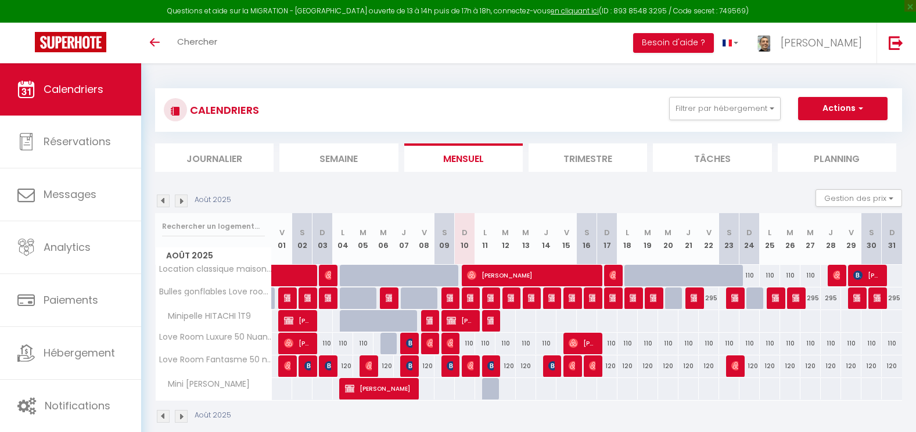
click at [179, 199] on img at bounding box center [181, 201] width 13 height 13
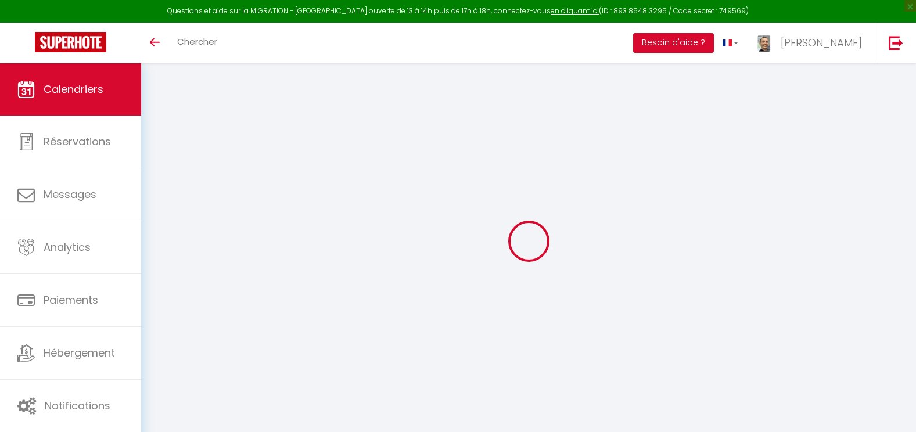
select select
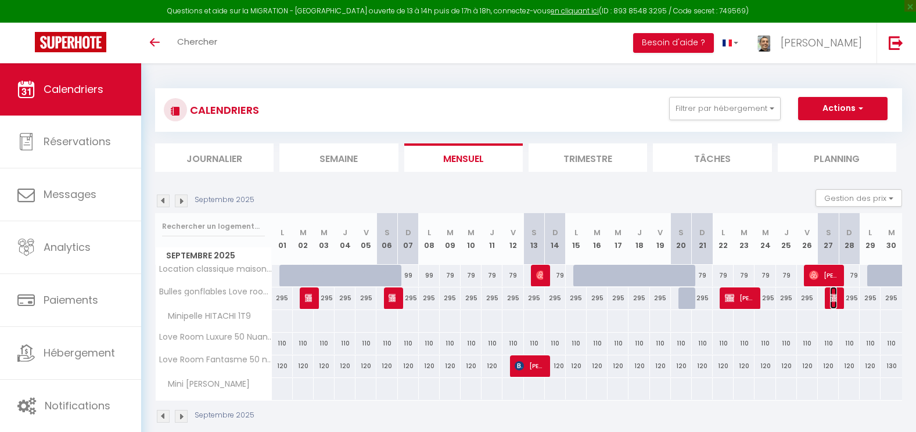
click at [832, 297] on img at bounding box center [834, 297] width 9 height 9
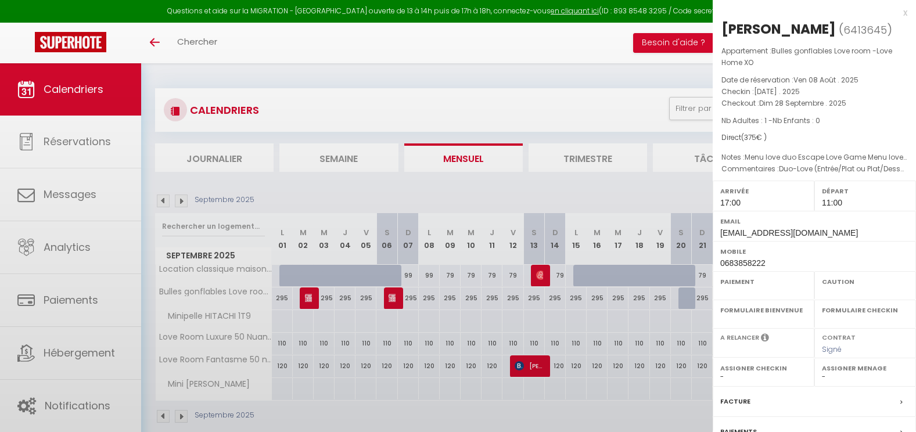
select select "OK"
select select "KO"
select select "1"
select select "0"
select select "1"
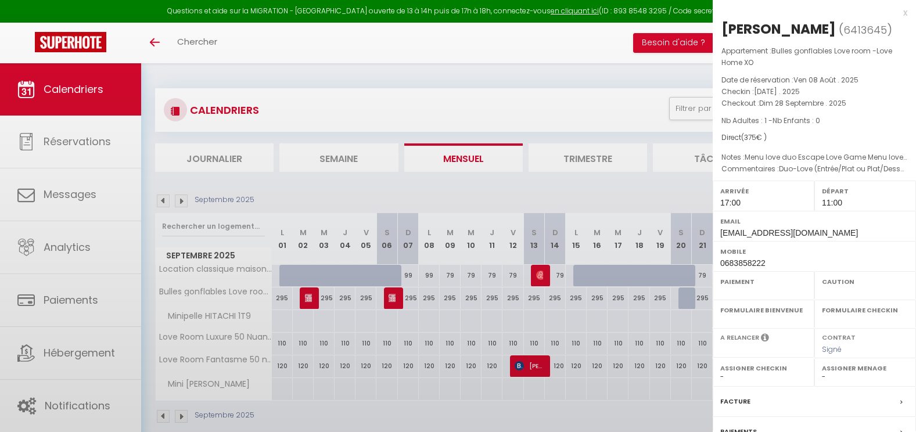
select select
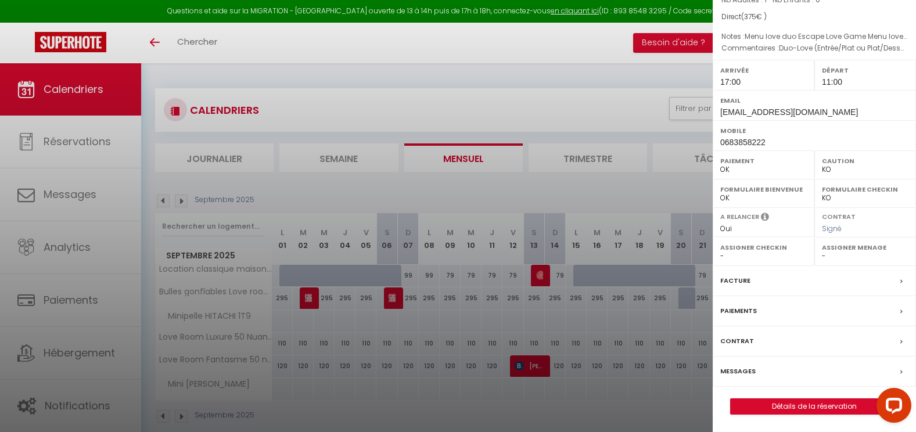
scroll to position [130, 0]
click at [761, 291] on div "Facture" at bounding box center [814, 281] width 203 height 30
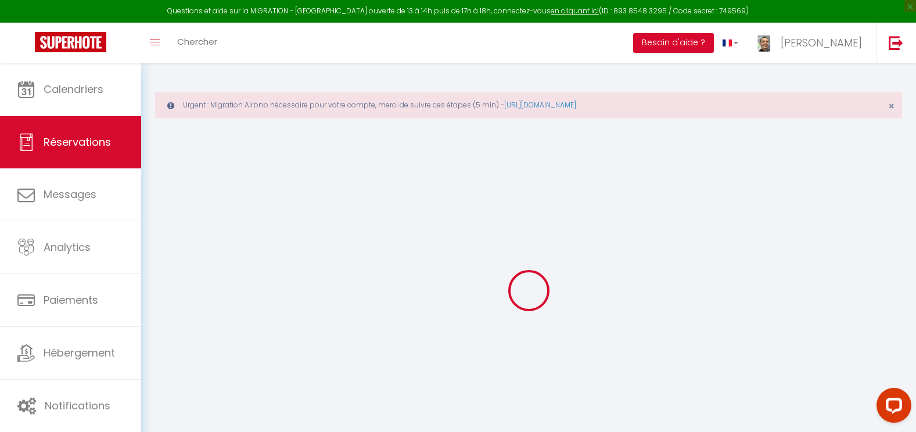
select select
checkbox input "false"
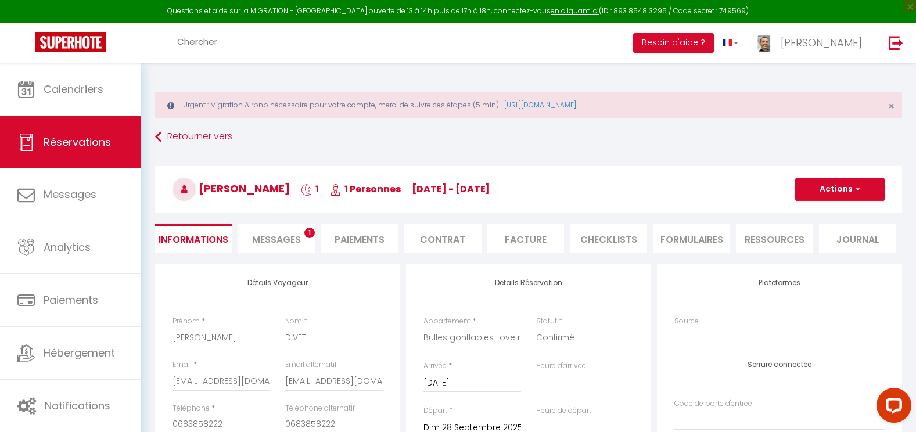
select select
checkbox input "false"
type Love\ "Menu love duo Escape Love Game Menu love duo Escape Love Game Menu love duo Esc…"
type dessert\ "Duo-Love (Entrée/Plat ou Plat/Dessert) - À définir après règlement, Une Bouteil…"
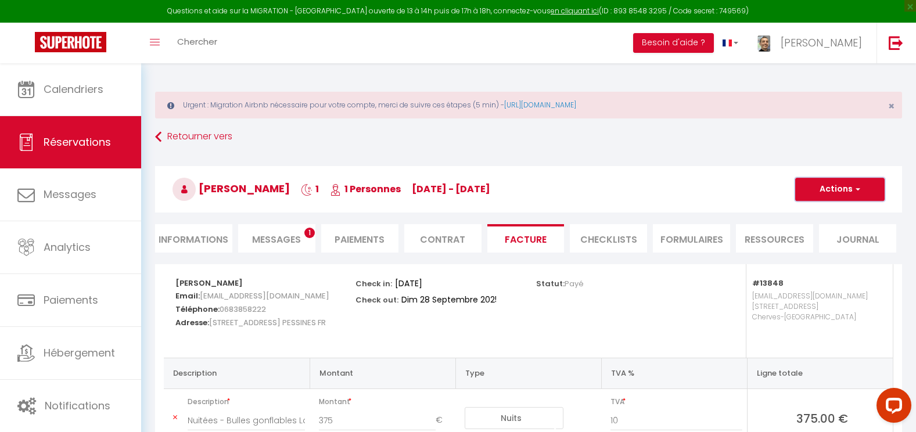
click at [848, 191] on button "Actions" at bounding box center [839, 189] width 89 height 23
click at [827, 228] on link "Aperçu et éditer" at bounding box center [831, 229] width 98 height 15
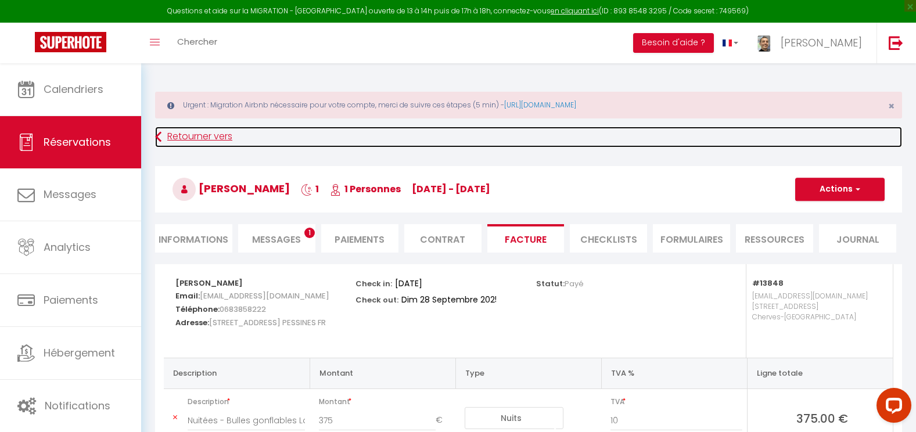
click at [187, 136] on link "Retourner vers" at bounding box center [528, 137] width 747 height 21
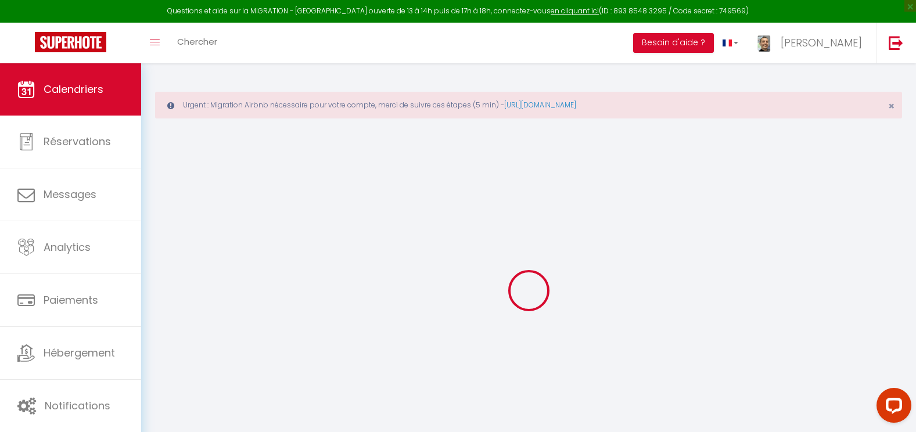
select select
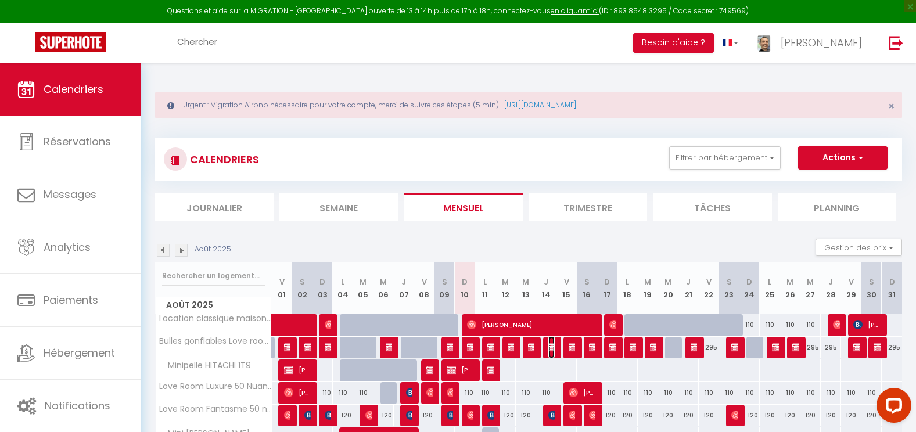
click at [554, 350] on img at bounding box center [552, 347] width 9 height 9
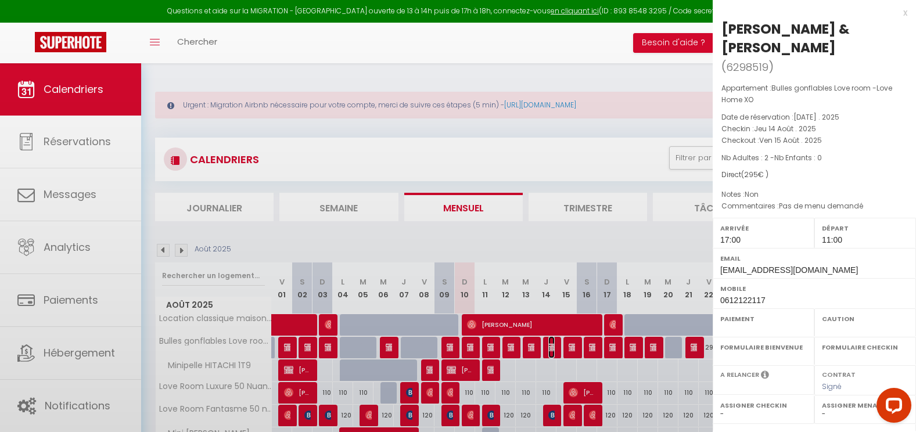
select select "OK"
select select "KO"
select select "1"
select select "0"
select select "1"
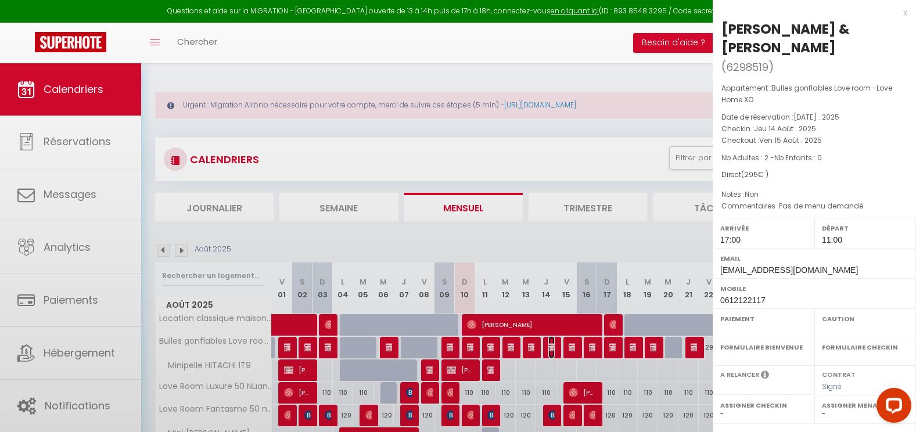
select select
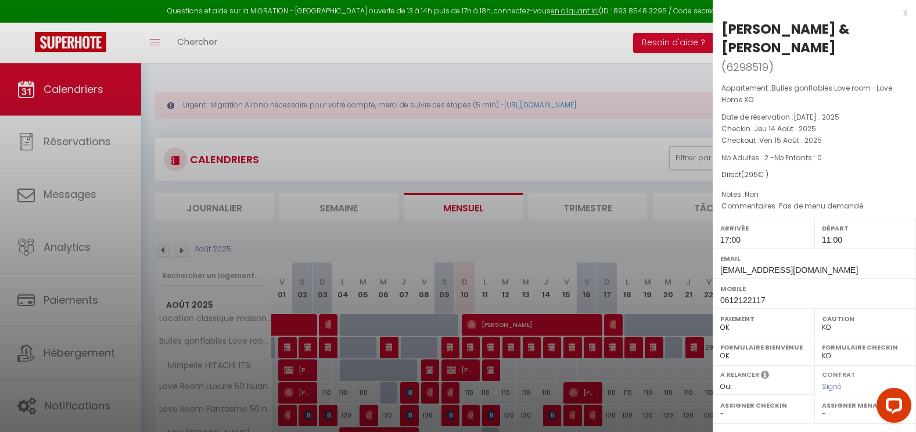
click at [180, 251] on div at bounding box center [458, 216] width 916 height 432
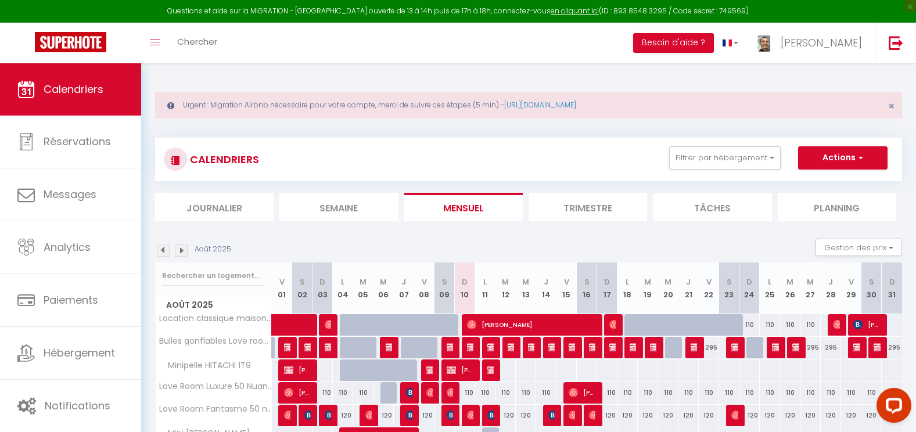
click at [181, 251] on img at bounding box center [181, 250] width 13 height 13
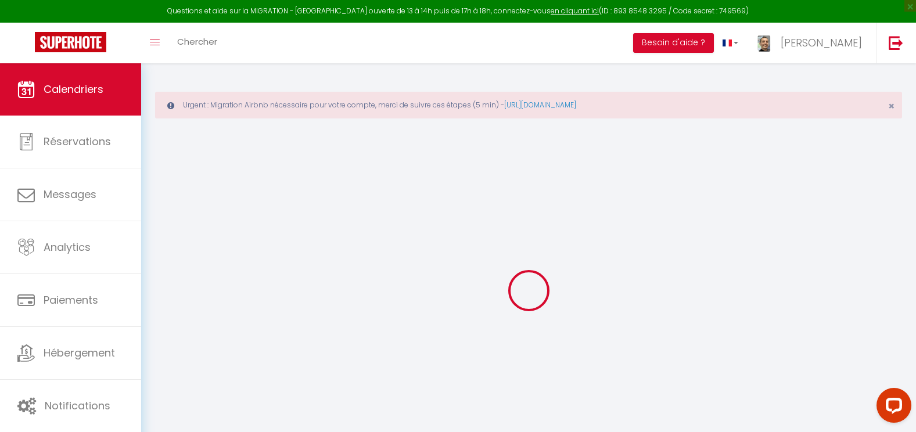
select select "KO"
select select "0"
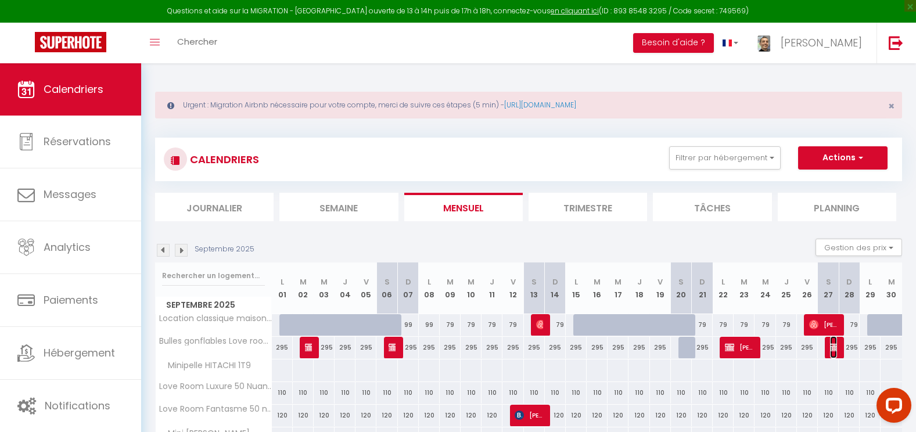
click at [834, 350] on img at bounding box center [834, 347] width 9 height 9
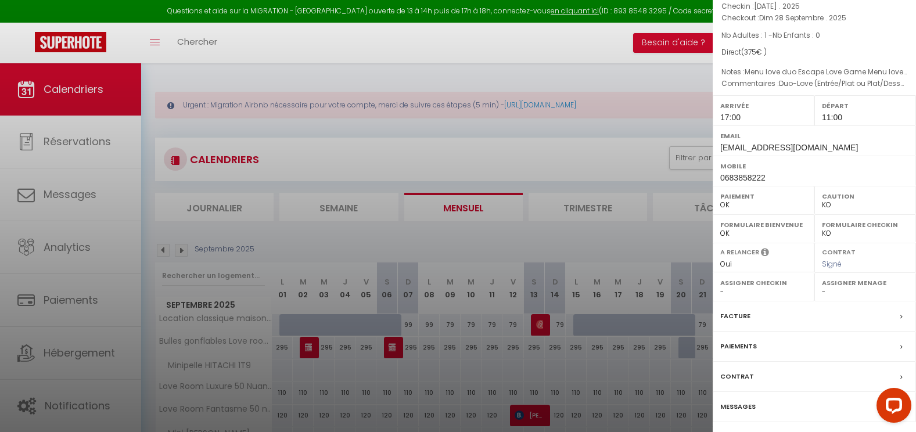
scroll to position [139, 0]
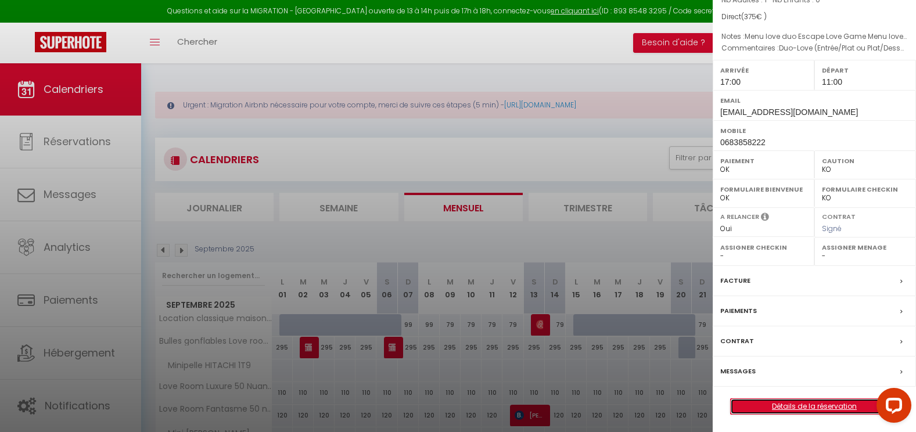
click at [851, 407] on link "Détails de la réservation" at bounding box center [814, 406] width 167 height 15
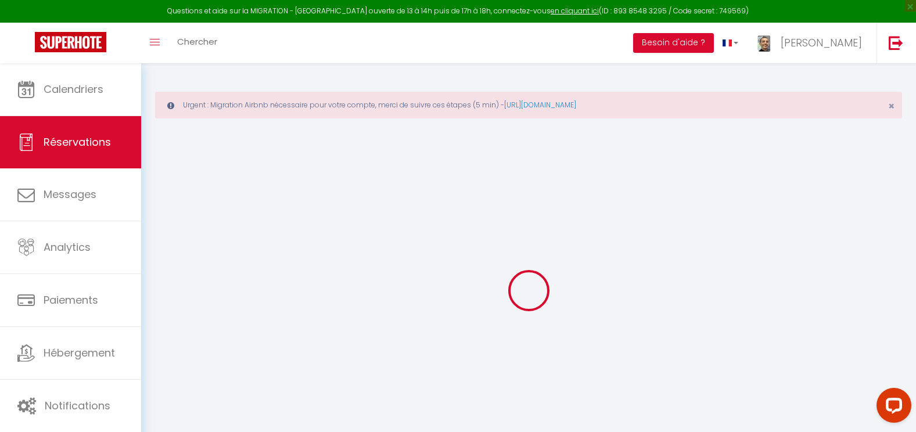
select select
checkbox input "false"
select select
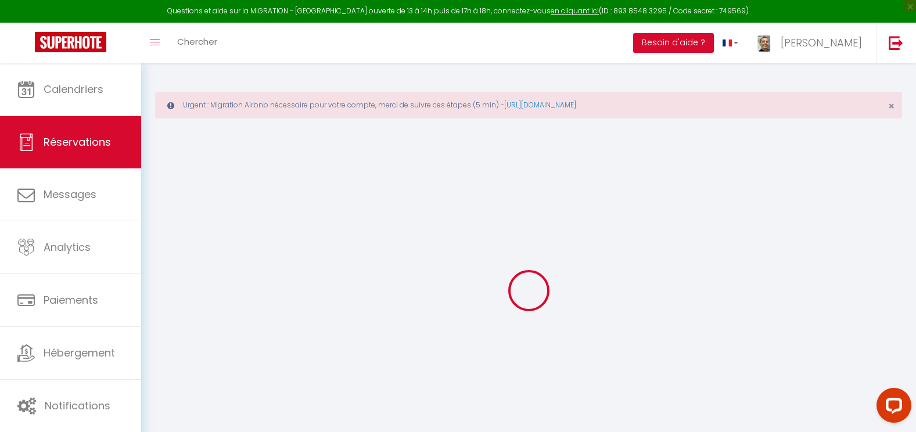
checkbox input "false"
type Love\ "Menu love duo Escape Love Game Menu love duo Escape Love Game Menu love duo Esc…"
type dessert\ "Duo-Love (Entrée/Plat ou Plat/Dessert) - À définir après règlement, Une Bouteil…"
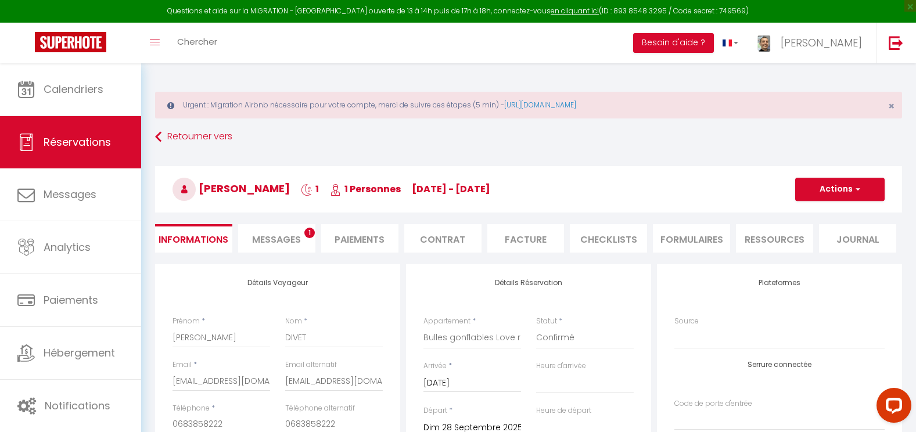
select select
checkbox input "false"
select select "17:00"
select select "11:00"
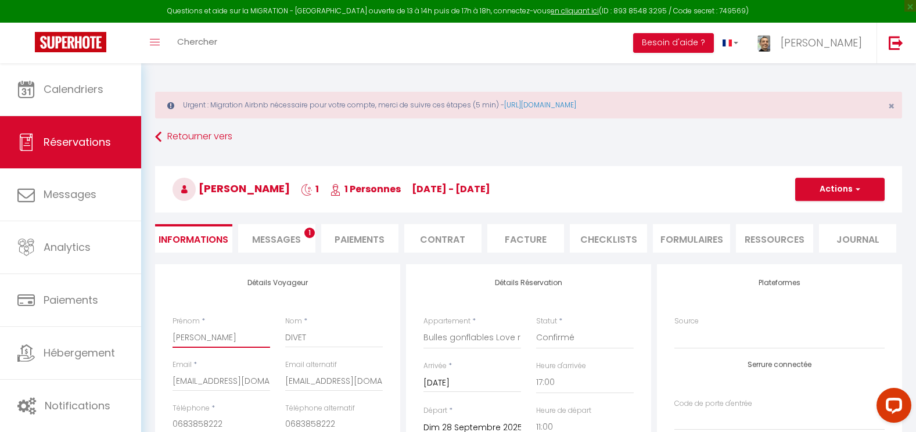
click at [215, 341] on input "[PERSON_NAME]" at bounding box center [221, 337] width 98 height 21
type input "[PERSON_NAME]"
checkbox input "false"
type input "[PERSON_NAME] 1line"
checkbox input "false"
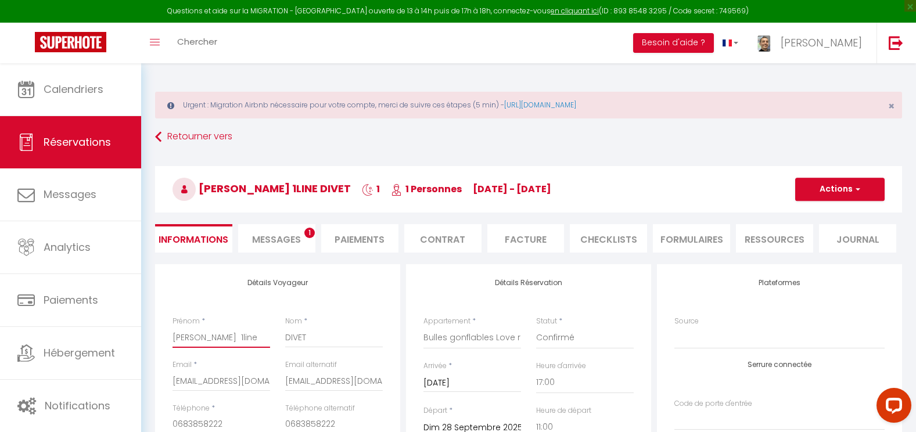
type input "[PERSON_NAME]"
checkbox input "false"
type input "Guillaume &line"
checkbox input "false"
type input "Guillaume & line"
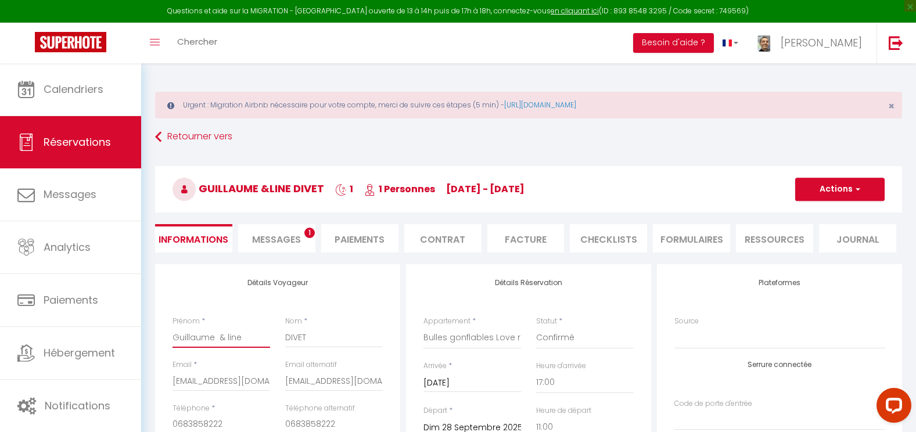
checkbox input "false"
type input "Guillaume & ine"
checkbox input "false"
type input "Guillaume & Line"
checkbox input "false"
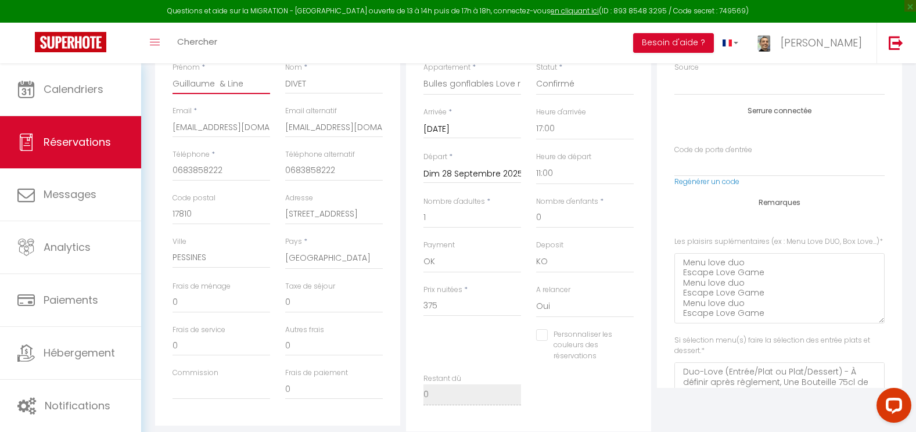
scroll to position [267, 0]
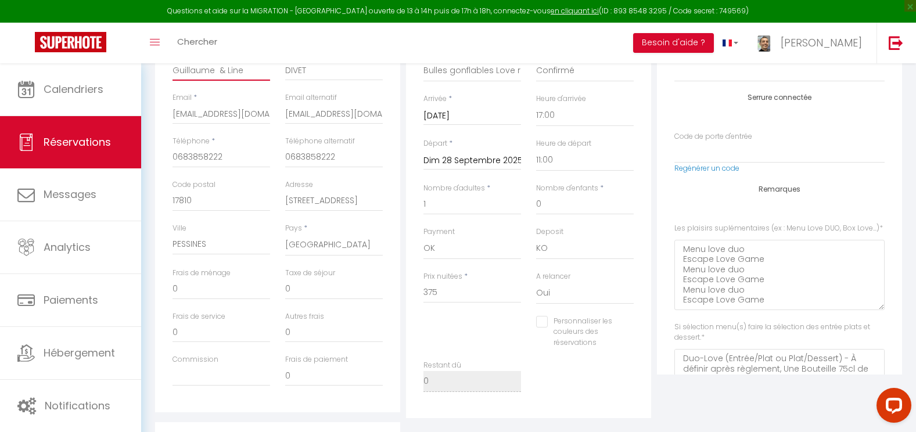
type input "Guillaume & Line"
drag, startPoint x: 765, startPoint y: 313, endPoint x: 679, endPoint y: 276, distance: 93.6
click at [679, 276] on Love\ "Menu love duo Escape Love Game Menu love duo Escape Love Game Menu love duo Esc…" at bounding box center [779, 275] width 210 height 70
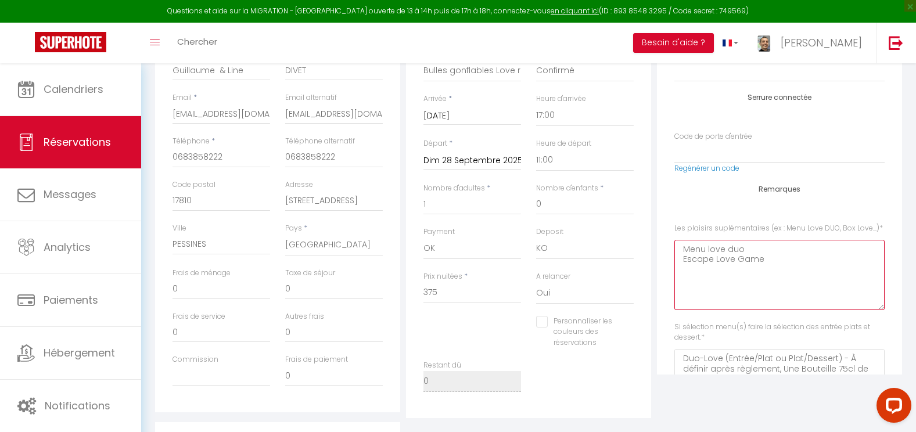
scroll to position [0, 0]
click at [695, 258] on Love\ "Menu love duo Escape Love Game" at bounding box center [779, 275] width 210 height 70
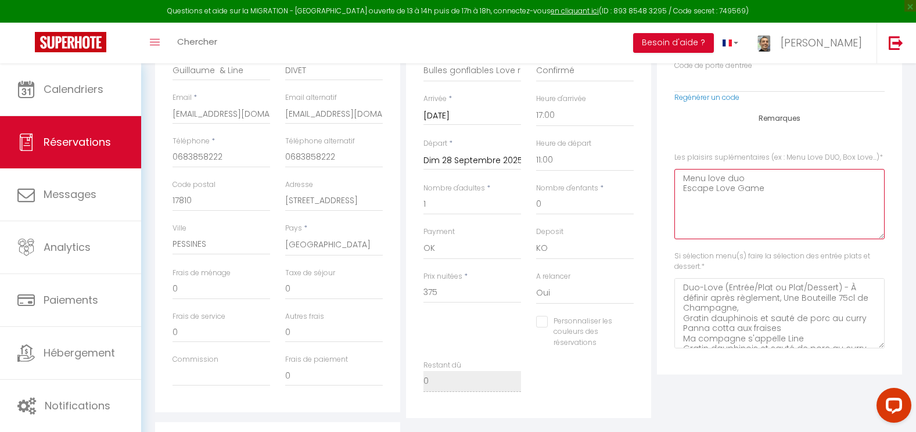
type Love\ "Menu love duo Escape Love Game"
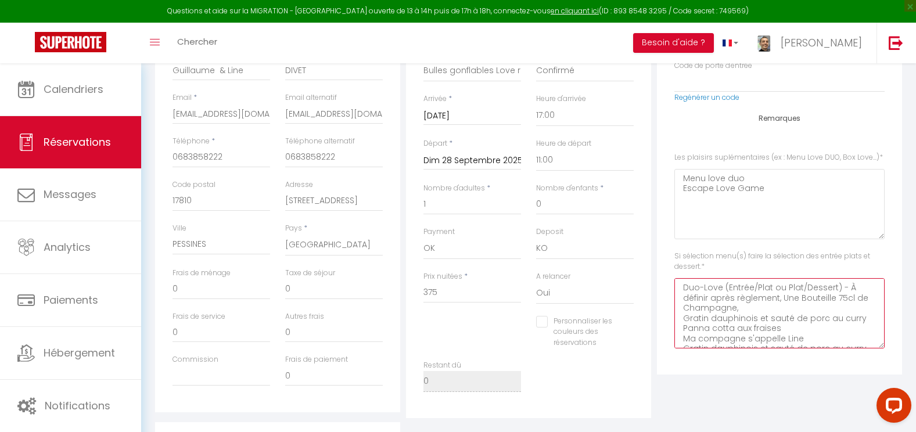
drag, startPoint x: 778, startPoint y: 300, endPoint x: 669, endPoint y: 289, distance: 109.2
click at [669, 289] on div "Plateformes Source Direct [DOMAIN_NAME] [DOMAIN_NAME] Chalet montagne Expedia G…" at bounding box center [779, 185] width 245 height 377
drag, startPoint x: 785, startPoint y: 336, endPoint x: 677, endPoint y: 319, distance: 109.2
click at [682, 317] on dessert\ "Une Bouteille 75cl de Champagne, Gratin dauphinois et sauté de porc au curry Pa…" at bounding box center [779, 313] width 210 height 70
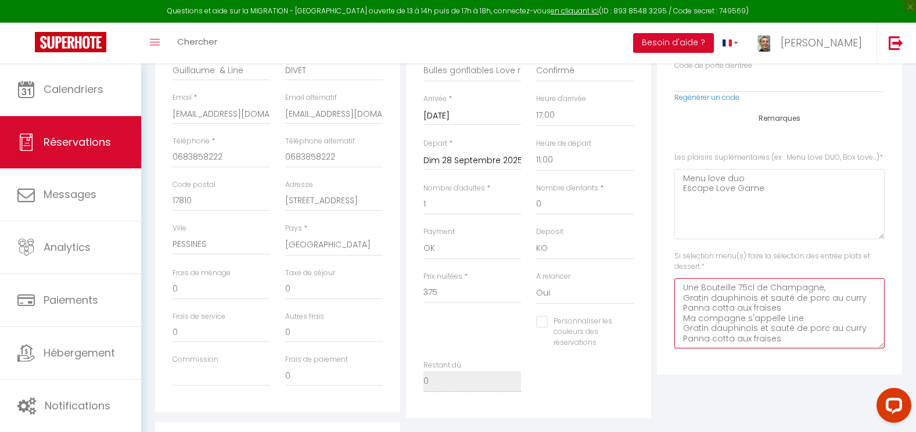
scroll to position [0, 0]
drag, startPoint x: 804, startPoint y: 306, endPoint x: 674, endPoint y: 295, distance: 131.1
click at [676, 297] on dessert\ "Une Bouteille 75cl de Champagne, Gratin dauphinois et sauté de porc au curry Pa…" at bounding box center [779, 313] width 210 height 70
click at [682, 308] on dessert\ "Une Bouteille 75cl de Champagne, Gratin dauphinois et sauté de porc au curry Pa…" at bounding box center [779, 313] width 210 height 70
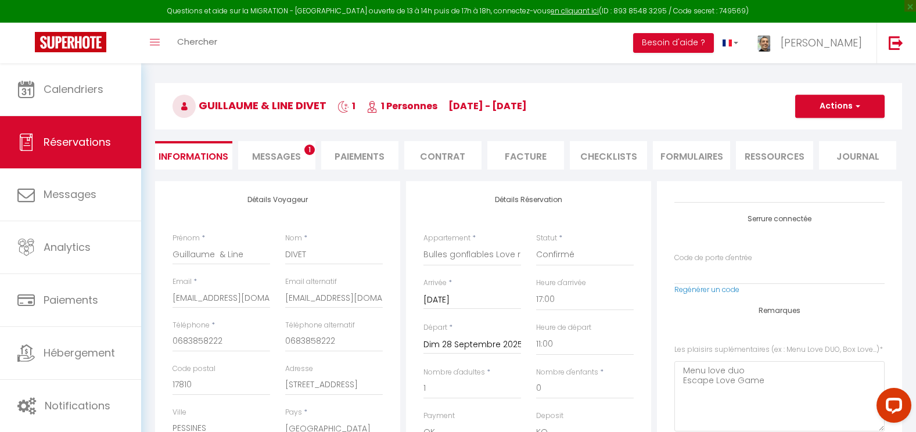
scroll to position [63, 0]
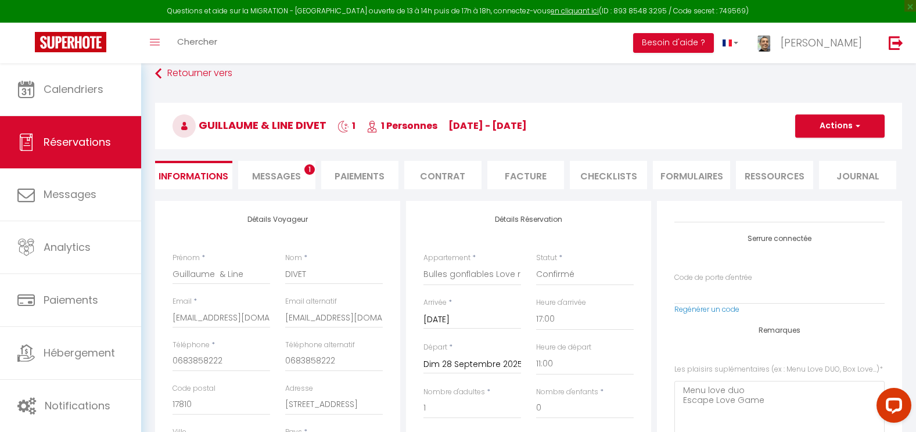
type dessert\ "Une Bouteille 75cl de Champagne, Gratin dauphinois et sauté de porc au curry Pa…"
click at [866, 127] on button "Actions" at bounding box center [839, 125] width 89 height 23
click at [830, 152] on link "Enregistrer" at bounding box center [828, 151] width 92 height 15
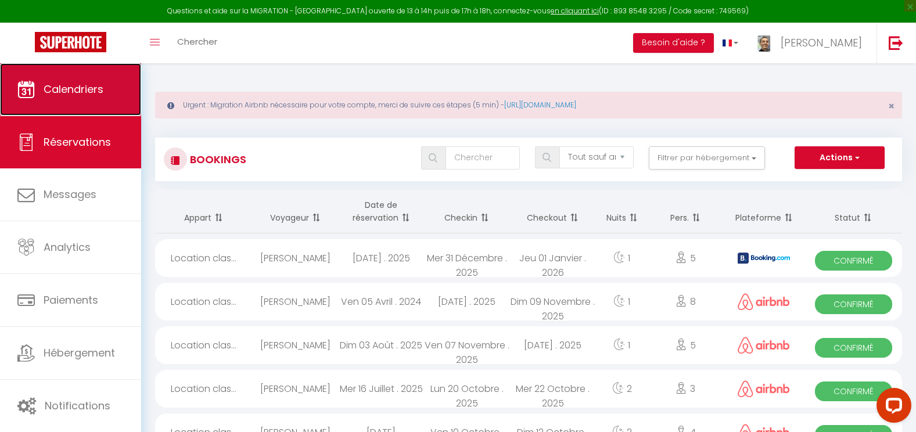
click at [96, 96] on span "Calendriers" at bounding box center [74, 89] width 60 height 15
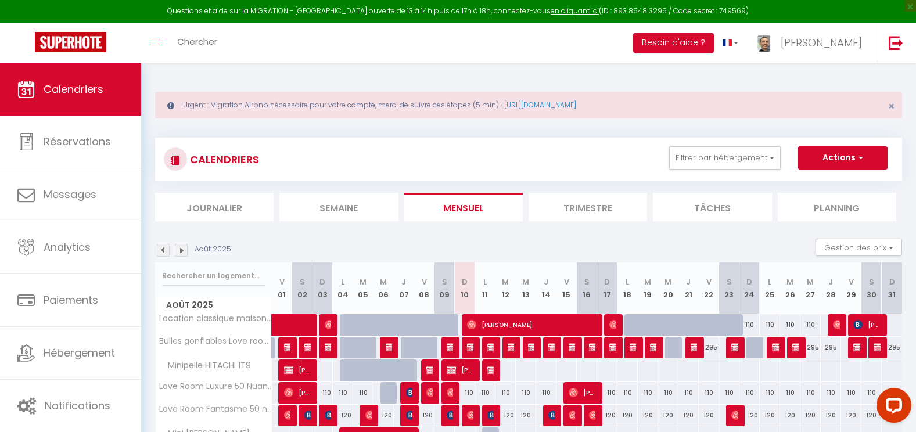
click at [179, 250] on img at bounding box center [181, 250] width 13 height 13
select select
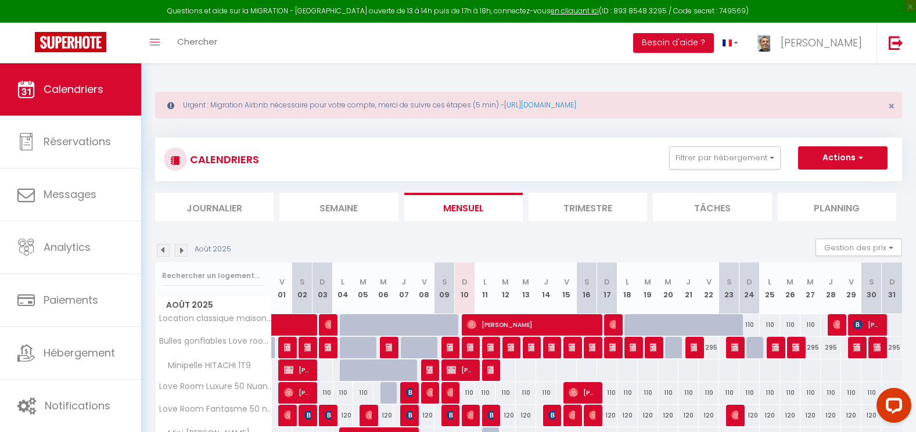
select select
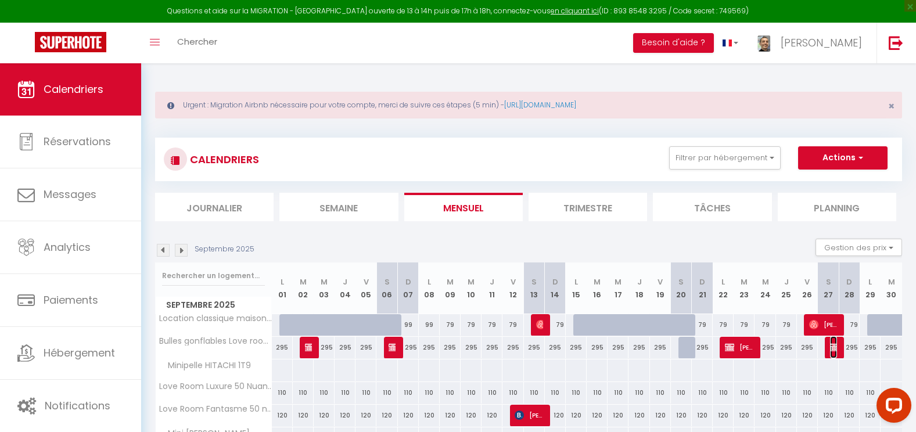
click at [831, 343] on img at bounding box center [834, 347] width 9 height 9
select select "OK"
select select "KO"
select select "1"
select select "0"
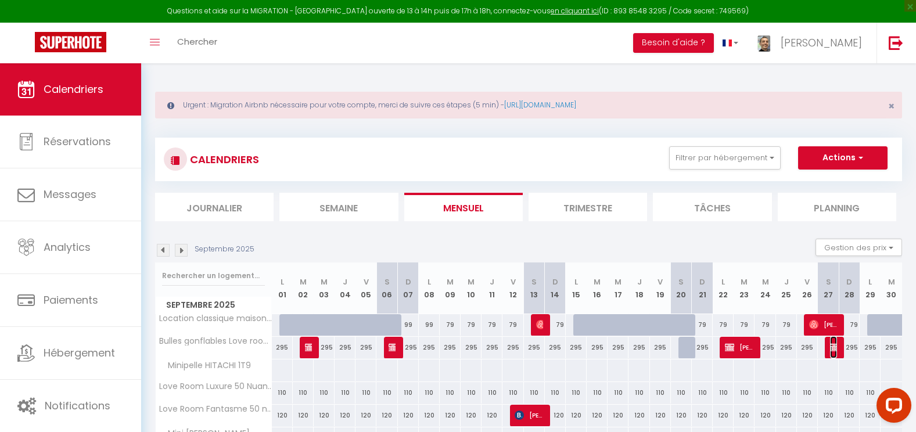
select select "1"
select select
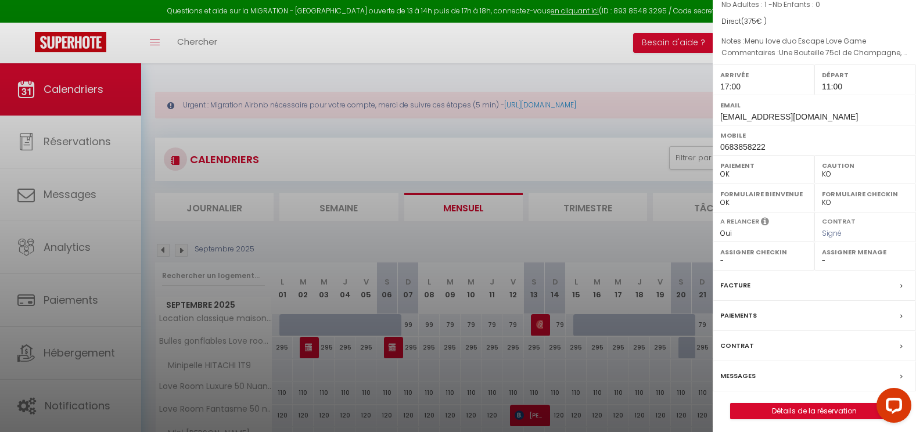
scroll to position [139, 0]
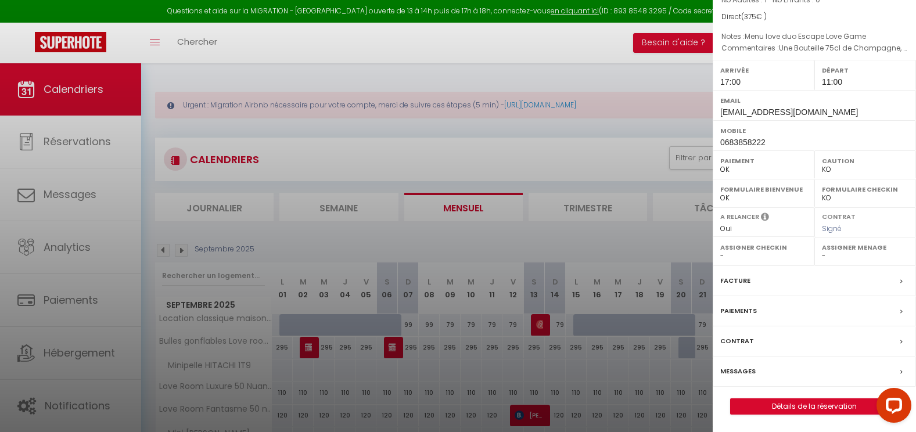
click at [750, 371] on label "Messages" at bounding box center [737, 371] width 35 height 12
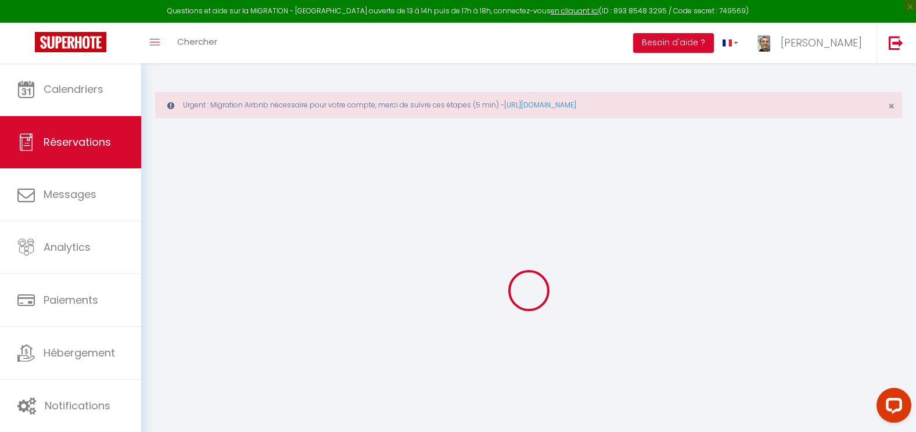
select select
checkbox input "false"
type Love\ "Menu love duo Escape Love Game"
type dessert\ "Une Bouteille 75cl de Champagne, Gratin dauphinois et sauté de porc au curry Pa…"
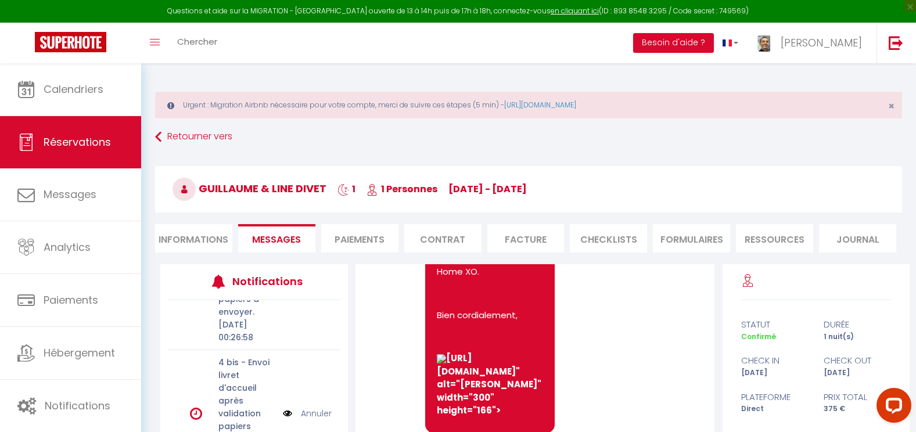
scroll to position [410, 0]
click at [305, 303] on link "Annuler" at bounding box center [316, 296] width 31 height 13
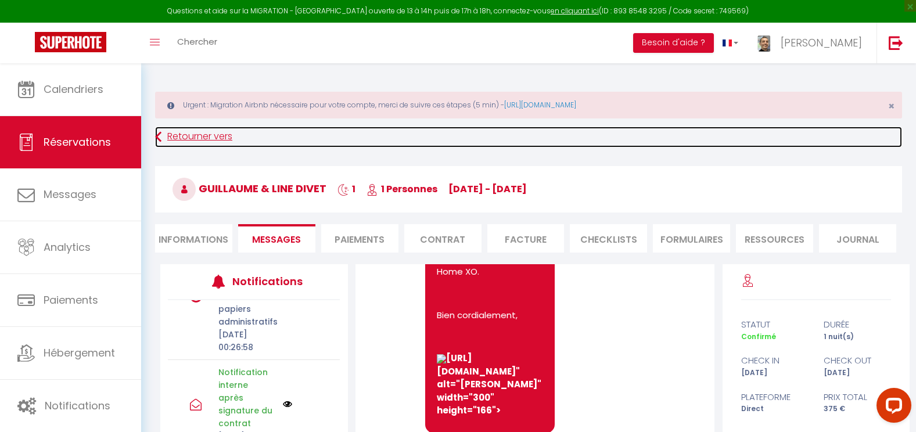
click at [175, 138] on link "Retourner vers" at bounding box center [528, 137] width 747 height 21
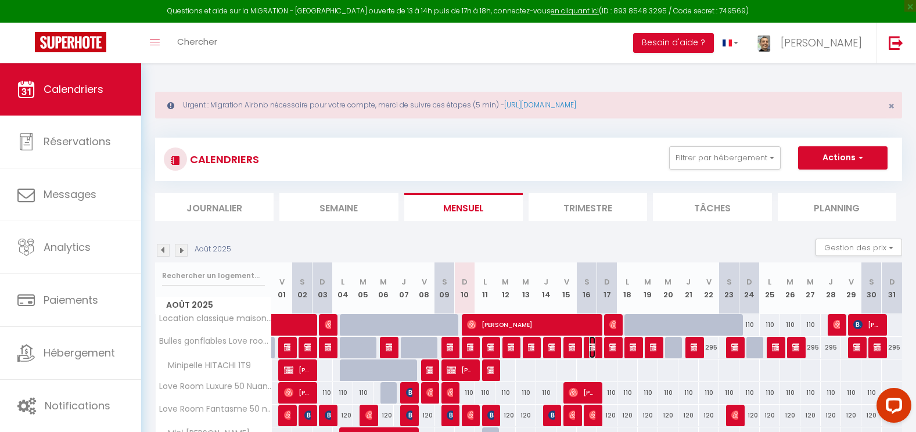
click at [592, 340] on span "[PERSON_NAME] et [PERSON_NAME]" at bounding box center [592, 347] width 7 height 22
select select "OK"
select select "KO"
select select "1"
select select "0"
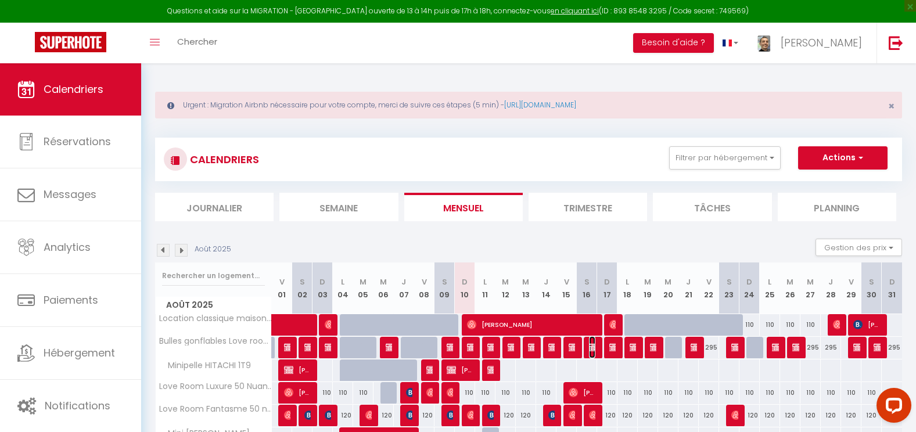
select select "1"
select select
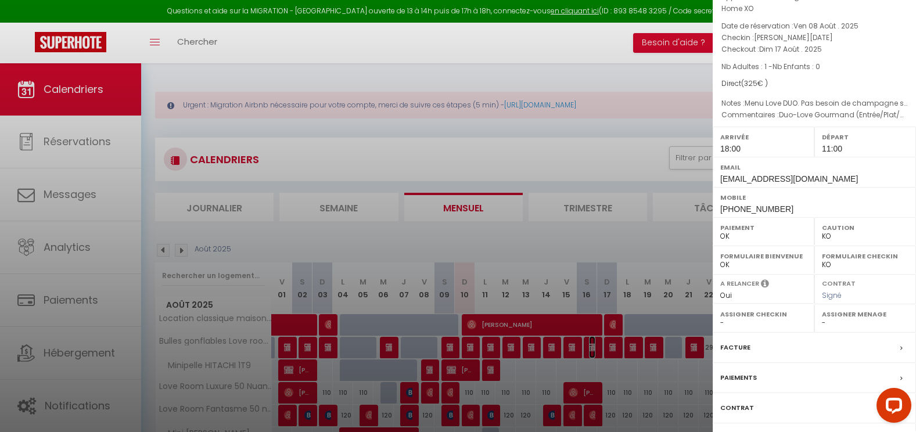
scroll to position [139, 0]
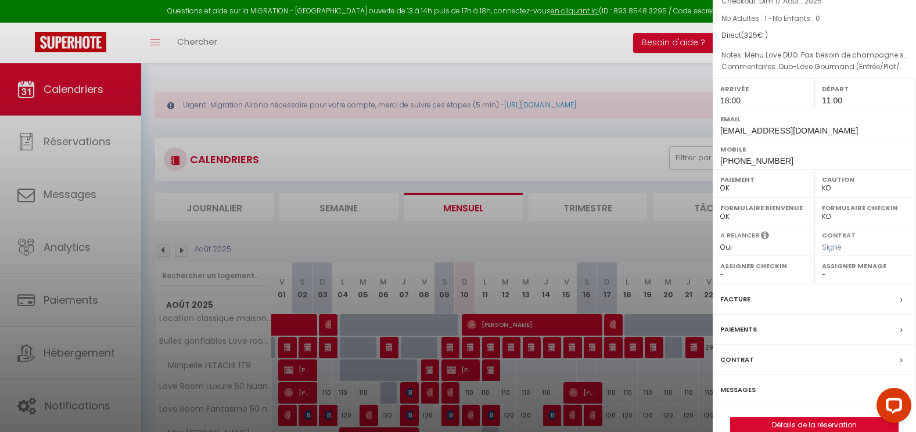
click at [738, 293] on label "Facture" at bounding box center [735, 299] width 30 height 12
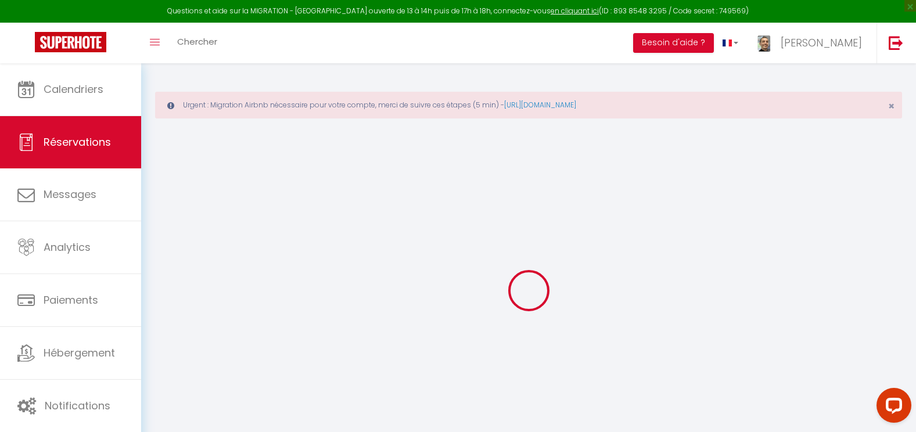
select select
checkbox input "false"
type Love\ "Menu Love DUO. Pas besoin de champagne svp: je ne bois pas d'alcool, et si poss…"
type dessert\ "Duo-Love Gourmand (Entrée/Plat/Dessert) - À définir après règlement, Avec plais…"
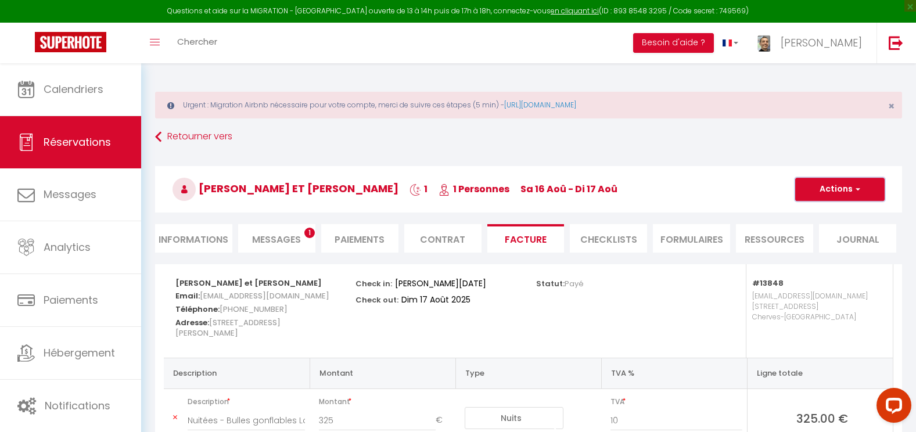
click at [841, 192] on button "Actions" at bounding box center [839, 189] width 89 height 23
click at [833, 232] on link "Aperçu et éditer" at bounding box center [831, 229] width 98 height 15
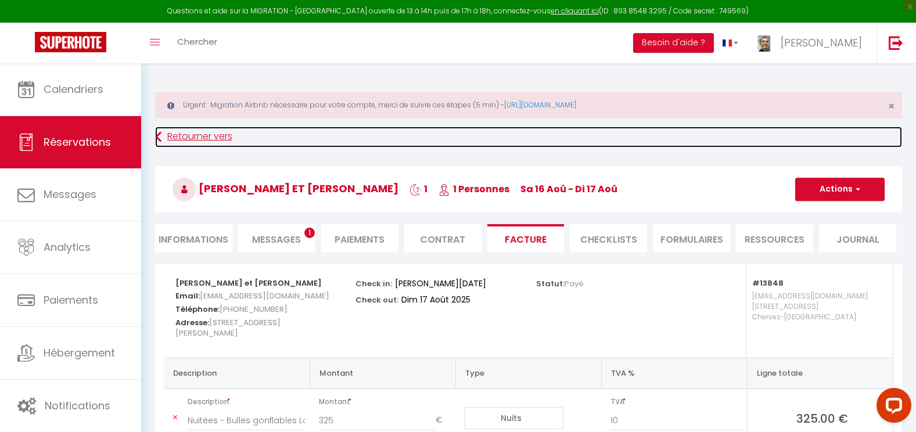
click at [177, 134] on link "Retourner vers" at bounding box center [528, 137] width 747 height 21
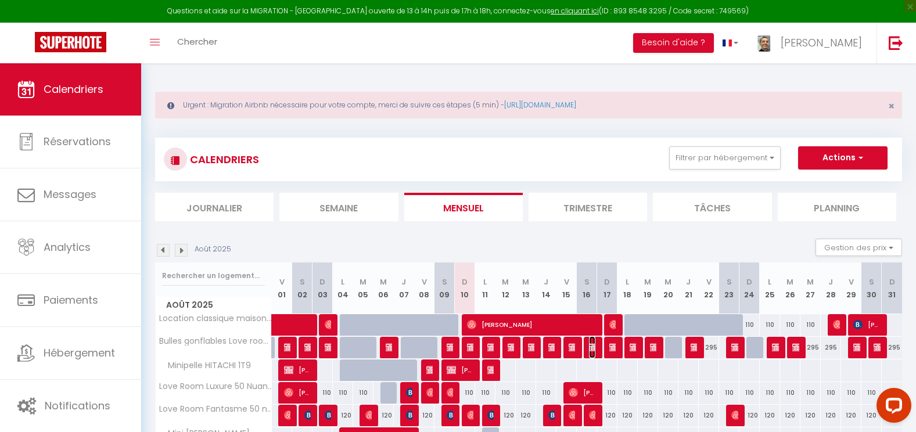
click at [592, 344] on img at bounding box center [593, 347] width 9 height 9
select select "OK"
select select "KO"
select select "1"
select select "0"
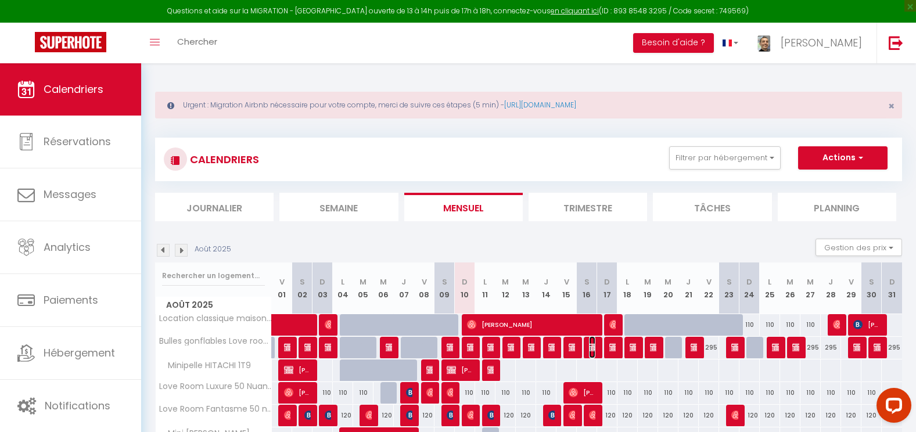
select select "1"
select select
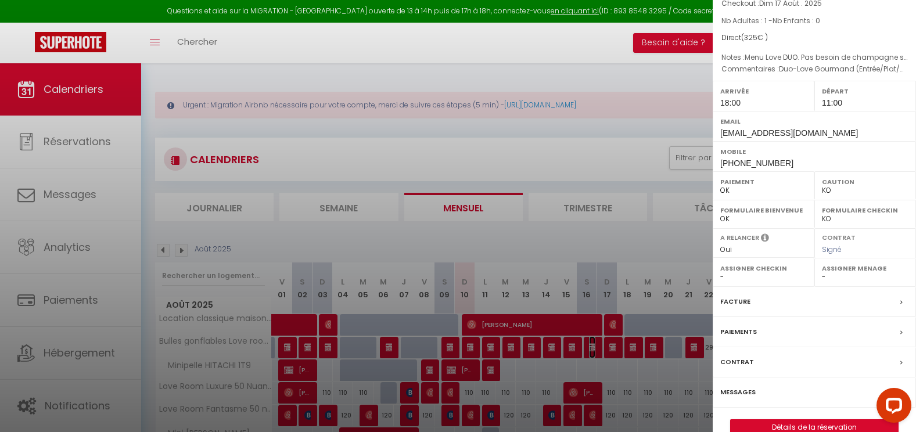
scroll to position [139, 0]
click at [785, 376] on div "Messages" at bounding box center [814, 390] width 203 height 30
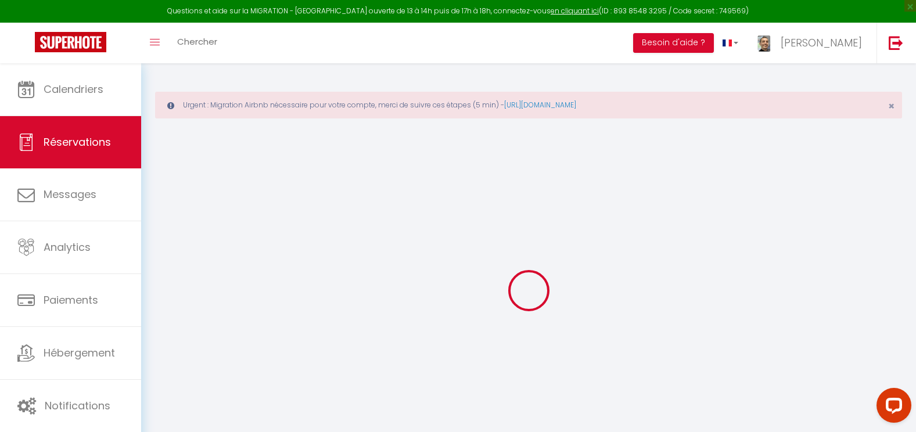
select select
checkbox input "false"
type Love\ "Menu Love DUO. Pas besoin de champagne svp: je ne bois pas d'alcool, et si poss…"
type dessert\ "Duo-Love Gourmand (Entrée/Plat/Dessert) - À définir après règlement, Avec plais…"
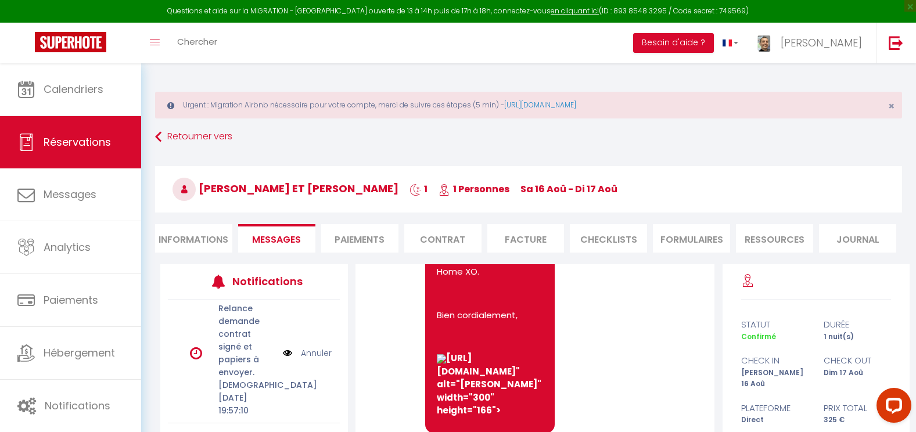
scroll to position [308, 0]
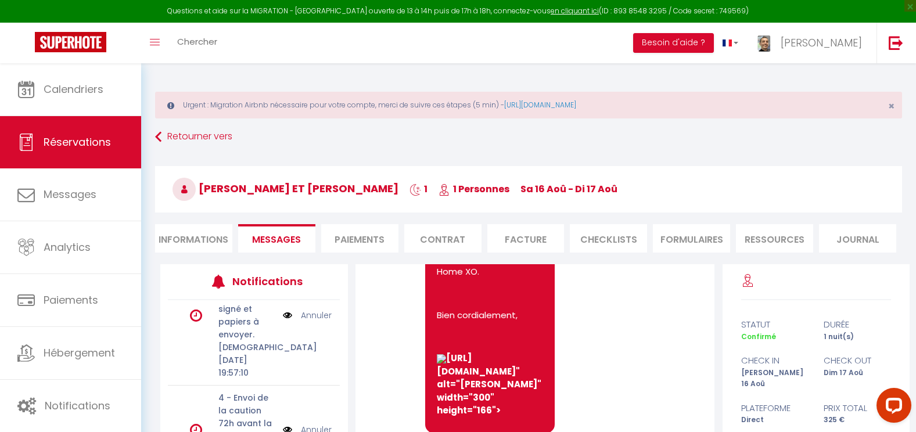
click at [301, 322] on link "Annuler" at bounding box center [316, 315] width 31 height 13
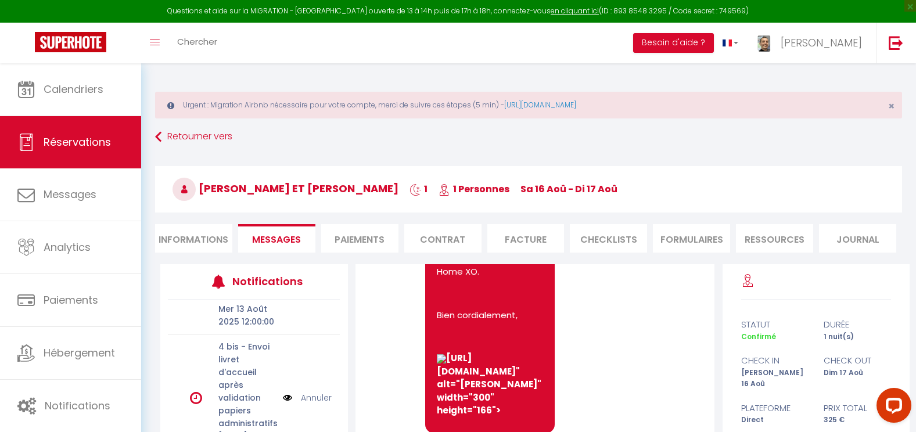
scroll to position [296, 0]
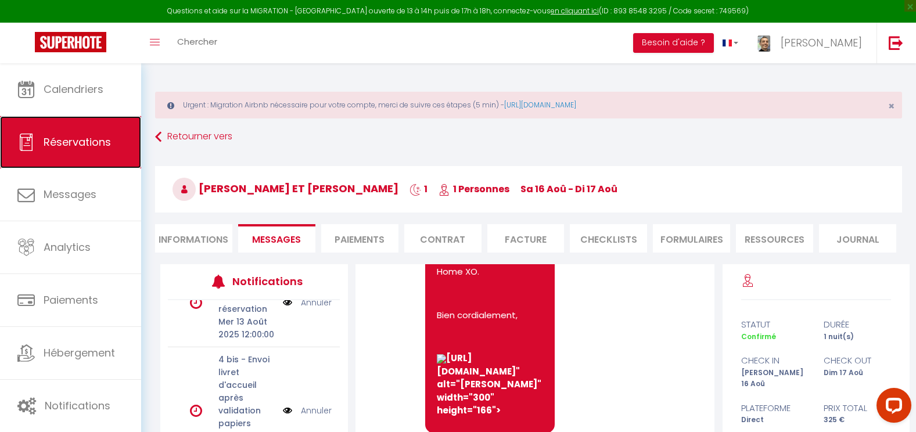
click at [69, 149] on link "Réservations" at bounding box center [70, 142] width 141 height 52
select select "not_cancelled"
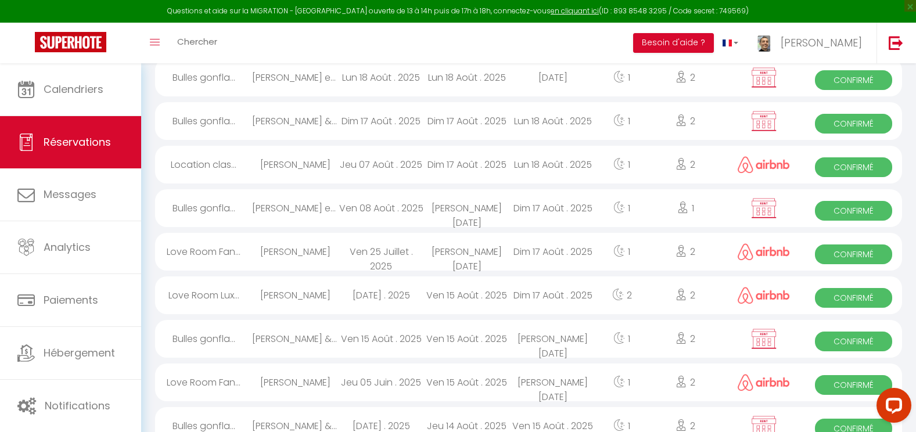
scroll to position [1125, 0]
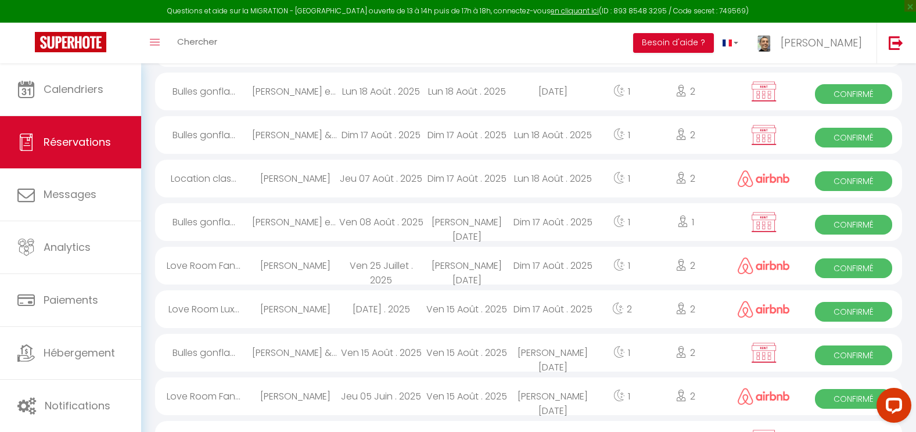
click at [531, 139] on div "Lun 18 Août . 2025" at bounding box center [553, 135] width 86 height 38
select select "OK"
select select "KO"
select select "1"
select select "0"
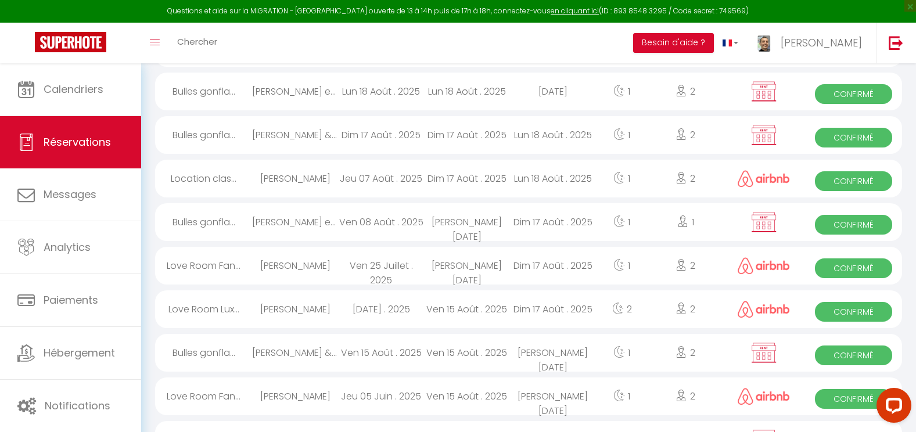
select select "1"
select select
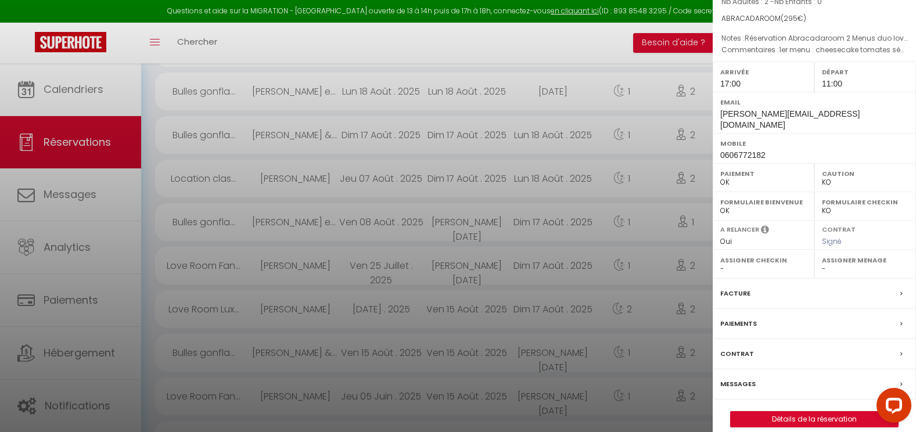
scroll to position [158, 0]
click at [815, 410] on link "Détails de la réservation" at bounding box center [814, 417] width 167 height 15
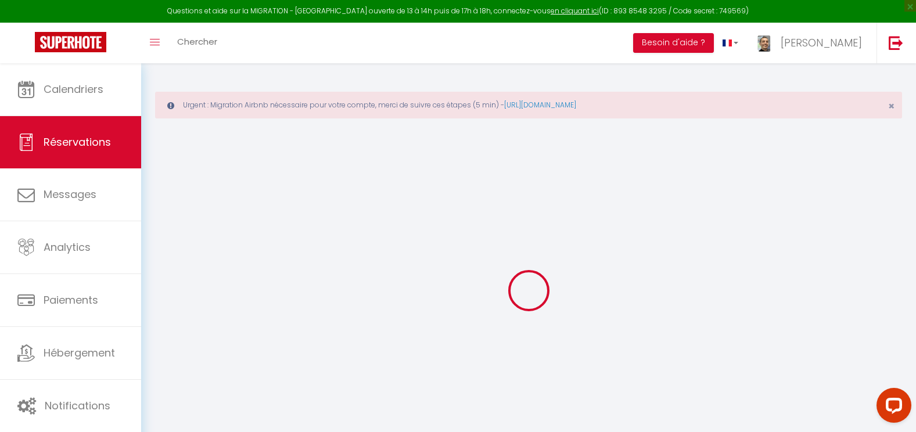
select select
checkbox input "true"
select select
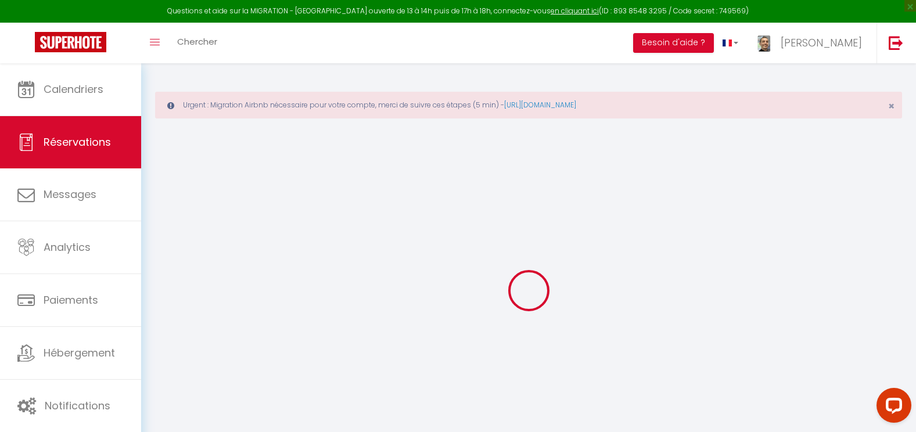
checkbox input "true"
type Love\ "Réservation Abracadaroom 2 Menus duo love Un plateau mixte ( charcuterie / from…"
type dessert\ "1er menu : cheesecake tomates séchées, moussaka, panna cotta aux fraises 2ème m…"
select select
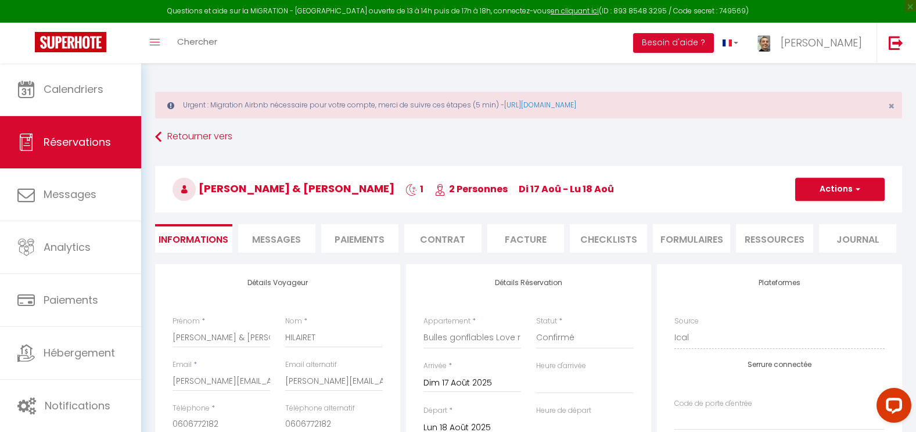
checkbox input "true"
select select "17:00"
select select "11:00"
drag, startPoint x: 203, startPoint y: 338, endPoint x: 156, endPoint y: 329, distance: 47.8
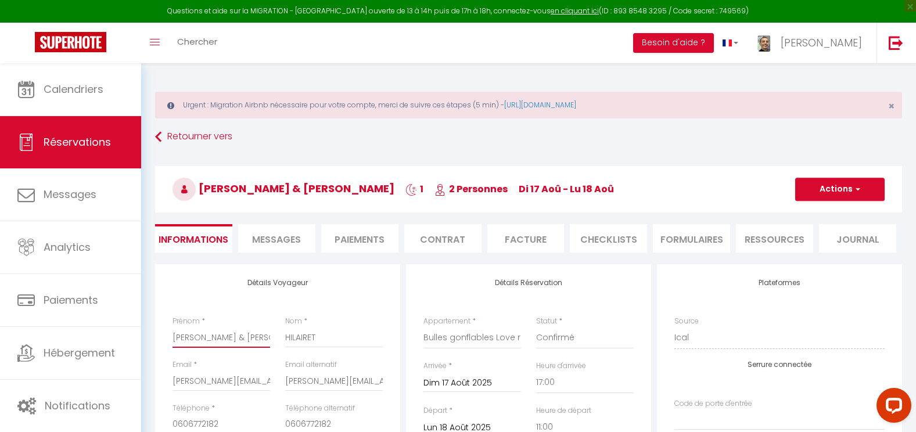
type input "A& [PERSON_NAME]"
checkbox input "true"
type input "Au& [PERSON_NAME]"
checkbox input "true"
type input "Aur& [PERSON_NAME]"
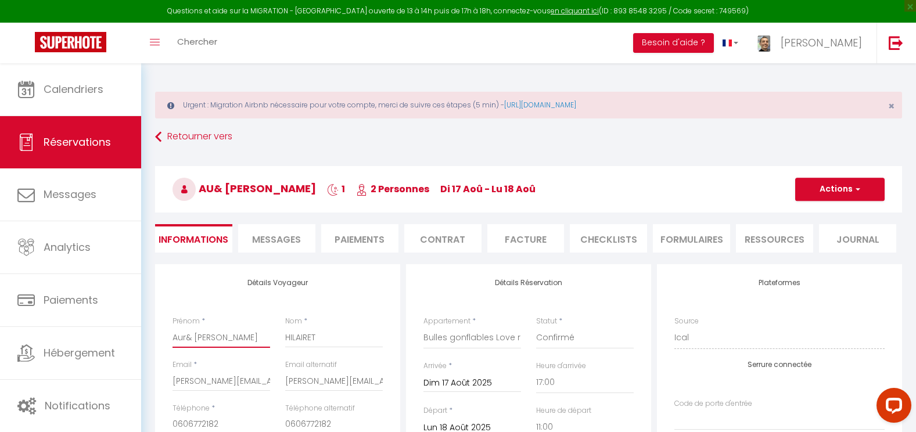
checkbox input "true"
type input "Auré& [PERSON_NAME]"
checkbox input "true"
type input "Aurél& [PERSON_NAME]"
checkbox input "true"
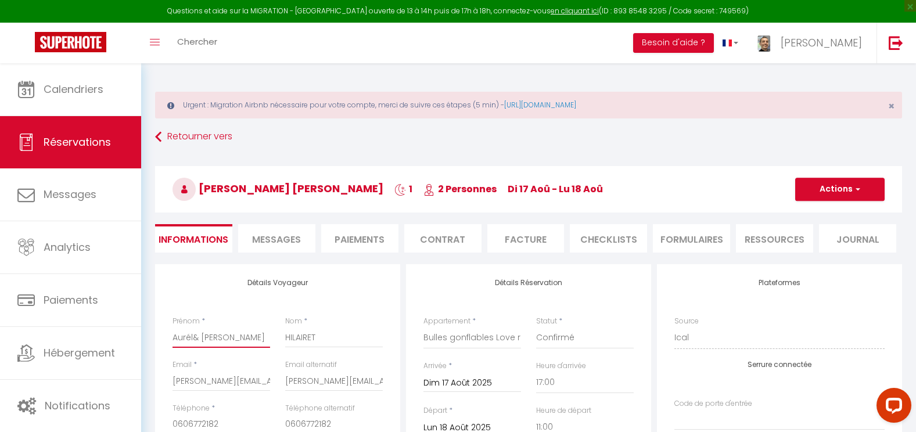
type input "[PERSON_NAME] [PERSON_NAME]"
checkbox input "true"
type input "[PERSON_NAME] [PERSON_NAME]"
checkbox input "true"
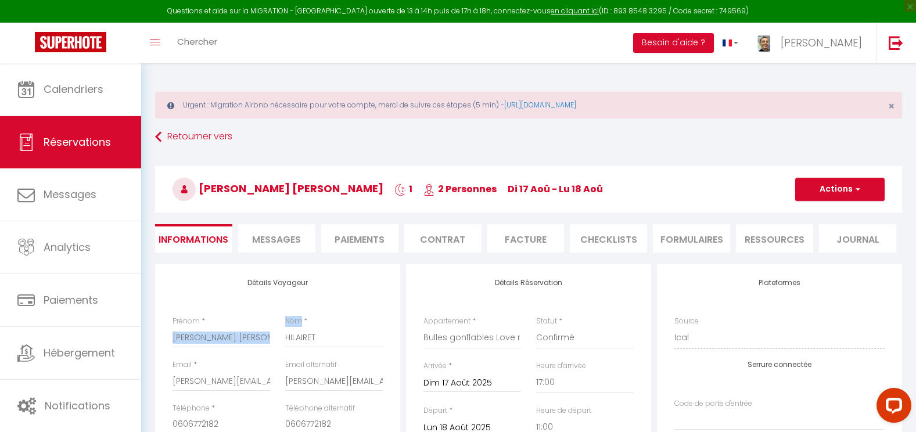
drag, startPoint x: 199, startPoint y: 333, endPoint x: 203, endPoint y: 339, distance: 6.6
click at [199, 334] on input "[PERSON_NAME] [PERSON_NAME]" at bounding box center [221, 337] width 98 height 21
click at [272, 321] on div "Prénom * [PERSON_NAME] [PERSON_NAME]" at bounding box center [221, 338] width 113 height 44
drag, startPoint x: 229, startPoint y: 337, endPoint x: 216, endPoint y: 339, distance: 13.6
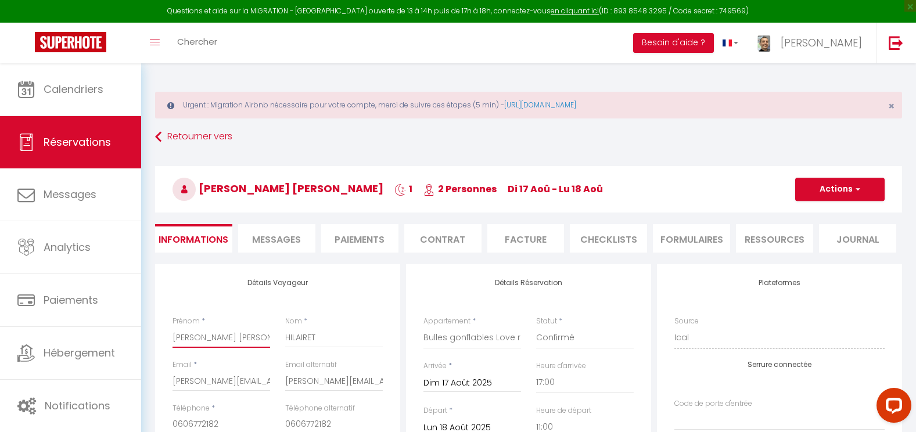
click at [217, 339] on input "[PERSON_NAME] [PERSON_NAME]" at bounding box center [221, 337] width 98 height 21
click at [199, 338] on input "[PERSON_NAME] [PERSON_NAME]" at bounding box center [221, 337] width 98 height 21
type input "[PERSON_NAME] & [PERSON_NAME]"
checkbox input "true"
type input "[PERSON_NAME] & [PERSON_NAME]"
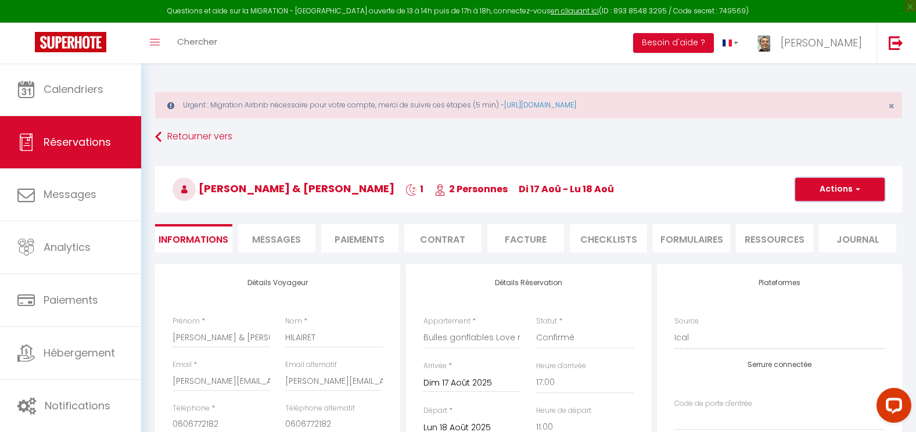
click at [859, 187] on span "button" at bounding box center [855, 189] width 7 height 10
click at [823, 209] on link "Enregistrer" at bounding box center [828, 214] width 92 height 15
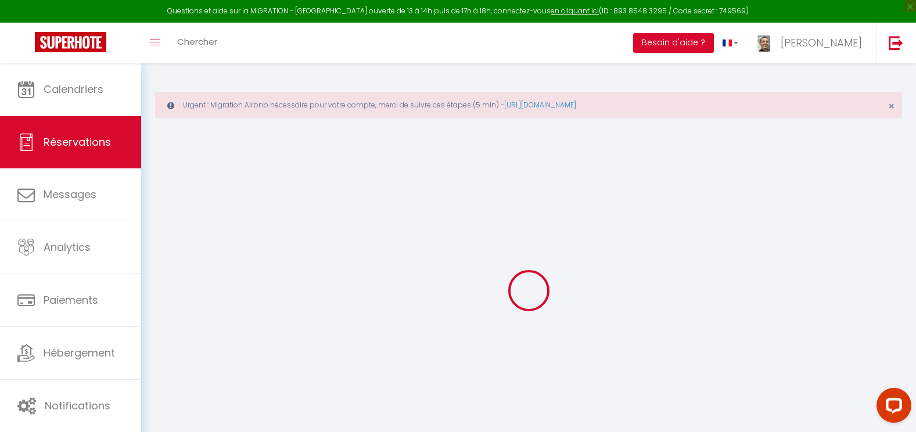
select select "not_cancelled"
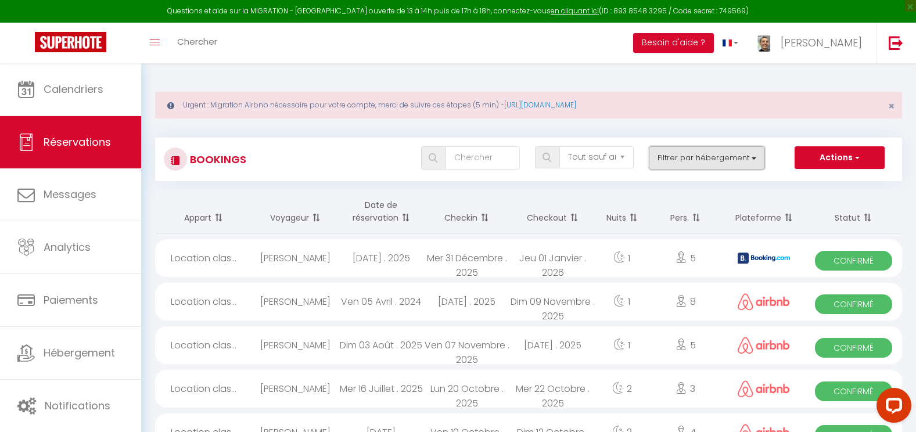
click at [746, 155] on button "Filtrer par hébergement" at bounding box center [707, 157] width 116 height 23
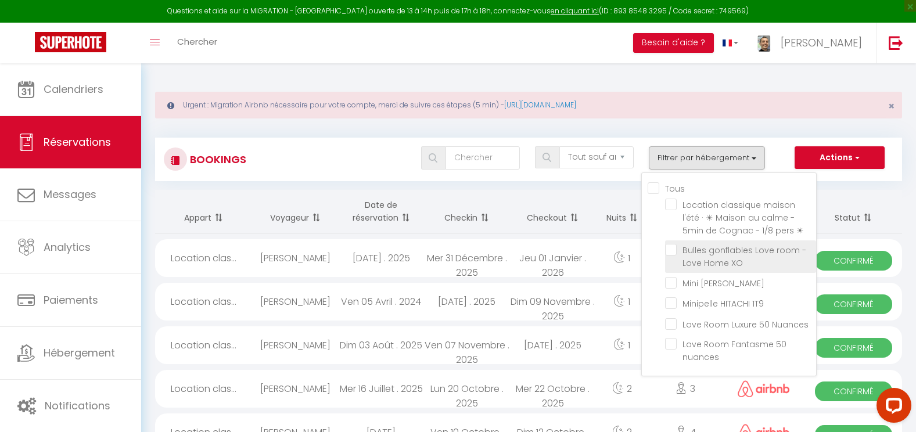
click at [677, 251] on input "Bulles gonflables Love room -Love Home XO" at bounding box center [740, 250] width 151 height 12
checkbox input "true"
checkbox input "false"
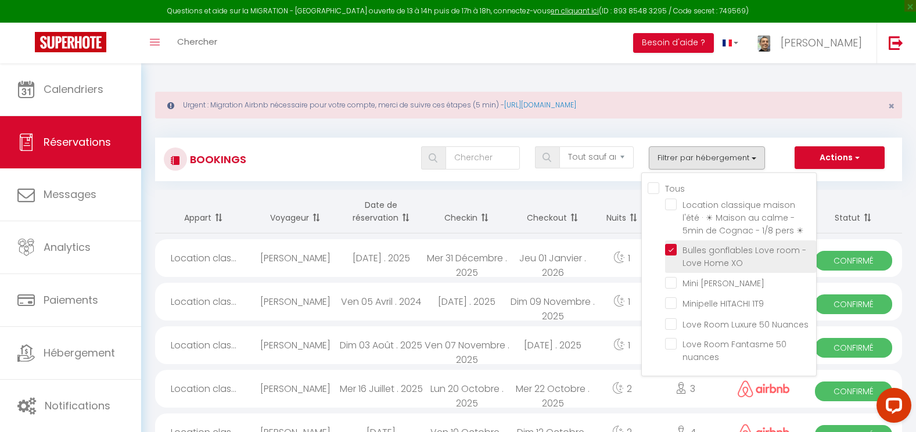
checkbox input "false"
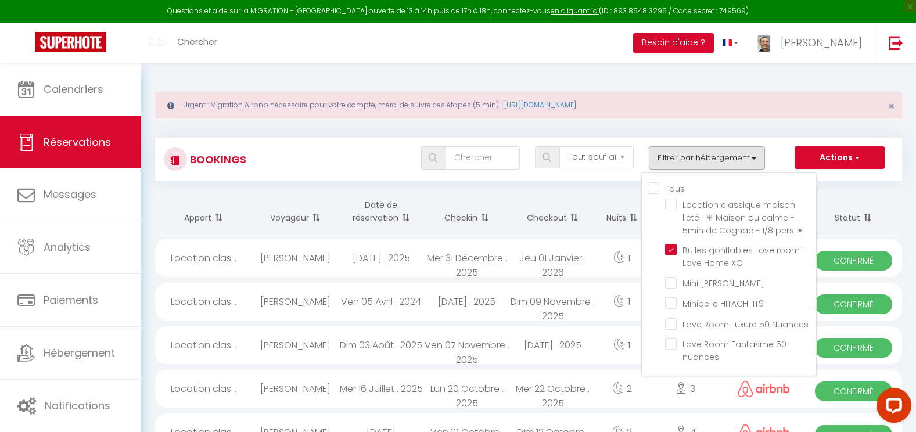
checkbox input "false"
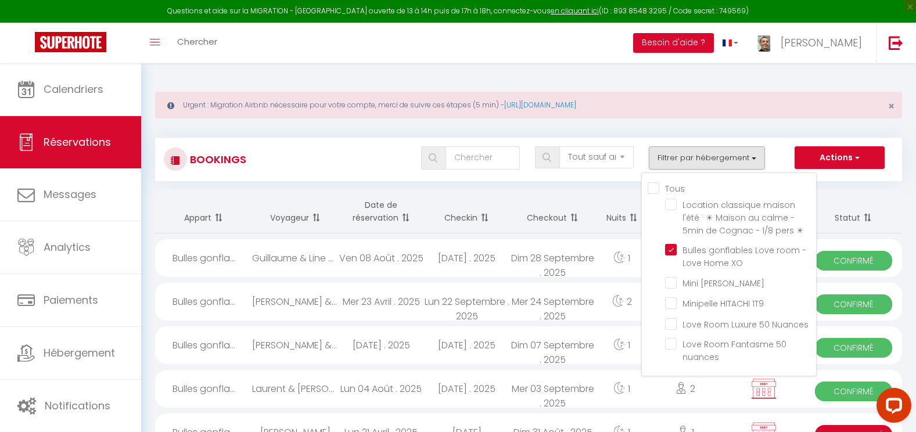
click at [493, 202] on th "Checkin" at bounding box center [467, 212] width 86 height 44
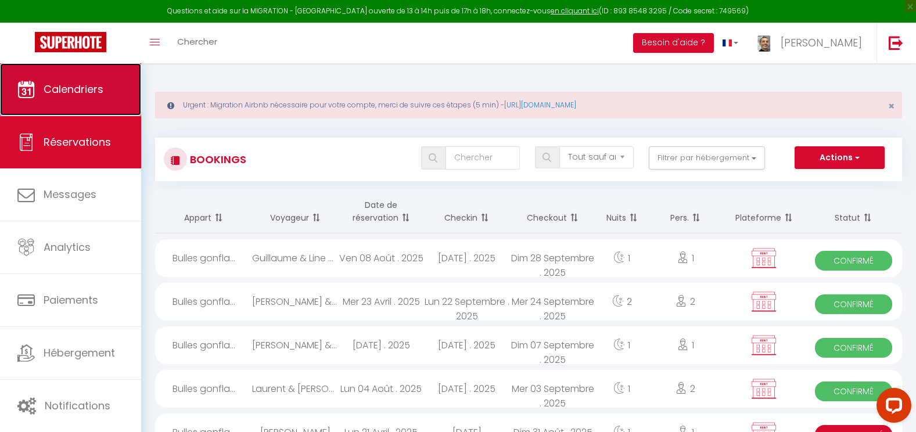
click at [60, 101] on link "Calendriers" at bounding box center [70, 89] width 141 height 52
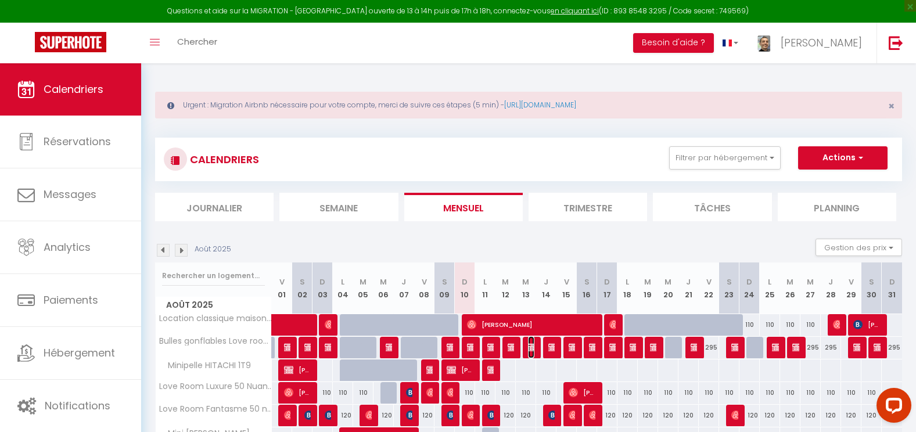
click at [530, 348] on img at bounding box center [532, 347] width 9 height 9
select select "OK"
select select "1"
select select "0"
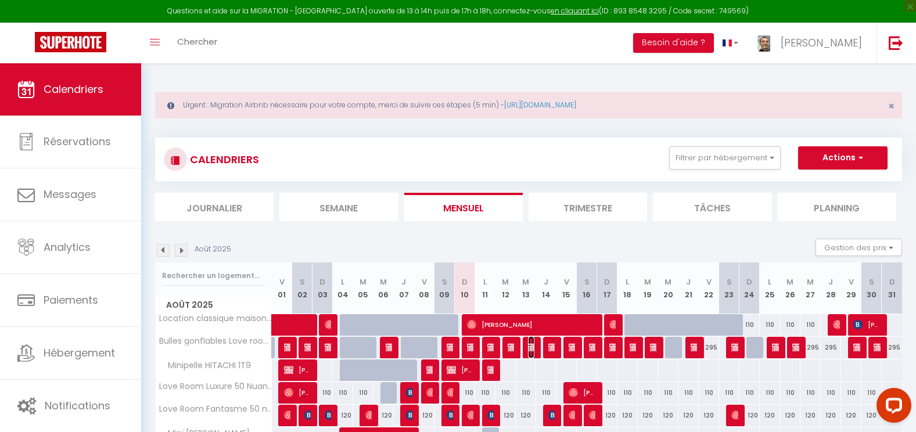
select select "1"
select select
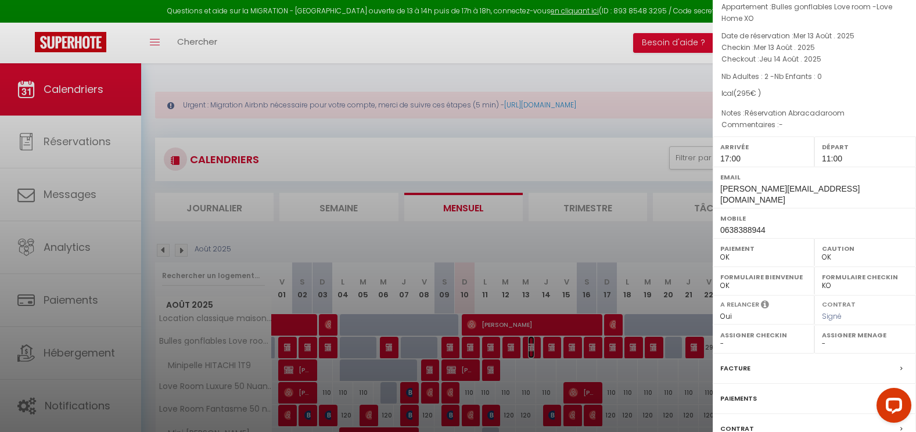
scroll to position [158, 0]
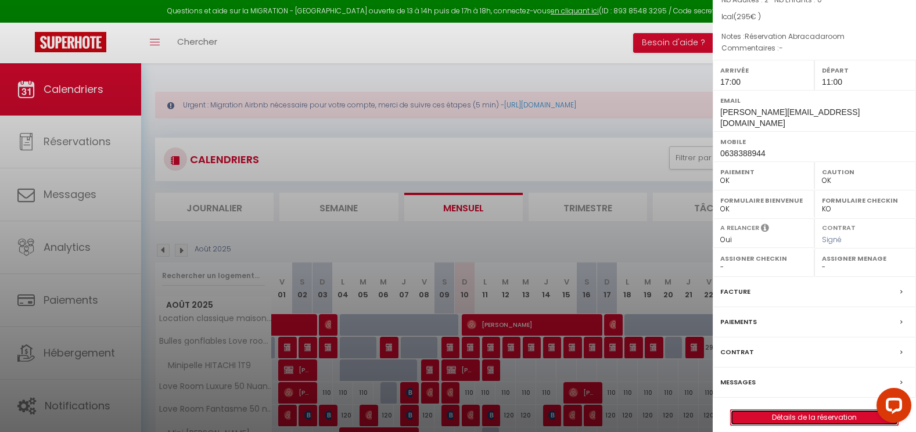
click at [808, 410] on link "Détails de la réservation" at bounding box center [814, 417] width 167 height 15
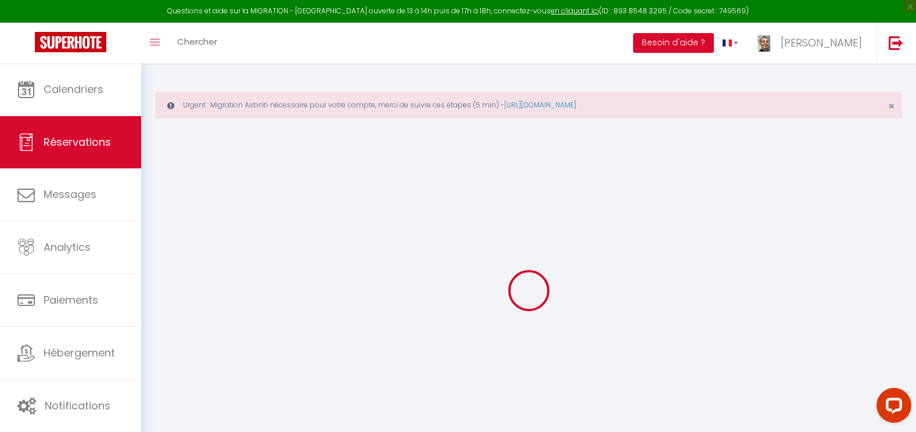
select select
checkbox input "true"
select select
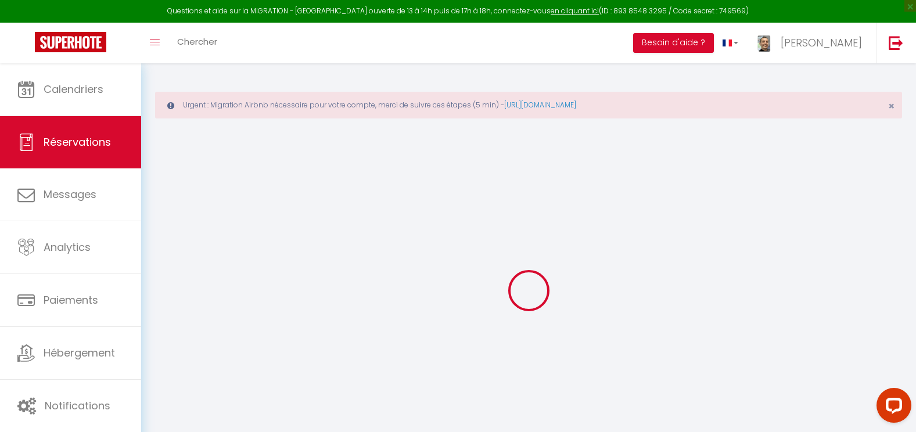
checkbox input "true"
type Love\ "Réservation Abracadaroom"
select select
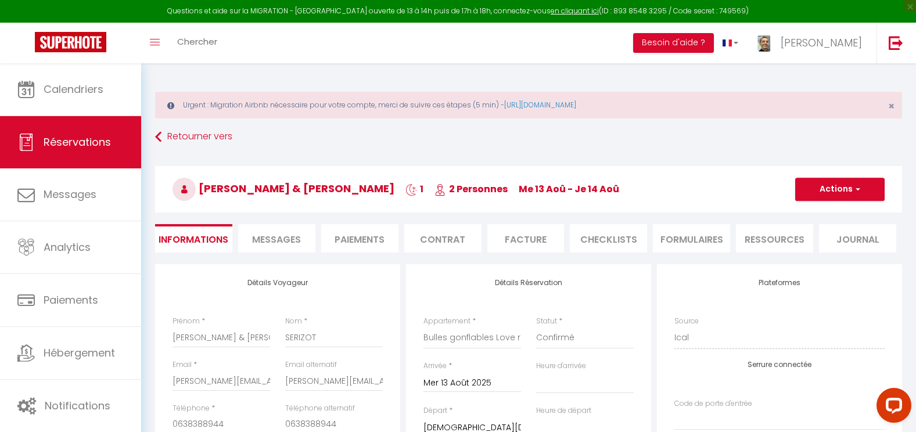
checkbox input "true"
select select "17:00"
select select "11:00"
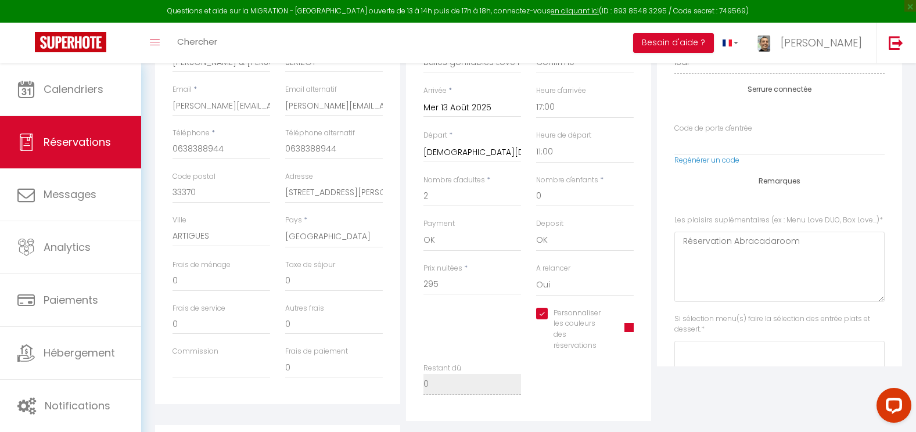
scroll to position [82, 0]
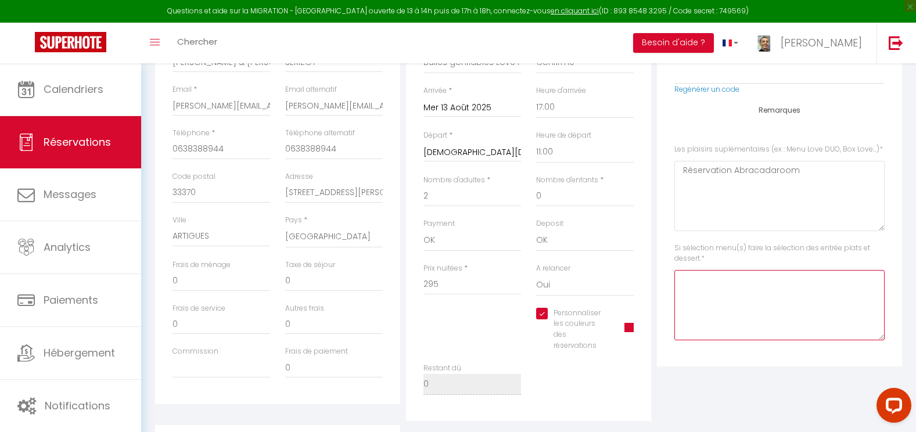
click at [757, 284] on dessert\ at bounding box center [779, 305] width 210 height 70
type dessert\ "1) Cheesecake + mouss"
type input "a"
checkbox input "true"
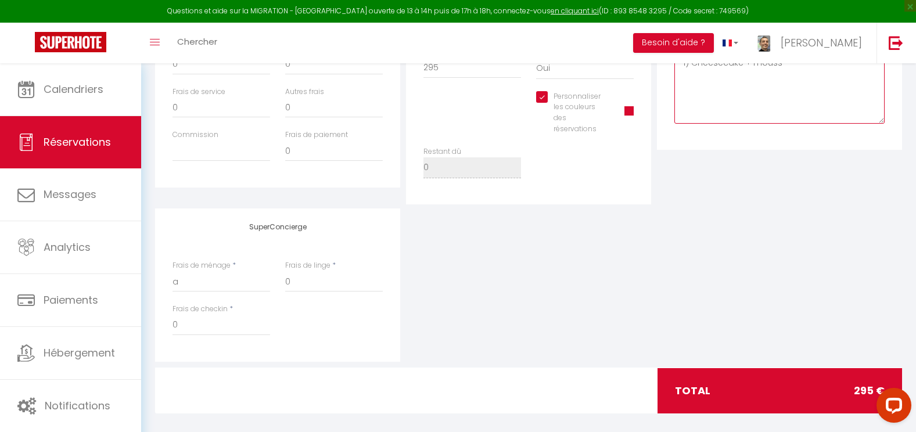
click at [806, 87] on dessert\ "1) Cheesecake + mouss" at bounding box center [779, 88] width 210 height 70
click at [792, 73] on dessert\ "1) Cheesecake + mouss" at bounding box center [779, 88] width 210 height 70
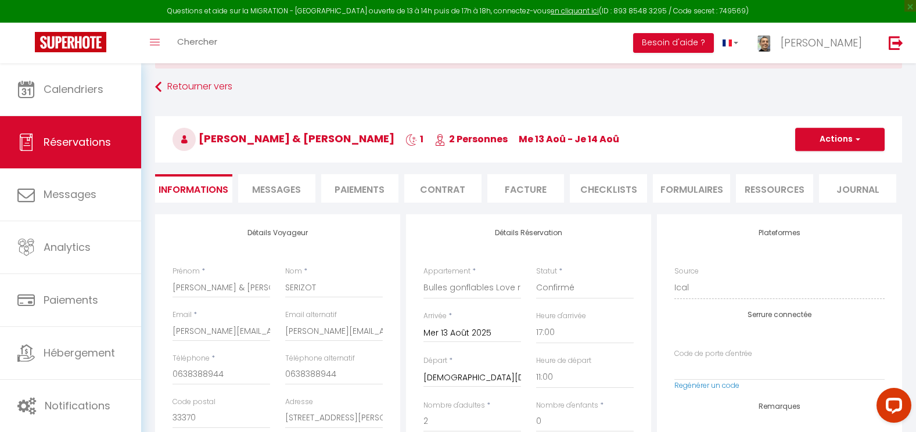
scroll to position [0, 0]
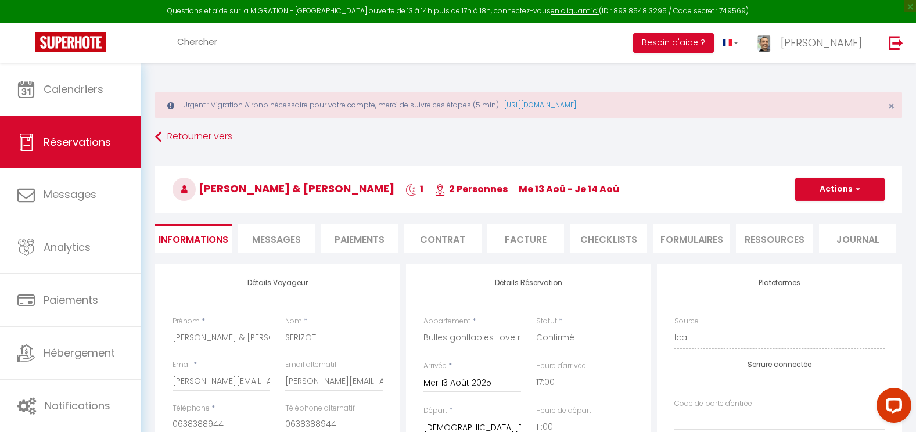
type dessert\ "1) Cheesecake + moussaka 2) gratin dauphinois sauté de porc + tiramisu"
click at [811, 186] on button "Actions" at bounding box center [839, 189] width 89 height 23
click at [809, 212] on link "Enregistrer" at bounding box center [828, 214] width 92 height 15
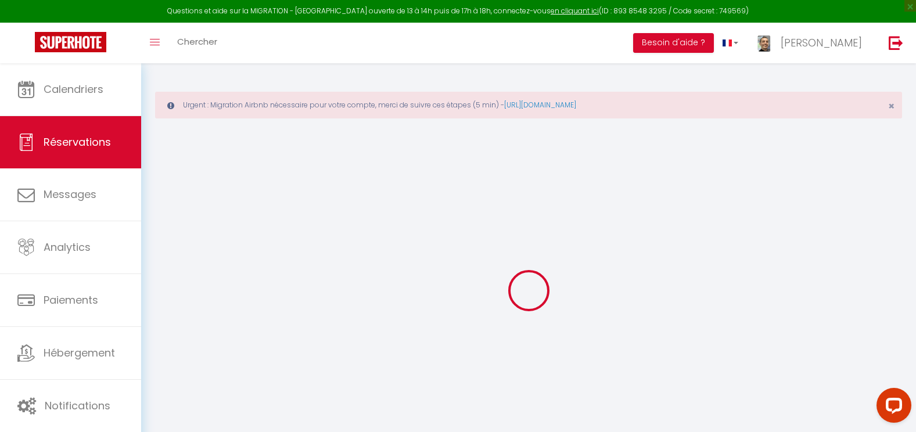
checkbox input "true"
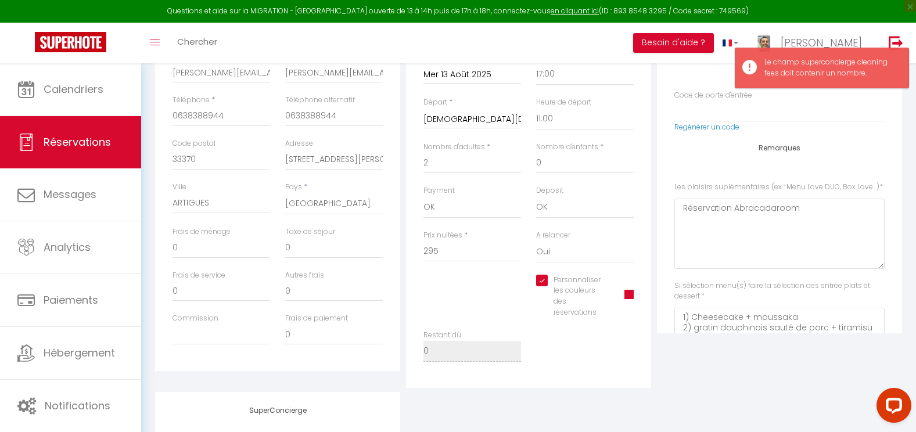
scroll to position [310, 0]
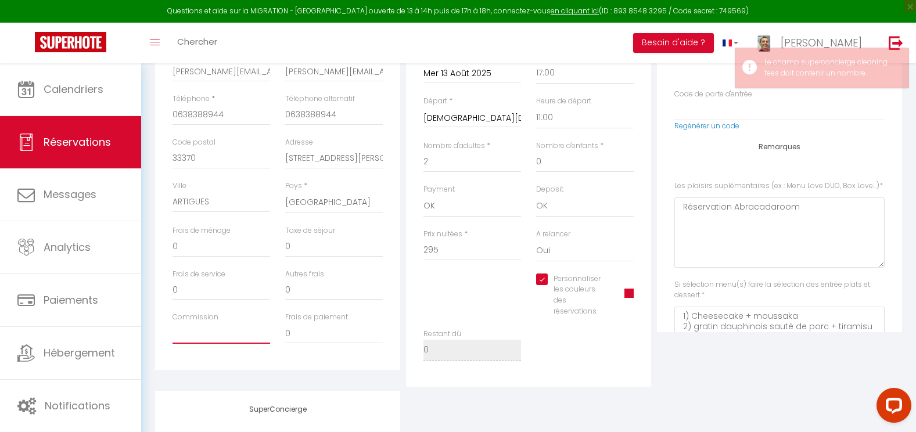
click at [203, 340] on input "Commission" at bounding box center [221, 333] width 98 height 21
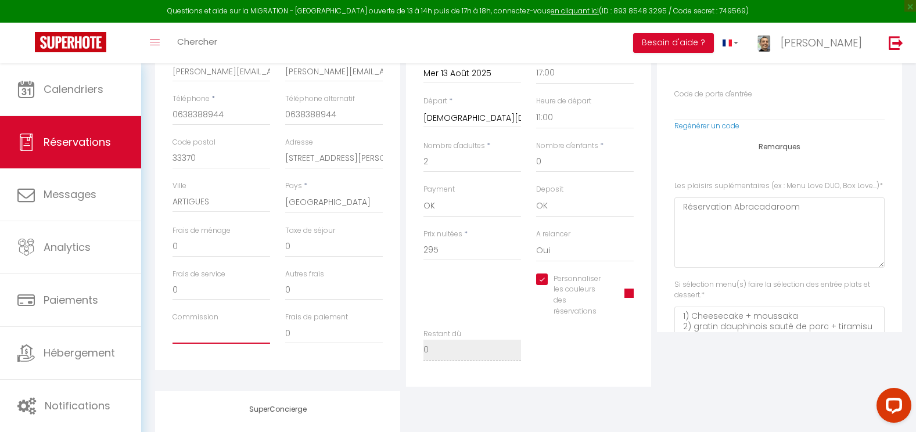
type input "0"
checkbox input "true"
type input "0"
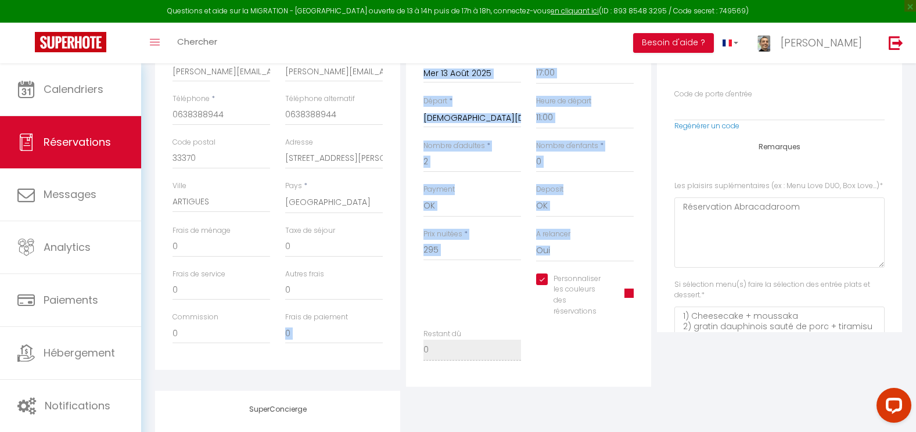
drag, startPoint x: 407, startPoint y: 297, endPoint x: 394, endPoint y: 374, distance: 77.7
click at [394, 374] on div "Détails Voyageur Prénom * [PERSON_NAME] & [PERSON_NAME] * SERIZOT Email * [PERS…" at bounding box center [528, 171] width 753 height 432
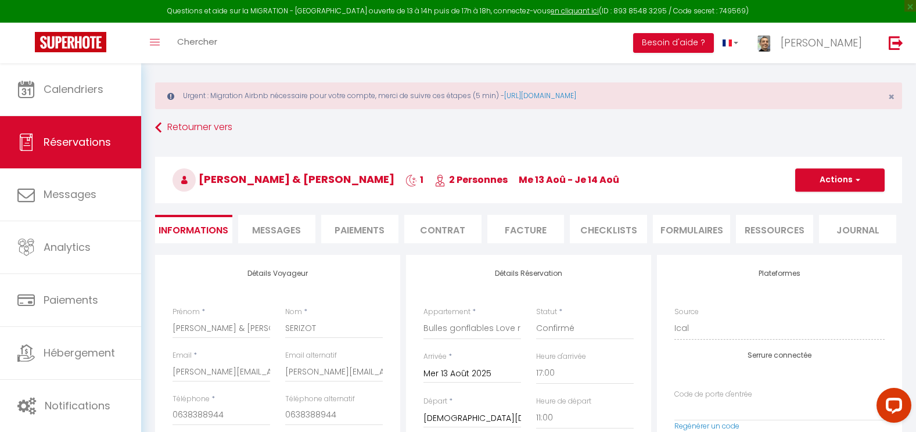
scroll to position [0, 0]
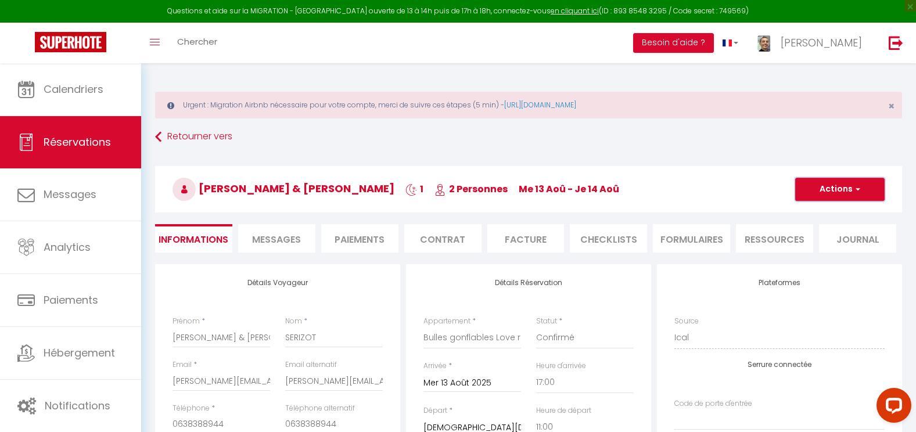
click at [839, 190] on button "Actions" at bounding box center [839, 189] width 89 height 23
click at [818, 216] on link "Enregistrer" at bounding box center [828, 214] width 92 height 15
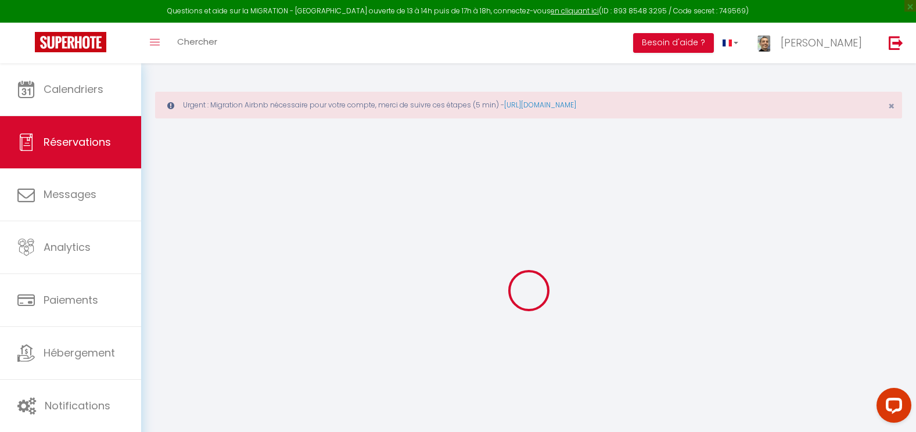
checkbox input "true"
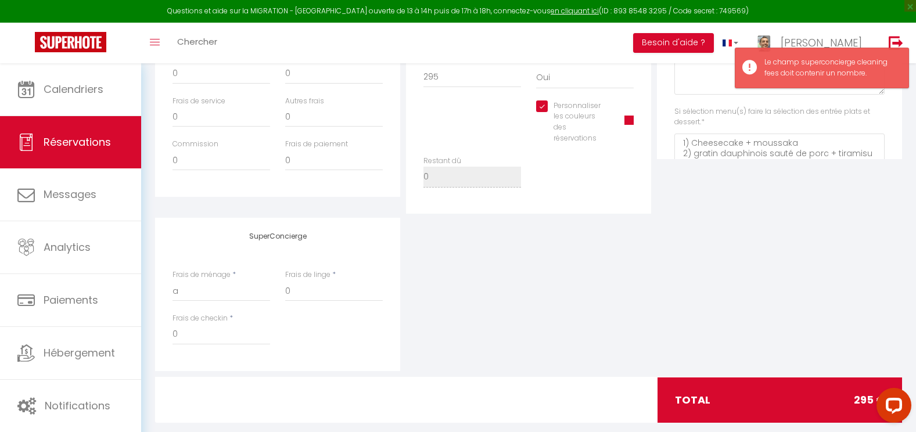
scroll to position [477, 0]
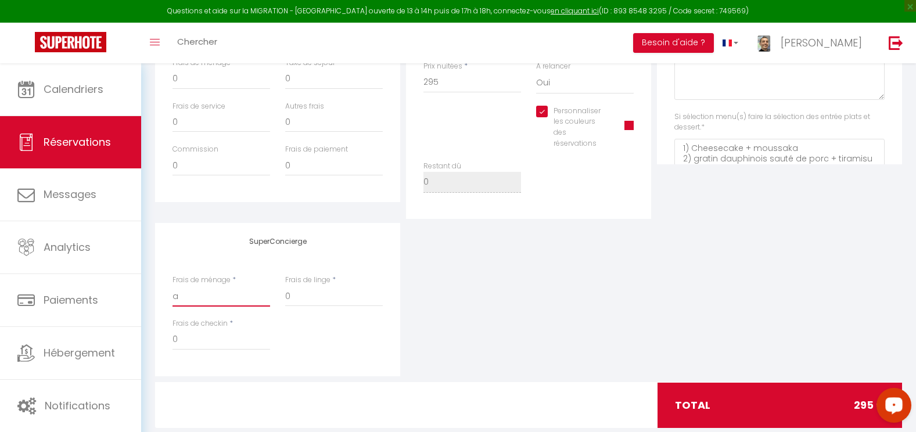
click at [216, 286] on input "a" at bounding box center [221, 296] width 98 height 21
checkbox input "true"
type input "0"
checkbox input "true"
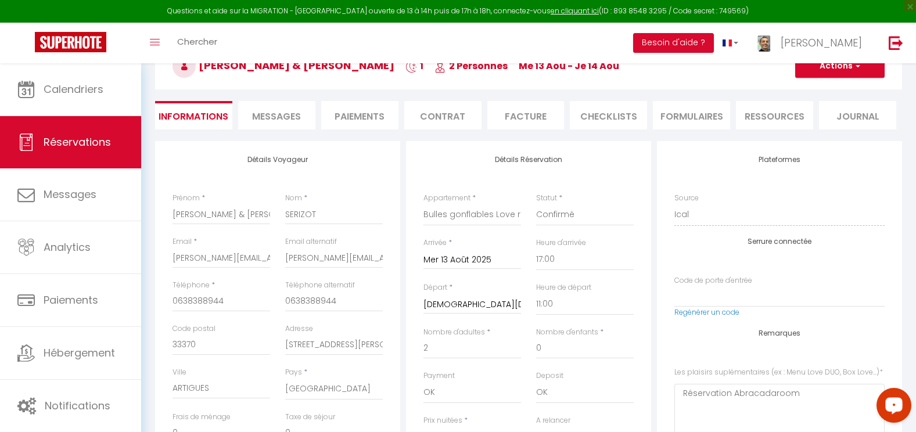
scroll to position [0, 0]
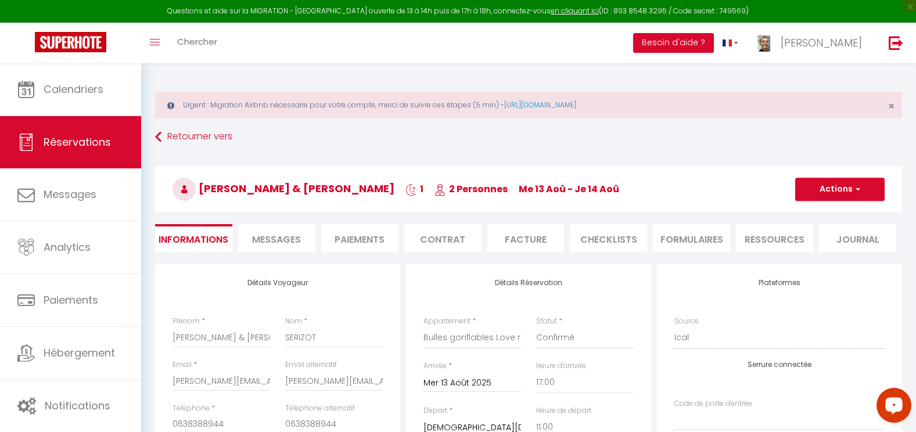
type input "0"
click at [849, 189] on button "Actions" at bounding box center [839, 189] width 89 height 23
click at [832, 215] on link "Enregistrer" at bounding box center [828, 214] width 92 height 15
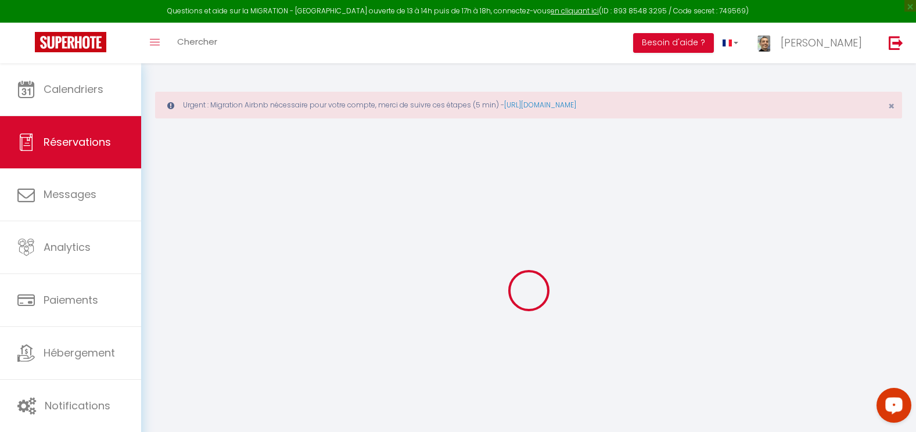
select select "not_cancelled"
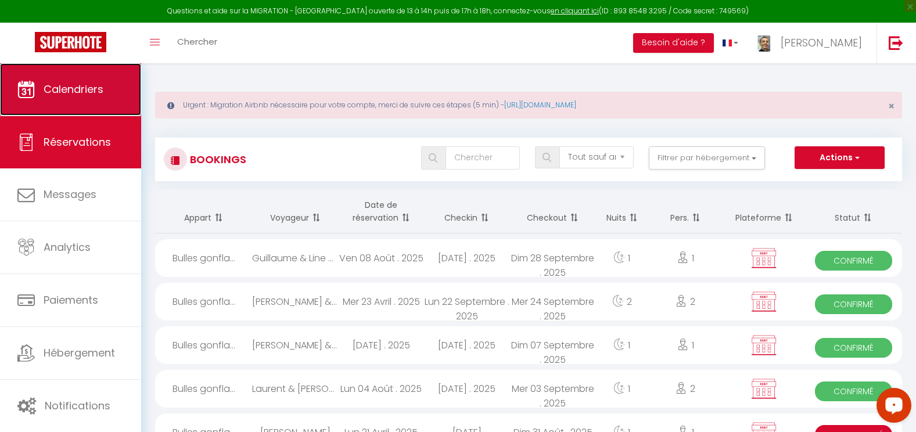
click at [58, 104] on link "Calendriers" at bounding box center [70, 89] width 141 height 52
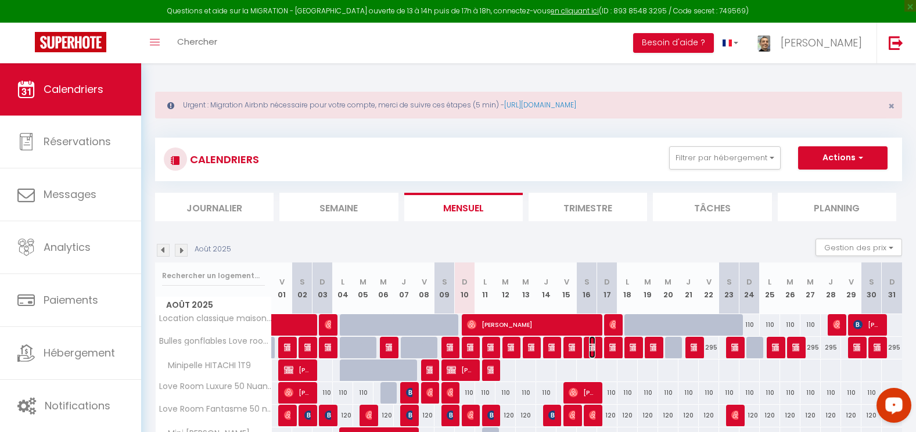
click at [589, 350] on img at bounding box center [593, 347] width 9 height 9
select select "OK"
select select "KO"
select select "1"
select select "0"
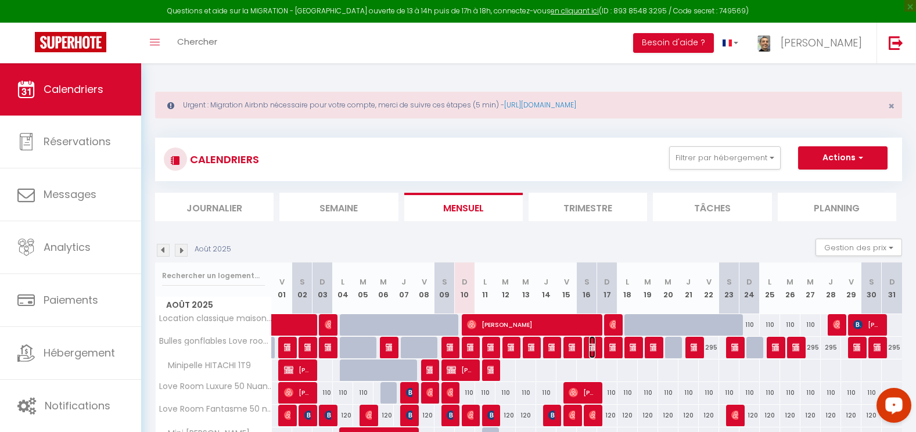
select select "1"
select select
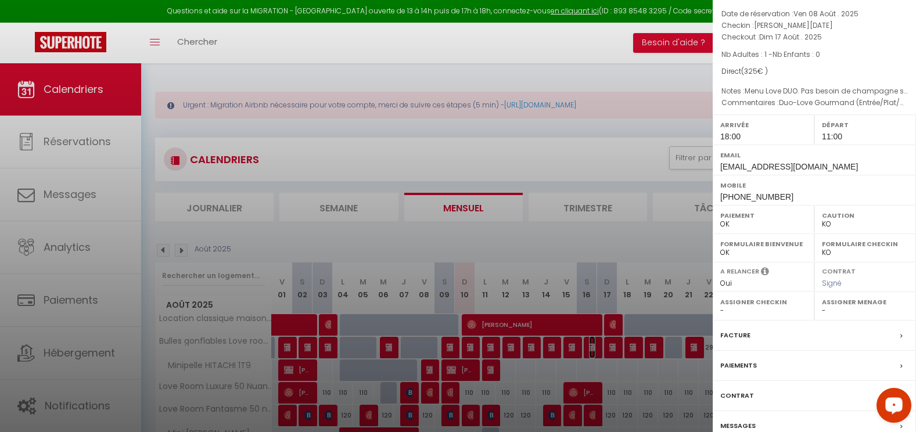
scroll to position [139, 0]
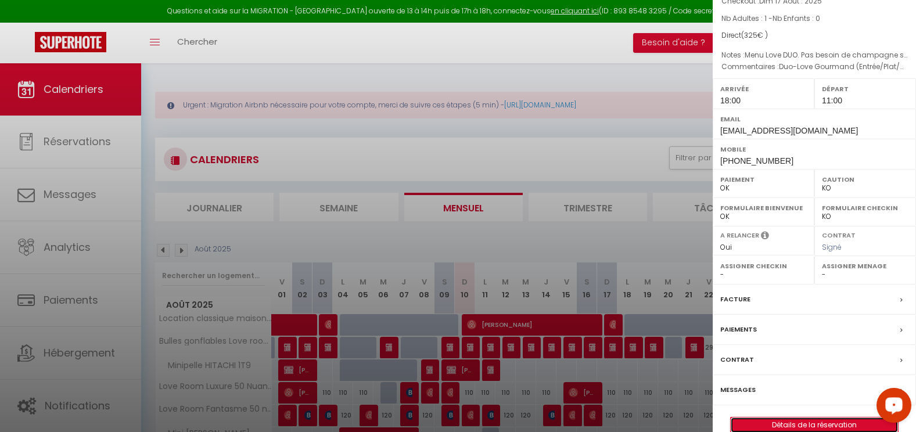
click at [803, 418] on link "Détails de la réservation" at bounding box center [814, 425] width 167 height 15
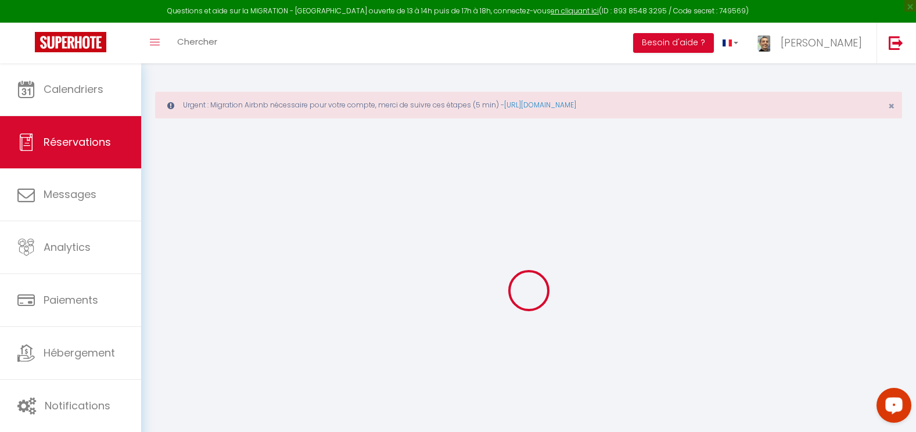
select select
checkbox input "false"
select select
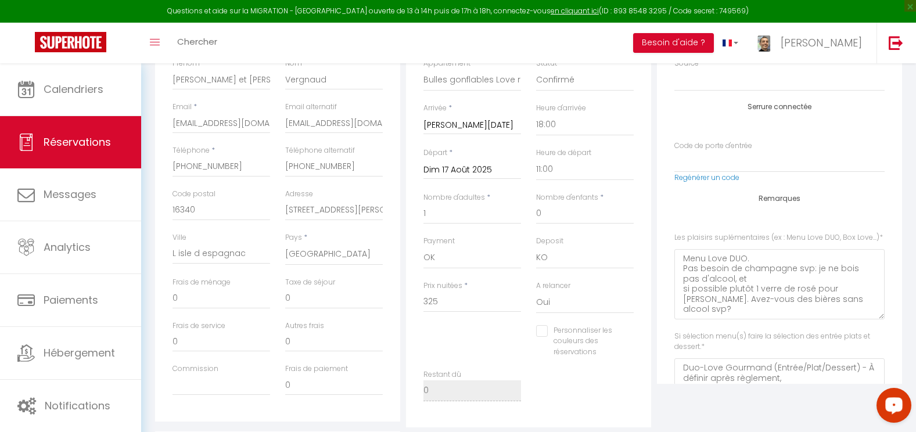
scroll to position [268, 0]
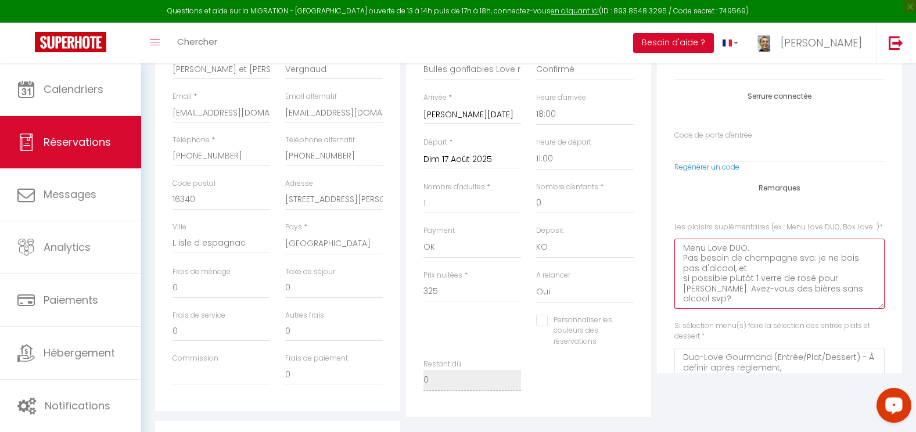
drag, startPoint x: 751, startPoint y: 286, endPoint x: 681, endPoint y: 280, distance: 70.0
click at [677, 283] on Love\ "Menu Love DUO. Pas besoin de champagne svp: je ne bois pas d'alcool, et si poss…" at bounding box center [779, 274] width 210 height 70
drag, startPoint x: 743, startPoint y: 297, endPoint x: 924, endPoint y: 339, distance: 186.1
click at [680, 303] on Love\ "Menu Love DUO. si possible plutôt 1 verre de rosé pour [PERSON_NAME]. Avez-vous…" at bounding box center [779, 274] width 210 height 70
click at [861, 299] on Love\ "Menu Love DUO. si possible plutôt 1 verre de rosé pour [PERSON_NAME]. Possibili…" at bounding box center [779, 274] width 210 height 70
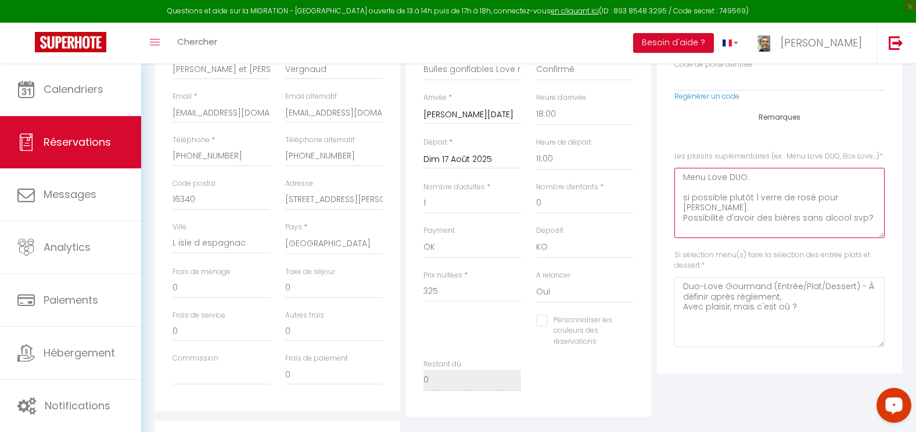
scroll to position [82, 0]
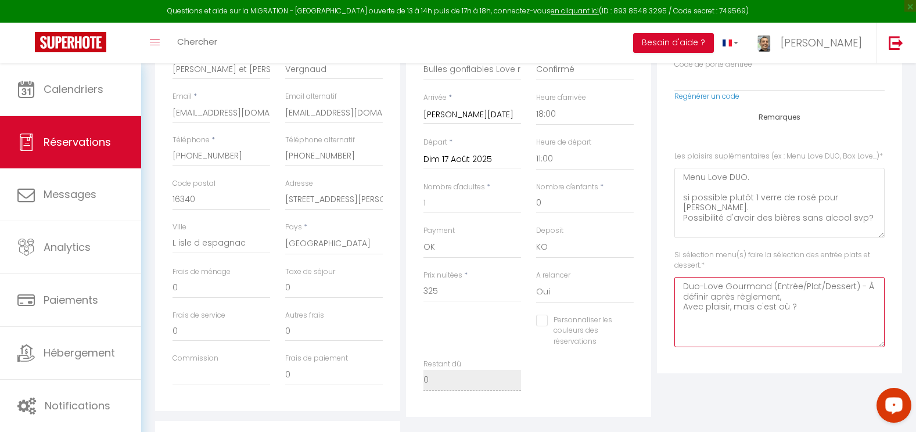
drag, startPoint x: 804, startPoint y: 311, endPoint x: 672, endPoint y: 285, distance: 134.8
click at [672, 285] on div "Plateformes Source Direct [DOMAIN_NAME] [DOMAIN_NAME] Chalet montagne Expedia G…" at bounding box center [779, 184] width 245 height 377
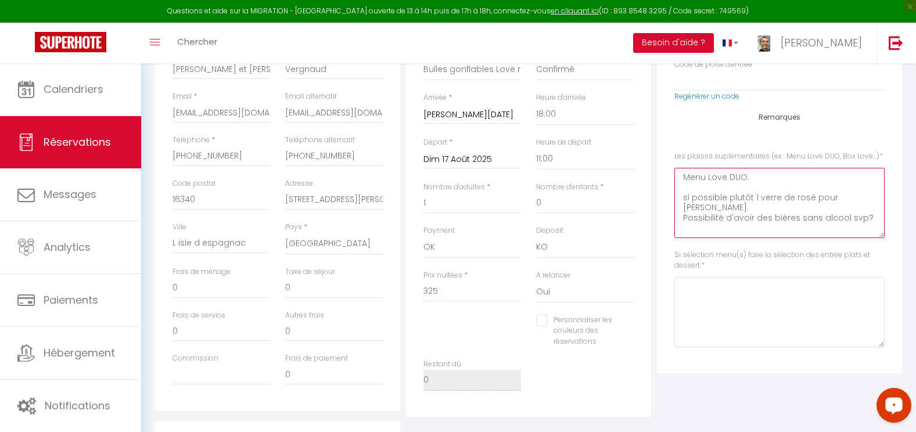
click at [685, 204] on Love\ "Menu Love DUO. si possible plutôt 1 verre de rosé pour [PERSON_NAME]. Possibili…" at bounding box center [779, 203] width 210 height 70
click at [677, 207] on Love\ "Menu Love DUO. si possible plutôt 1 verre de rosé pour [PERSON_NAME]. Possibili…" at bounding box center [779, 203] width 210 height 70
click at [683, 184] on Love\ "Menu Love DUO. si possible plutôt 1 verre de rosé pour [PERSON_NAME]. Possibili…" at bounding box center [779, 203] width 210 height 70
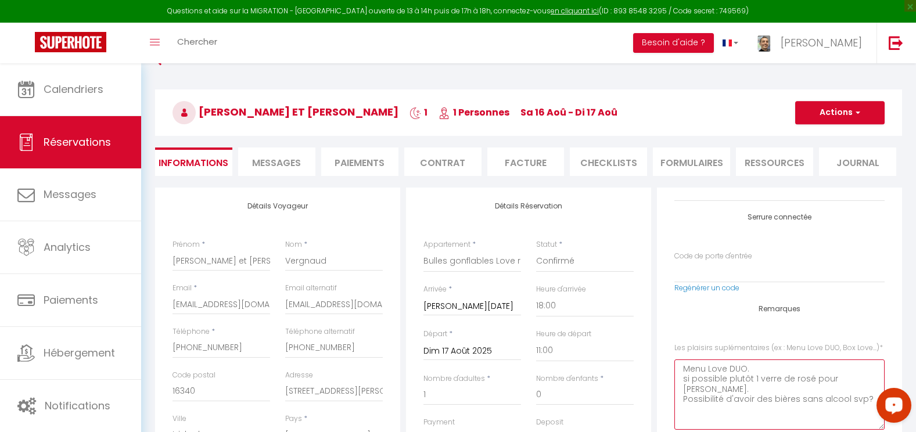
scroll to position [70, 0]
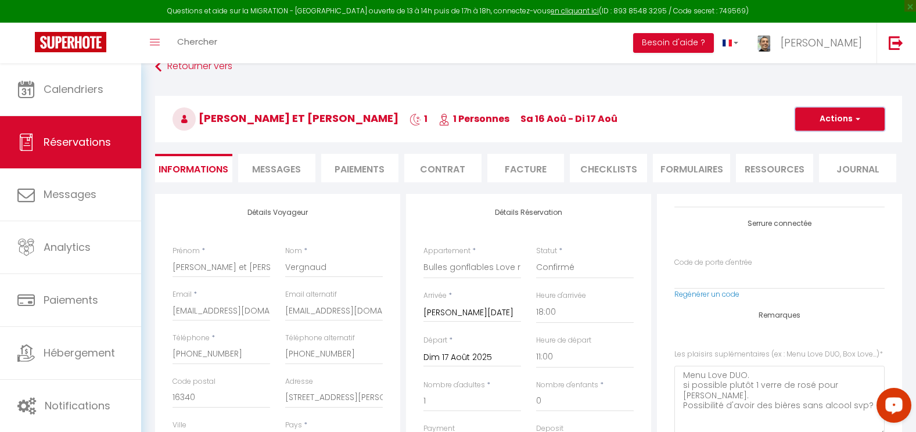
click at [828, 117] on button "Actions" at bounding box center [839, 118] width 89 height 23
click at [817, 145] on link "Enregistrer" at bounding box center [828, 144] width 92 height 15
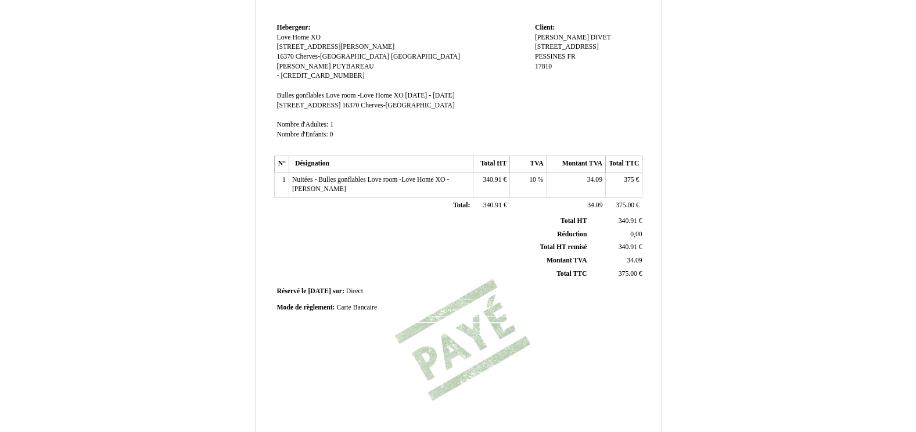
scroll to position [269, 0]
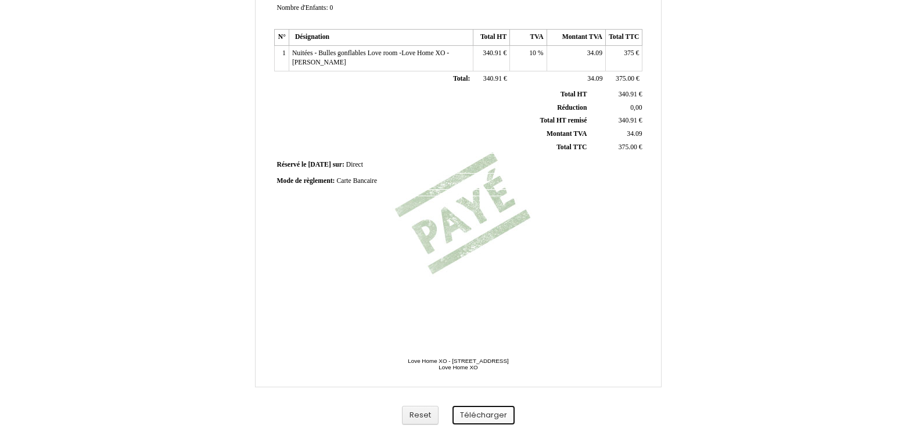
click at [491, 412] on button "Télécharger" at bounding box center [483, 415] width 62 height 19
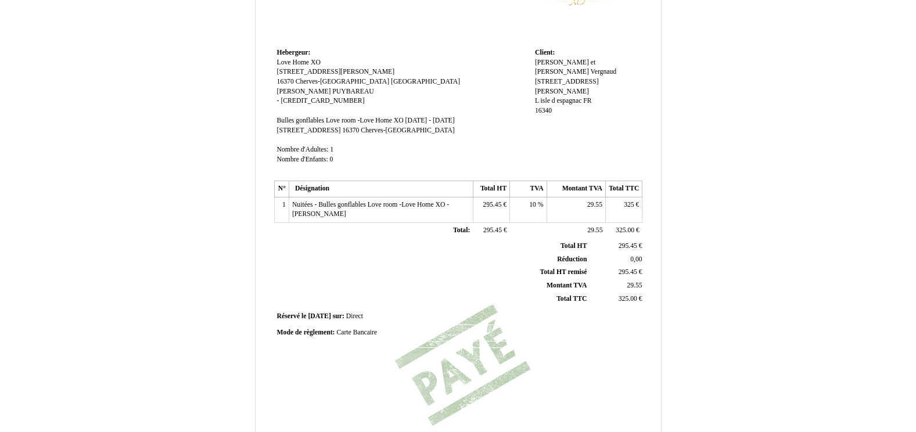
scroll to position [269, 0]
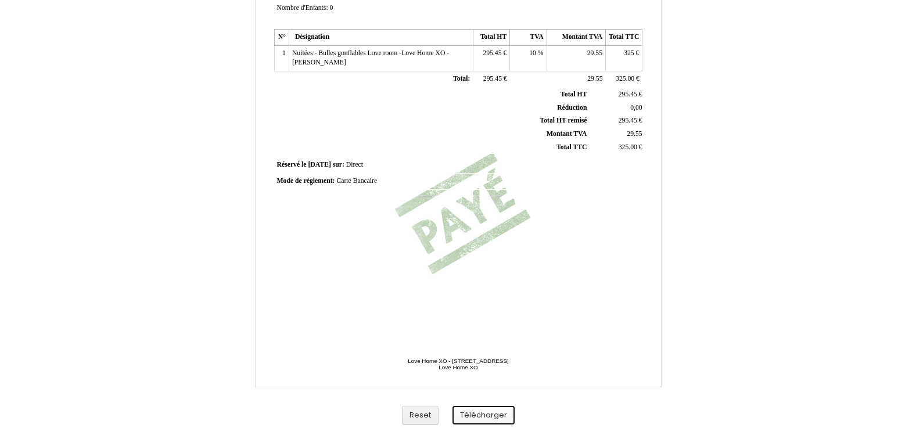
click at [499, 417] on button "Télécharger" at bounding box center [483, 415] width 62 height 19
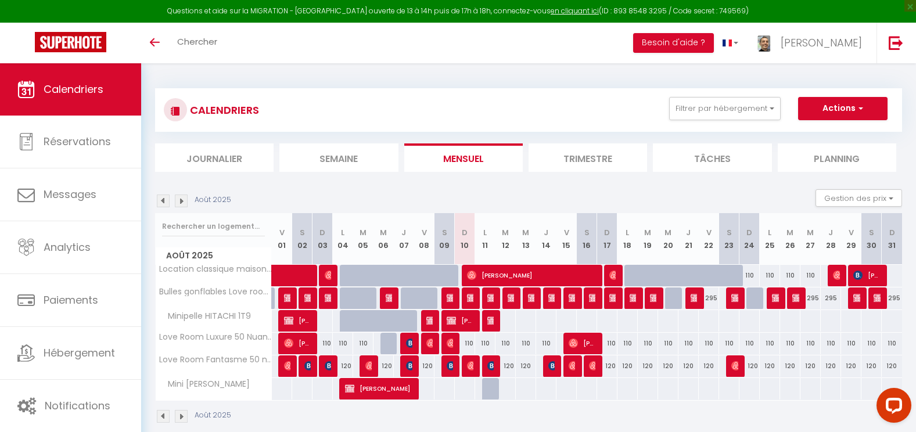
click at [466, 366] on div at bounding box center [472, 366] width 20 height 22
click at [469, 364] on img at bounding box center [471, 365] width 9 height 9
select select "OK"
select select "0"
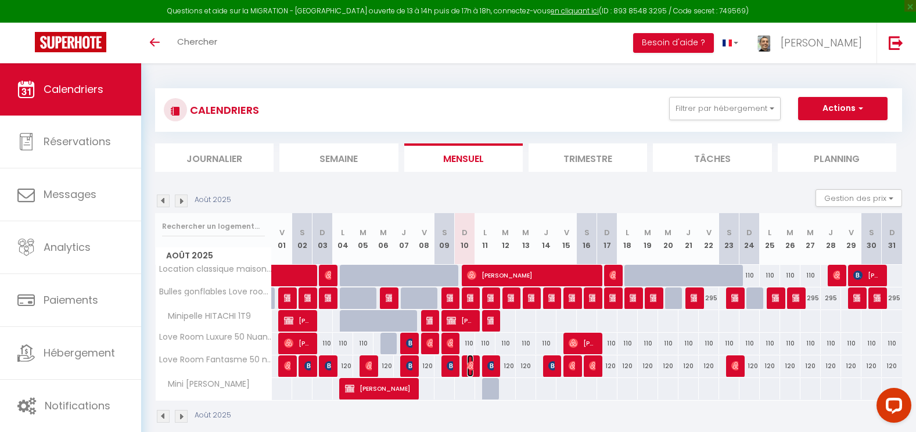
select select "0"
select select "1"
select select
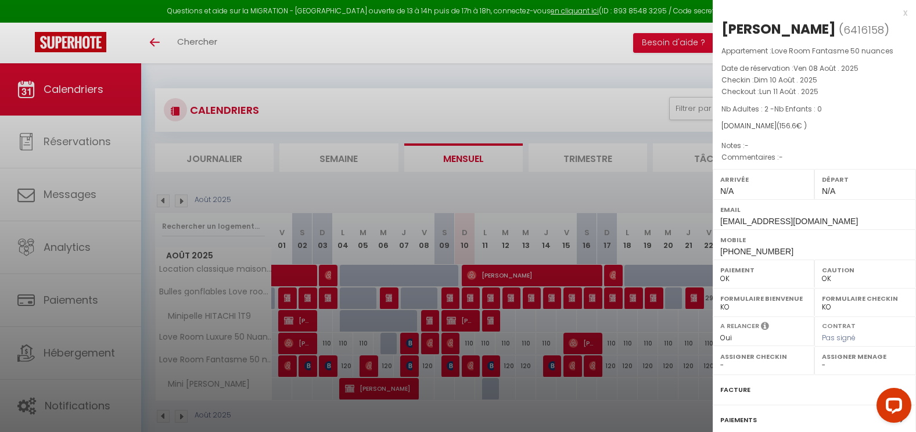
click at [448, 348] on div at bounding box center [458, 216] width 916 height 432
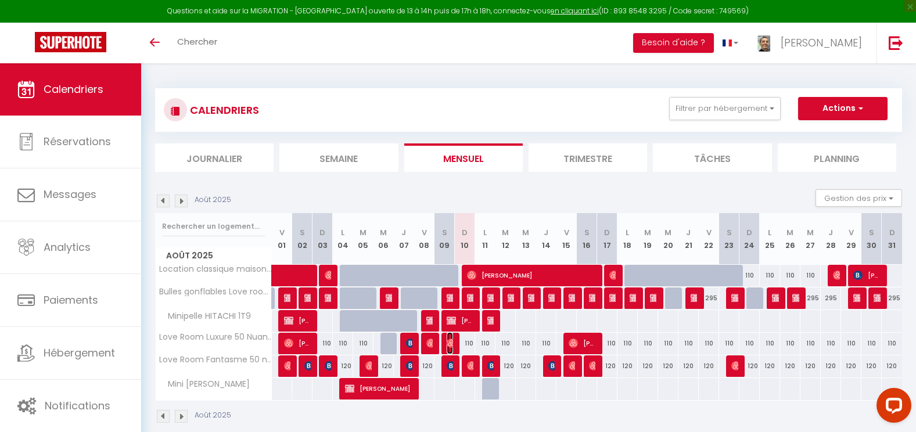
click at [448, 348] on span "[PERSON_NAME]" at bounding box center [450, 343] width 7 height 22
select select "36107"
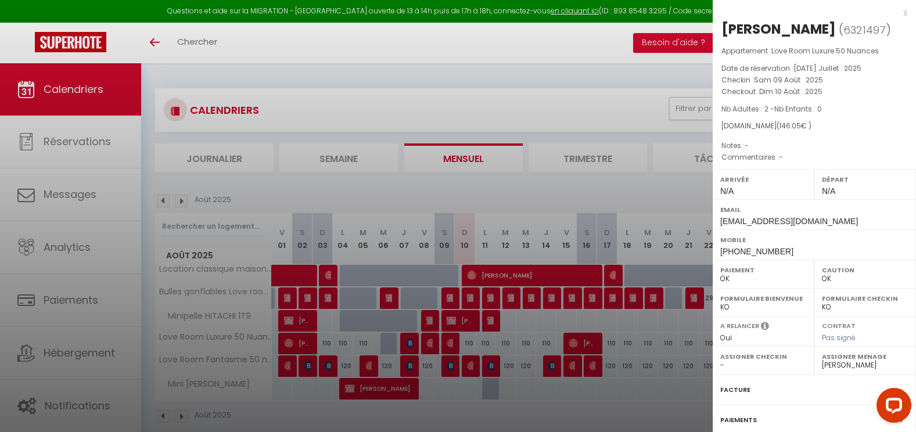
click at [448, 365] on div at bounding box center [458, 216] width 916 height 432
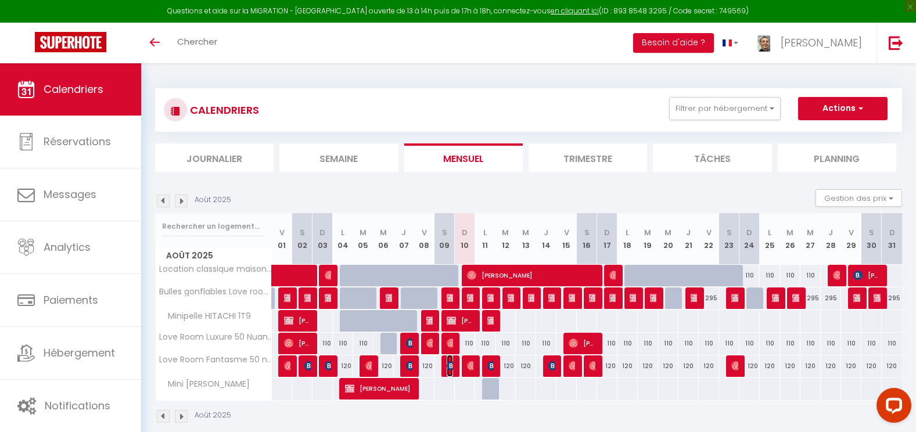
click at [448, 365] on img at bounding box center [451, 365] width 9 height 9
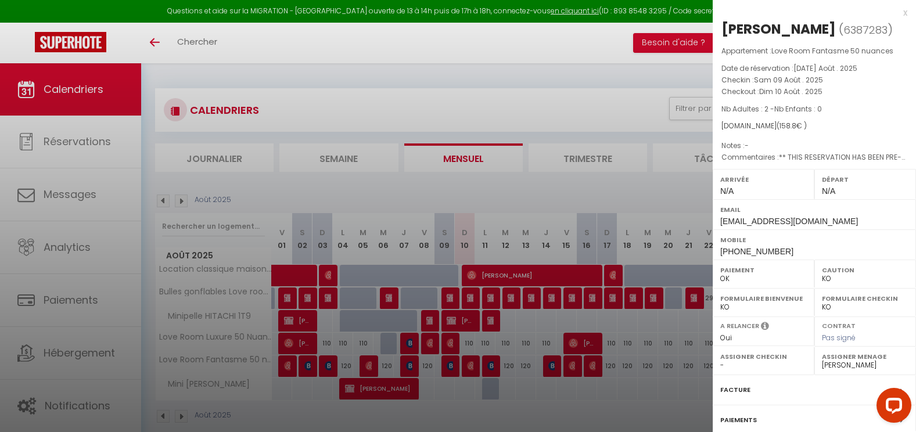
click at [447, 346] on div at bounding box center [458, 216] width 916 height 432
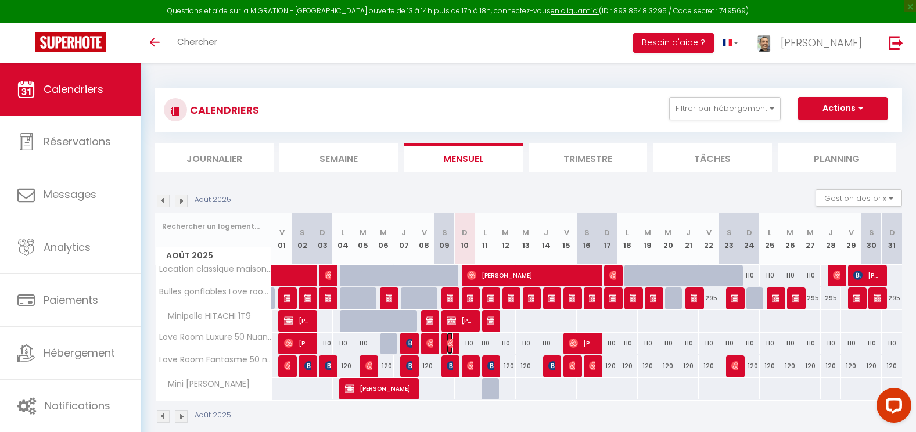
click at [447, 346] on img at bounding box center [451, 343] width 9 height 9
select select "OK"
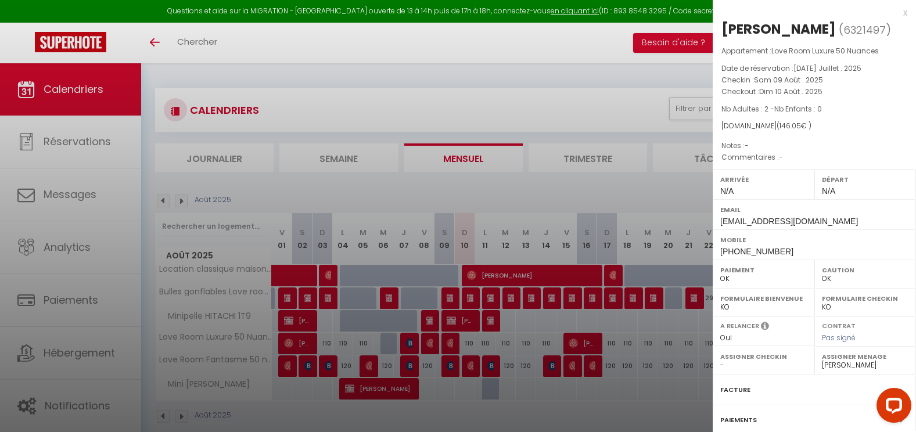
click at [471, 363] on div at bounding box center [458, 216] width 916 height 432
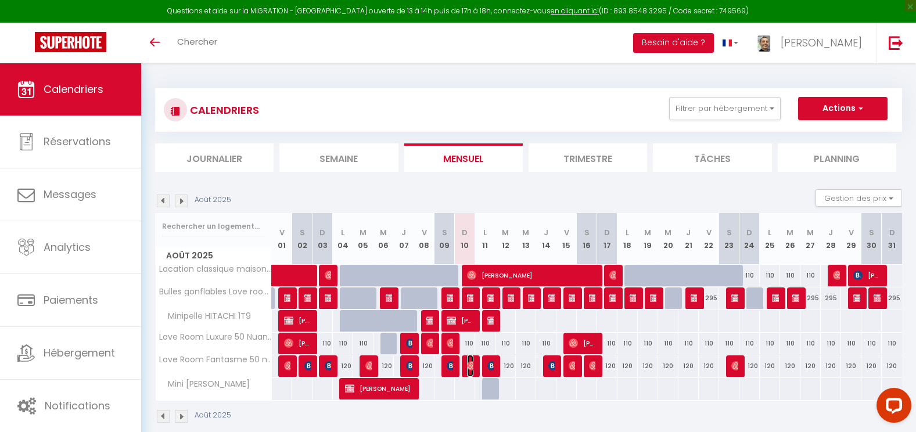
click at [471, 363] on img at bounding box center [471, 365] width 9 height 9
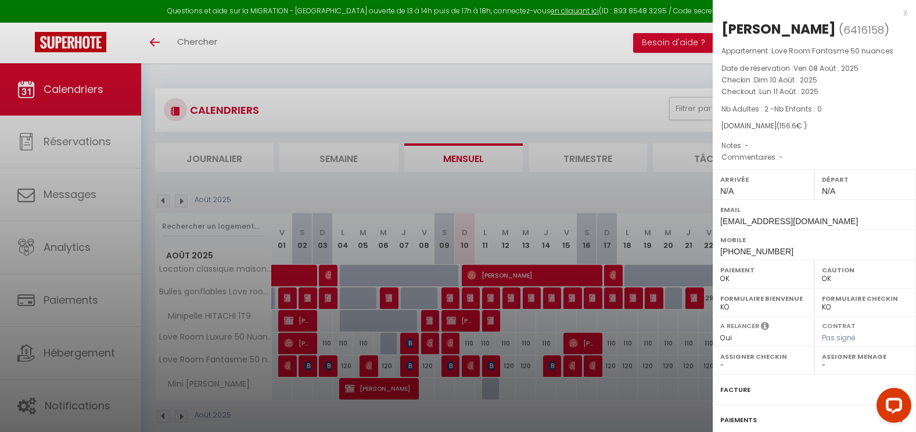
click at [855, 370] on select "- Chantal Normand Florence PUYBAREAU Alice Gobbato Fadhila Mahiddine Steven Hub…" at bounding box center [865, 365] width 87 height 10
select select "36107"
click at [822, 370] on select "- Chantal Normand Florence PUYBAREAU Alice Gobbato Fadhila Mahiddine Steven Hub…" at bounding box center [865, 365] width 87 height 10
click at [490, 363] on div at bounding box center [458, 216] width 916 height 432
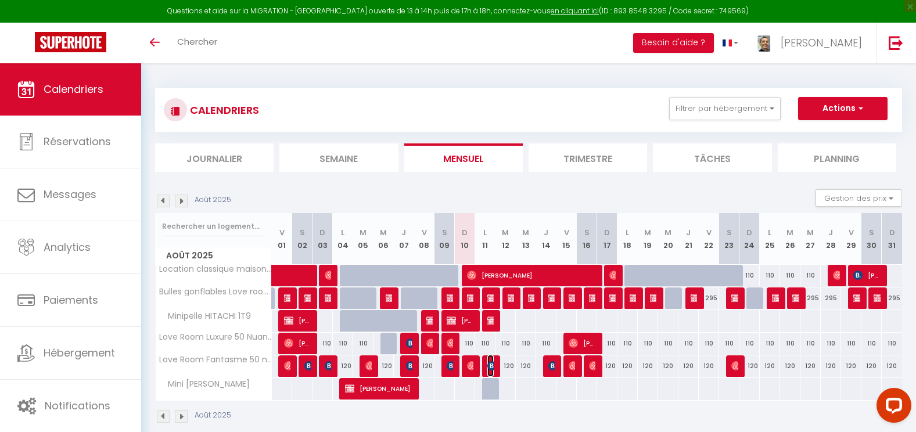
click at [490, 363] on img at bounding box center [491, 365] width 9 height 9
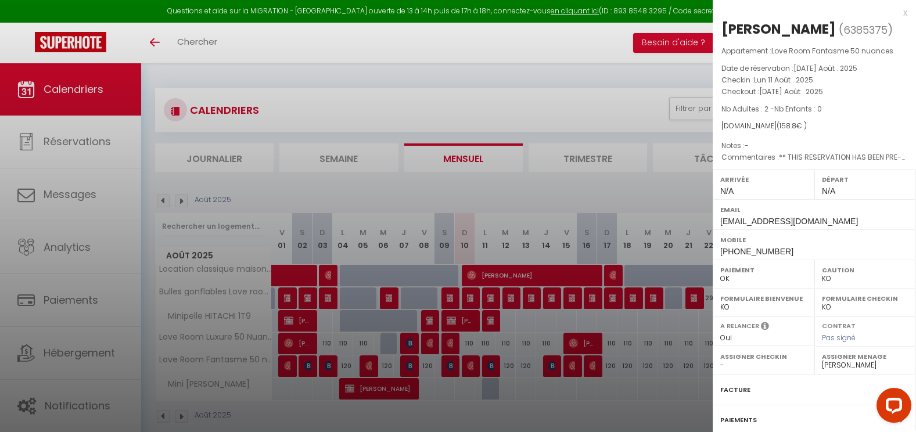
click at [547, 365] on div at bounding box center [458, 216] width 916 height 432
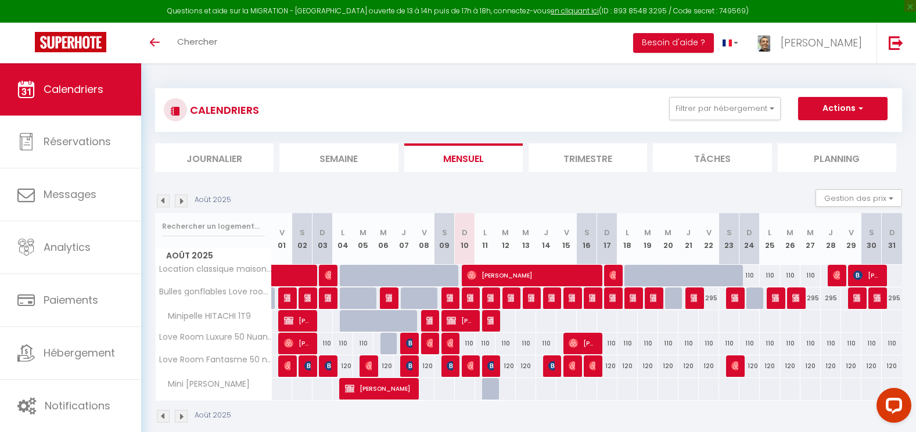
click at [547, 365] on div at bounding box center [553, 366] width 20 height 22
click at [551, 364] on img at bounding box center [552, 365] width 9 height 9
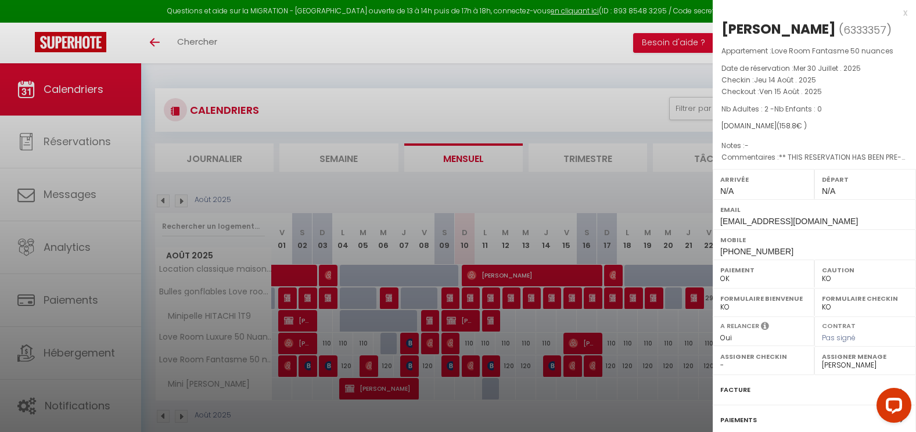
click at [568, 364] on div at bounding box center [458, 216] width 916 height 432
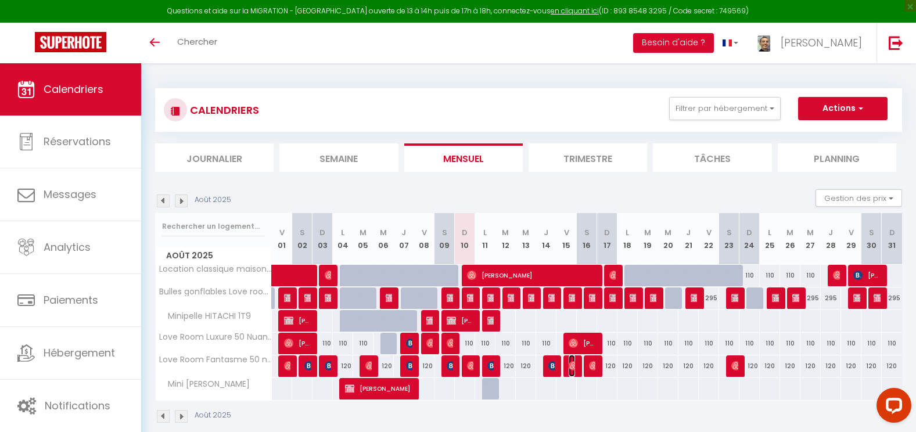
click at [569, 364] on img at bounding box center [573, 365] width 9 height 9
select select "OK"
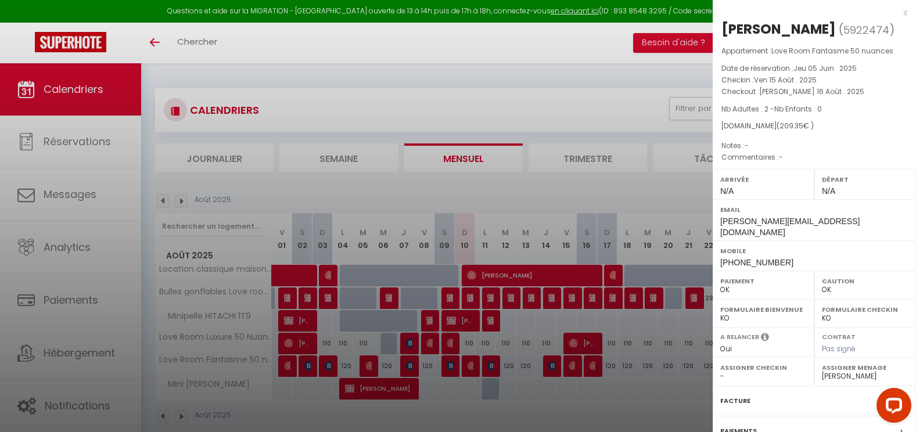
click at [575, 340] on div at bounding box center [458, 216] width 916 height 432
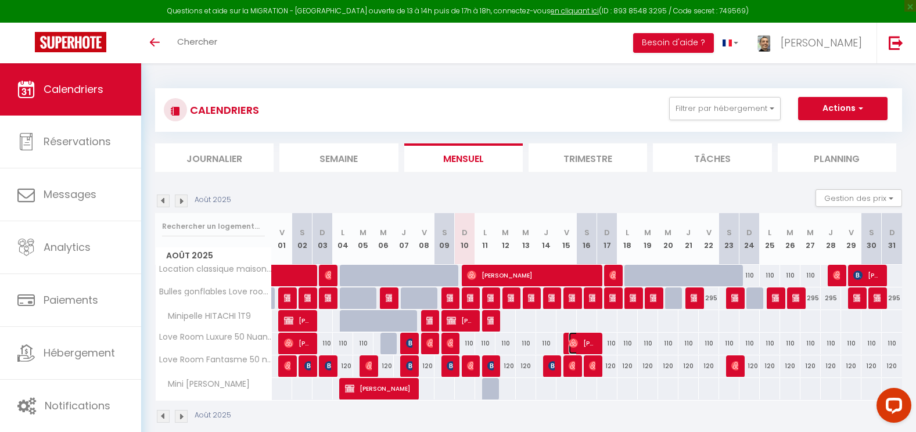
click at [575, 340] on img at bounding box center [573, 343] width 9 height 9
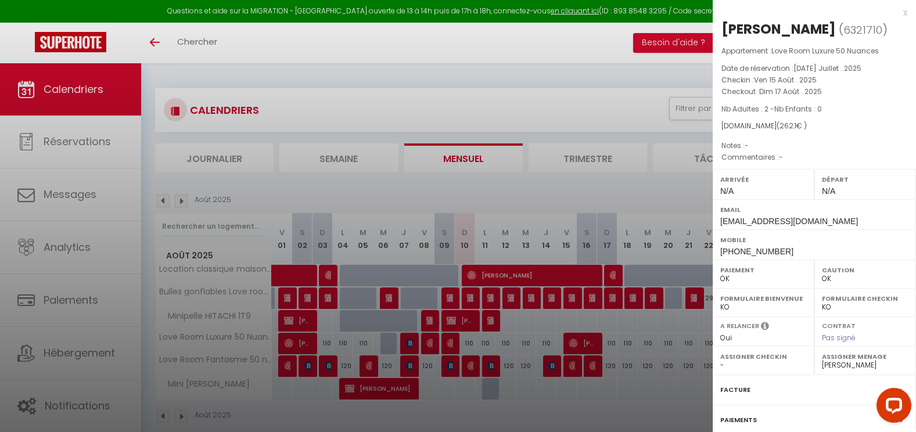
click at [592, 366] on div at bounding box center [458, 216] width 916 height 432
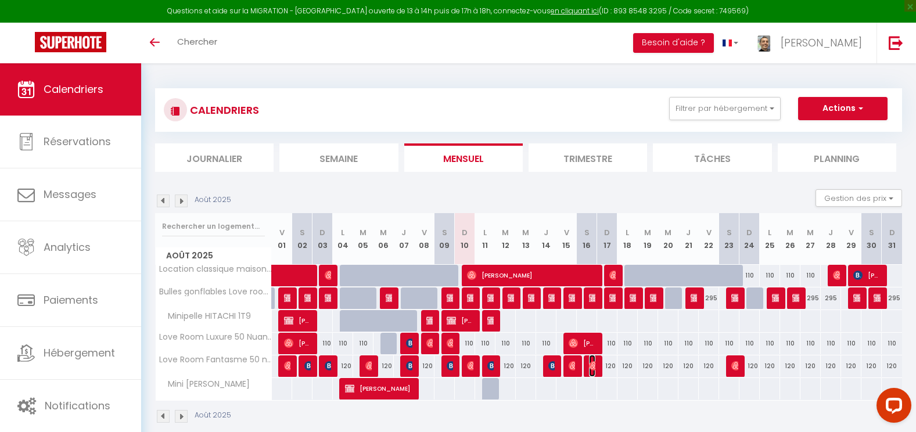
click at [592, 366] on img at bounding box center [593, 365] width 9 height 9
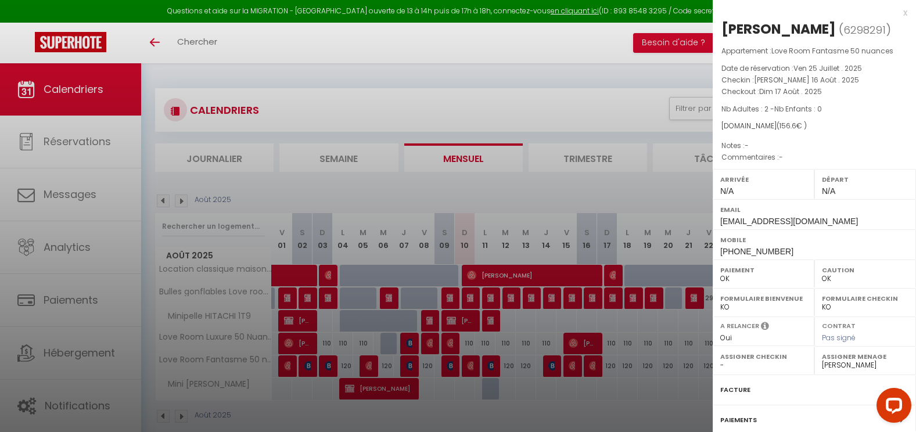
click at [574, 368] on div at bounding box center [458, 216] width 916 height 432
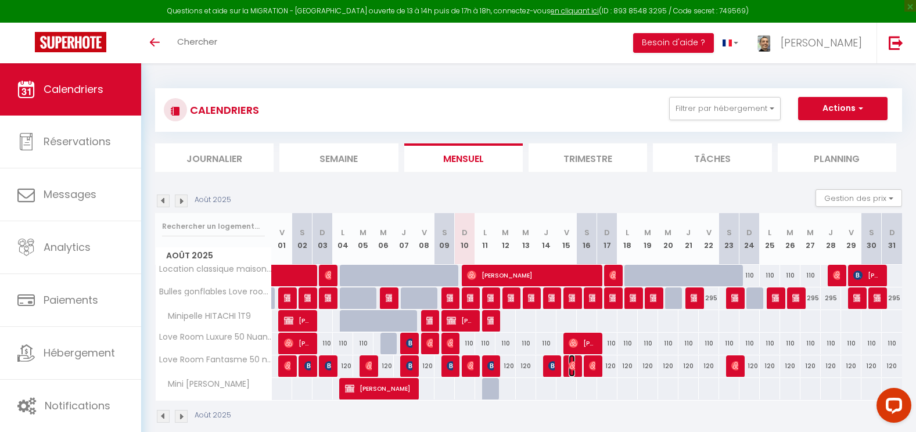
click at [574, 368] on img at bounding box center [573, 365] width 9 height 9
select select "36107"
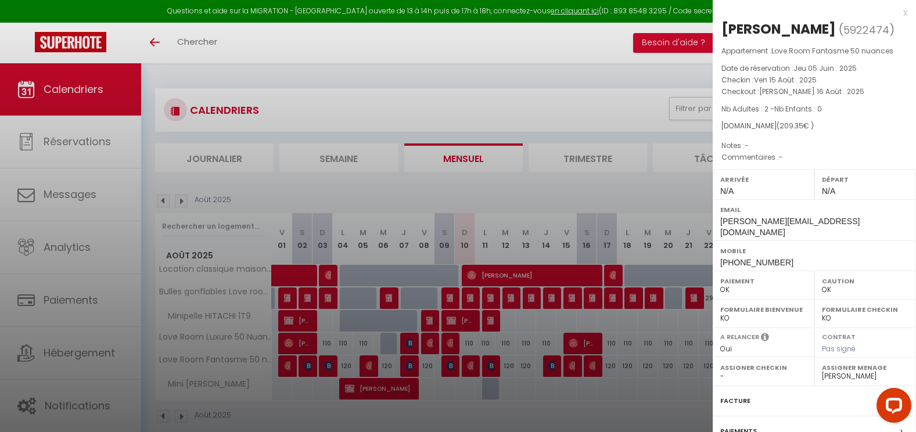
click at [426, 343] on div at bounding box center [458, 216] width 916 height 432
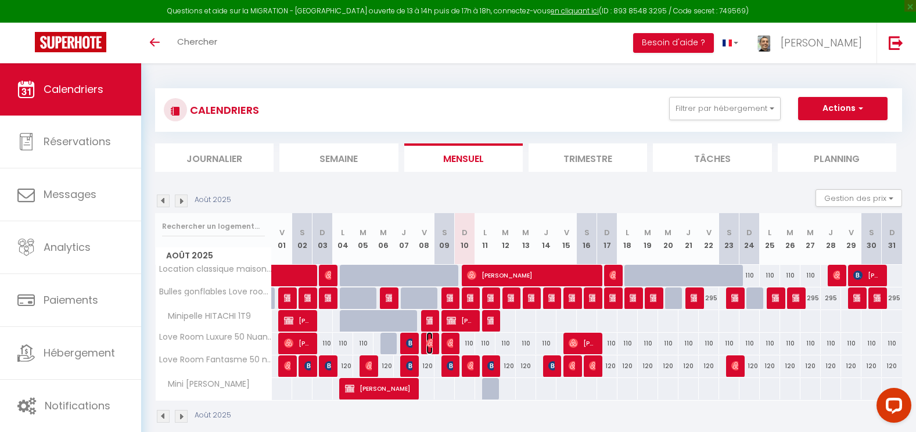
click at [426, 343] on img at bounding box center [430, 343] width 9 height 9
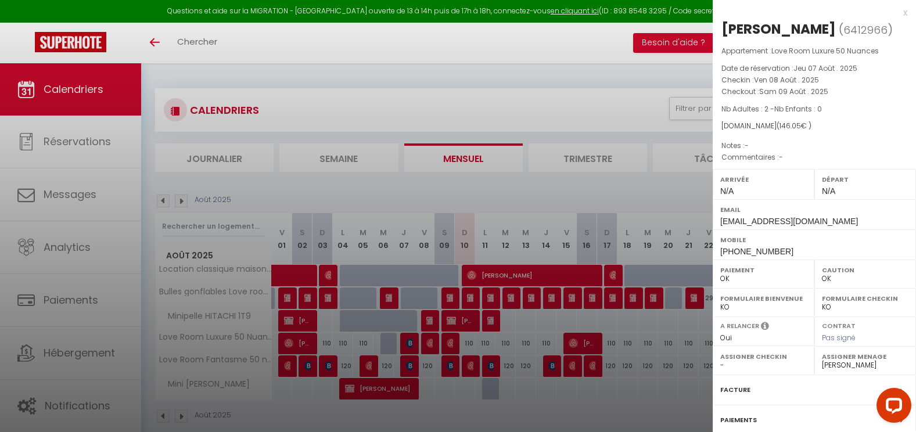
click at [453, 341] on div at bounding box center [458, 216] width 916 height 432
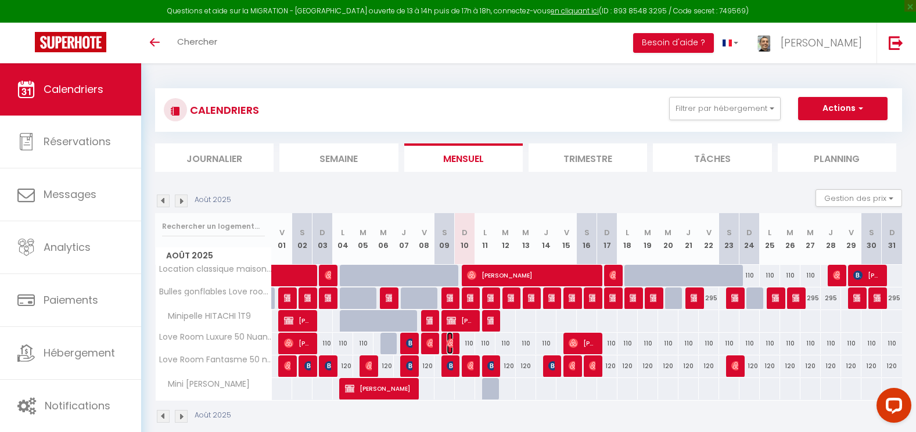
click at [453, 341] on img at bounding box center [451, 343] width 9 height 9
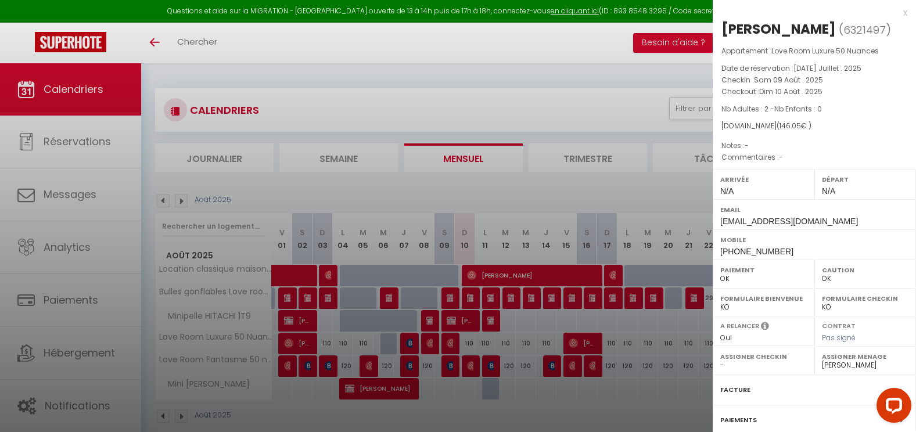
click at [450, 362] on div at bounding box center [458, 216] width 916 height 432
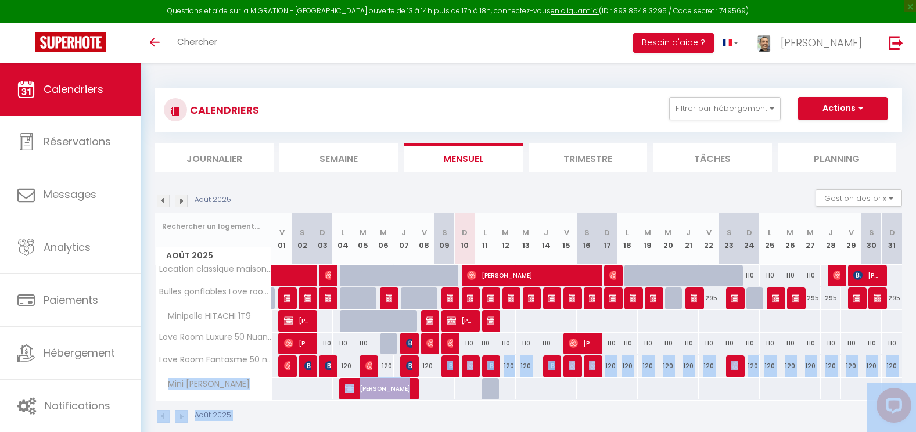
click at [450, 362] on body "Questions et aide sur la MIGRATION - Salle Zoom ouverte de 13 à 14h puis de 17h…" at bounding box center [458, 279] width 916 height 432
click at [452, 362] on img at bounding box center [451, 365] width 9 height 9
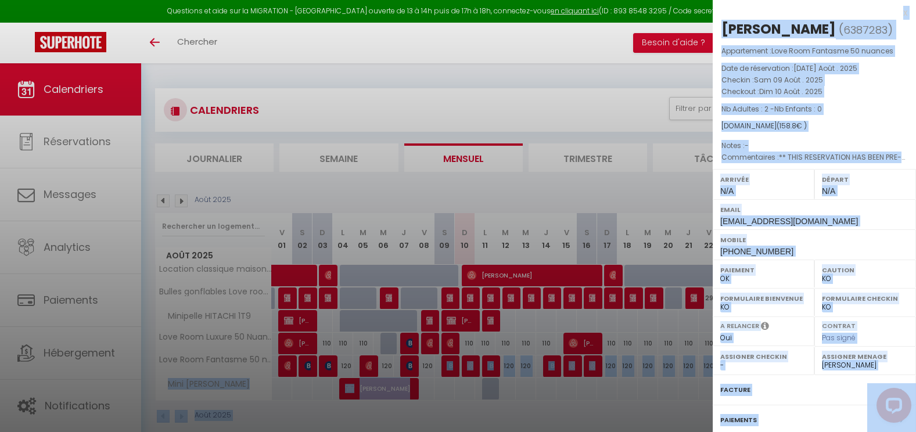
click at [462, 398] on div at bounding box center [458, 216] width 916 height 432
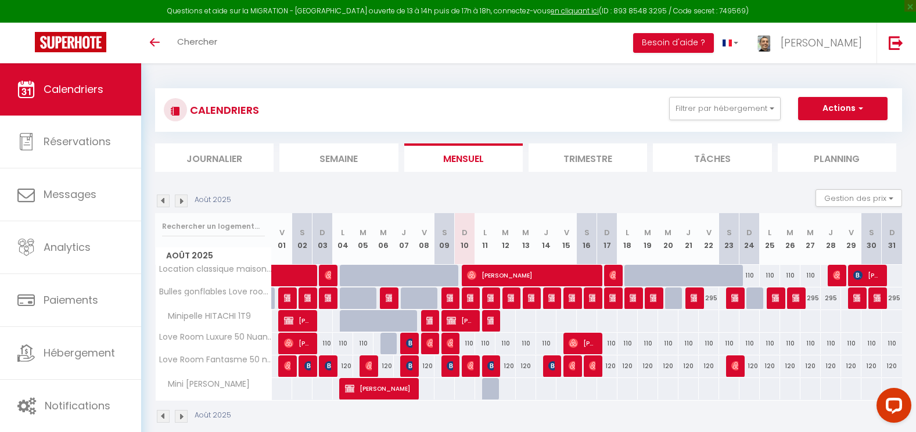
click at [444, 369] on div at bounding box center [451, 366] width 20 height 22
click at [447, 367] on img at bounding box center [451, 365] width 9 height 9
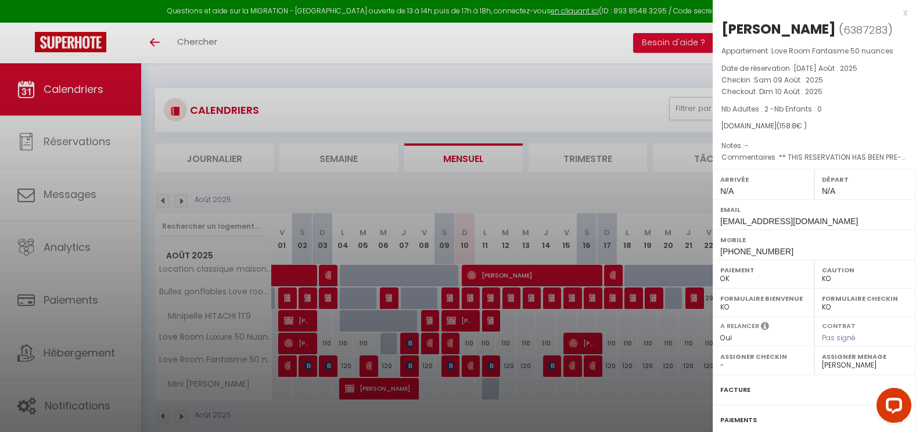
click at [467, 365] on div at bounding box center [458, 216] width 916 height 432
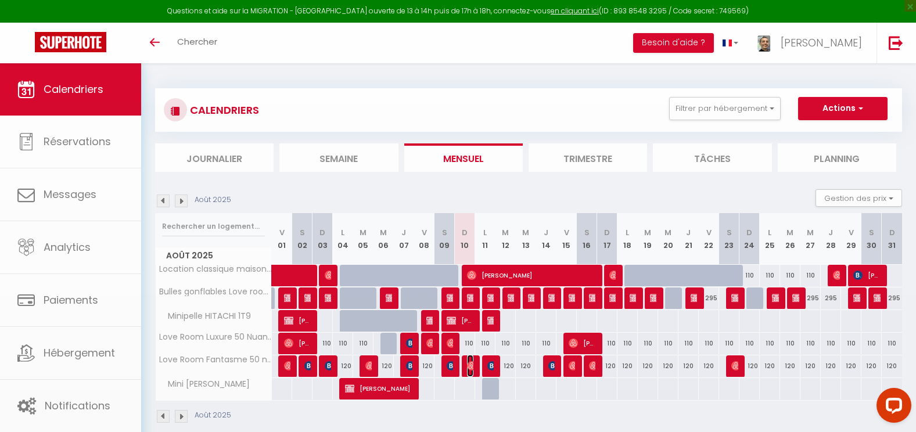
click at [469, 365] on img at bounding box center [471, 365] width 9 height 9
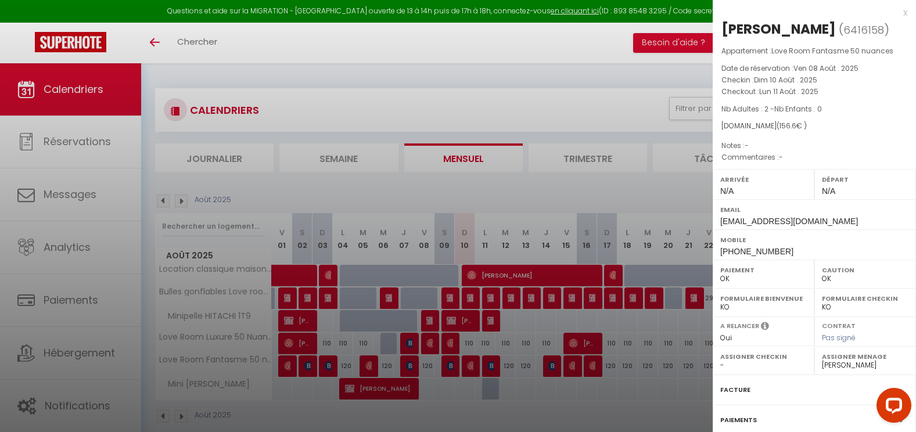
click at [492, 368] on div at bounding box center [458, 216] width 916 height 432
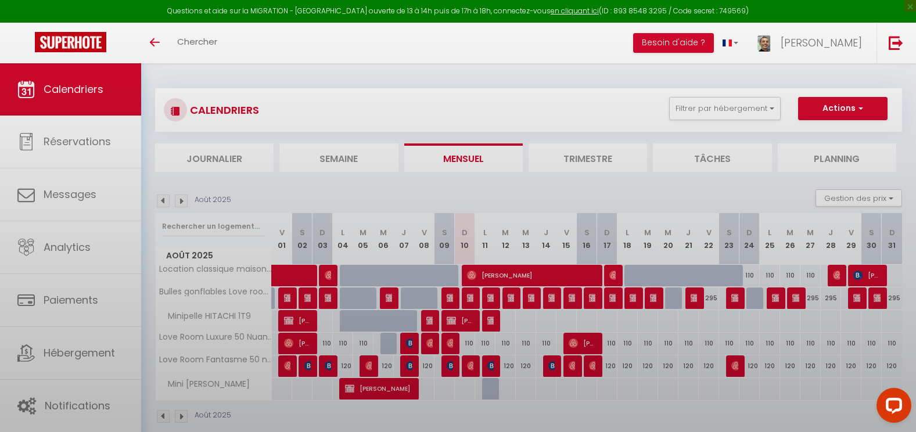
click at [492, 368] on div at bounding box center [458, 216] width 916 height 432
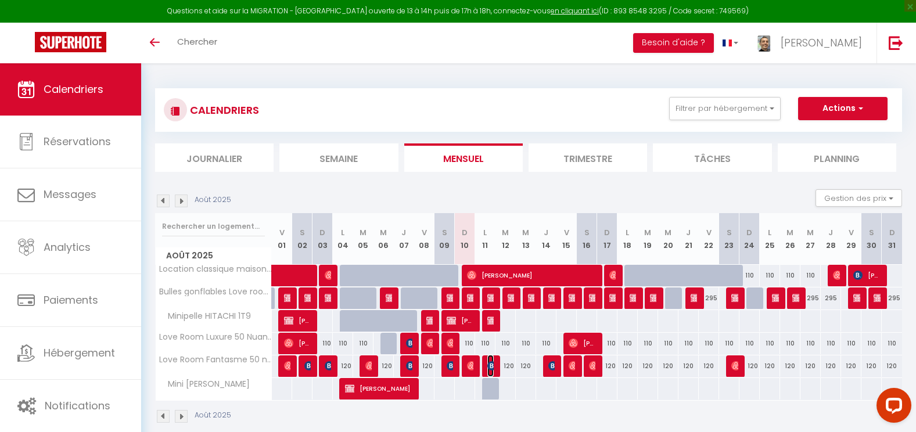
click at [489, 366] on img at bounding box center [491, 365] width 9 height 9
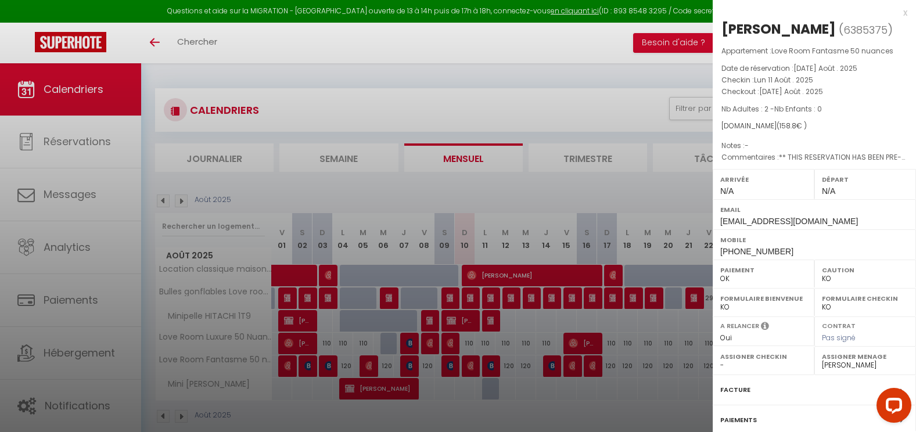
click at [433, 341] on div at bounding box center [458, 216] width 916 height 432
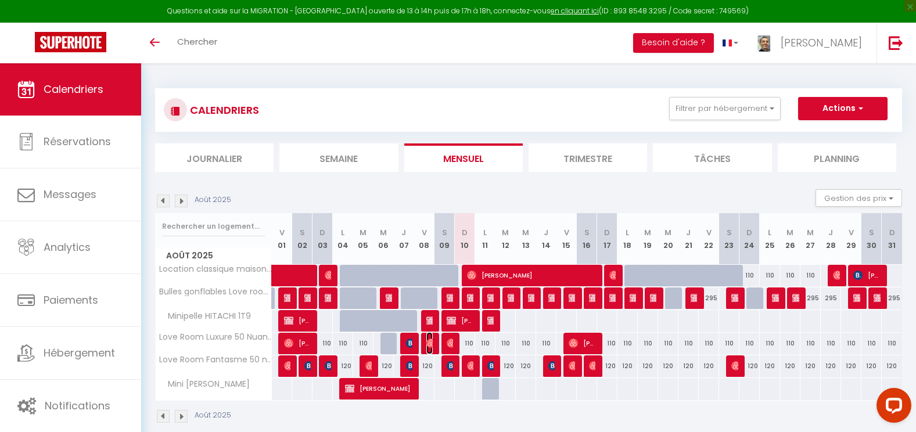
click at [433, 341] on tr "Love Room Luxure 50 Nuances 110 Amélie Belliot 110 110 110 110 110 Alexie Sahuc…" at bounding box center [529, 343] width 747 height 23
click at [430, 342] on img at bounding box center [430, 343] width 9 height 9
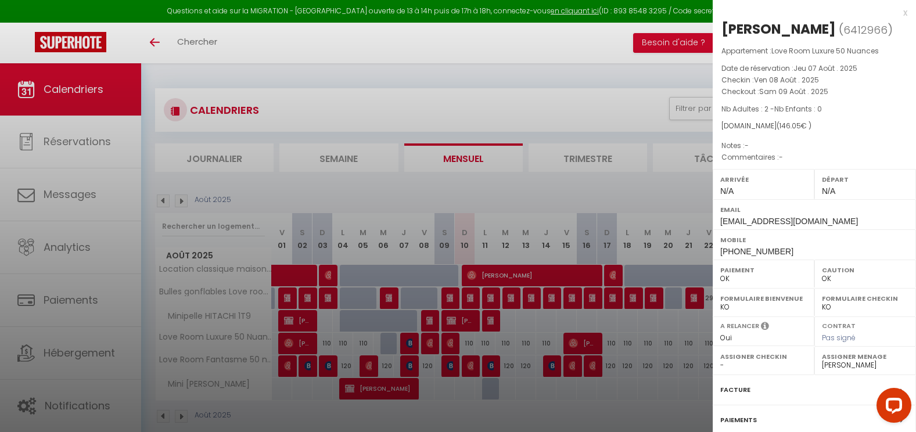
click at [460, 396] on div at bounding box center [458, 216] width 916 height 432
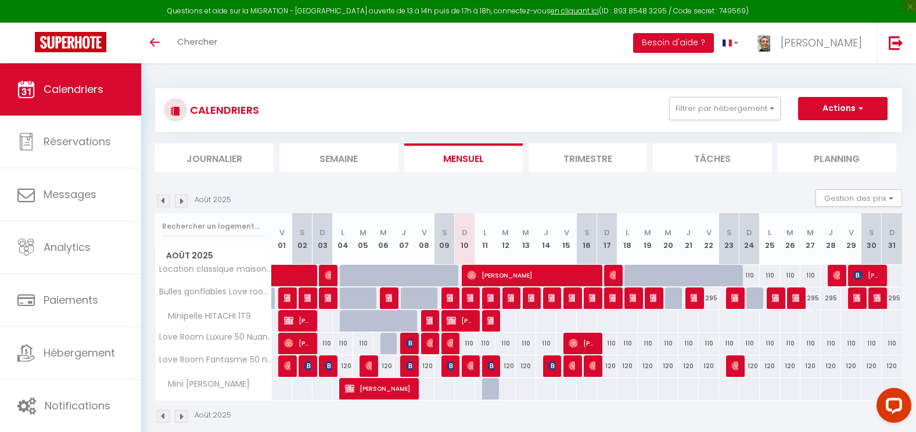
click at [556, 365] on div at bounding box center [551, 366] width 20 height 22
click at [554, 364] on img at bounding box center [552, 365] width 9 height 9
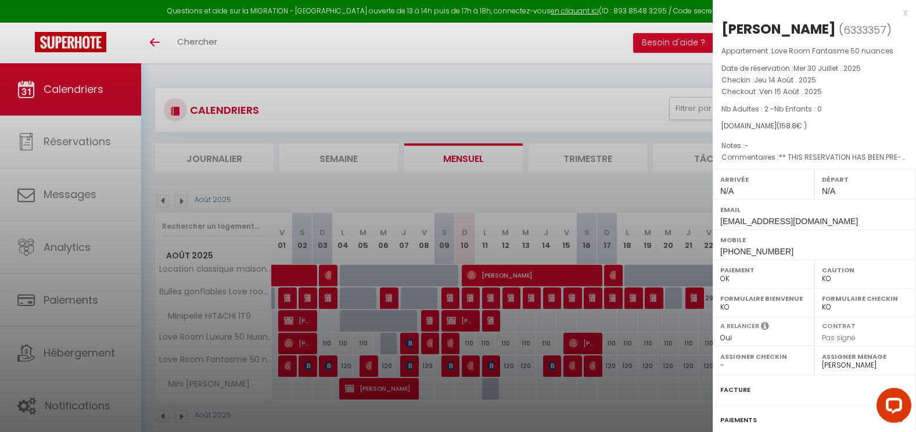
drag, startPoint x: 593, startPoint y: 395, endPoint x: 591, endPoint y: 384, distance: 11.3
click at [595, 394] on div at bounding box center [458, 216] width 916 height 432
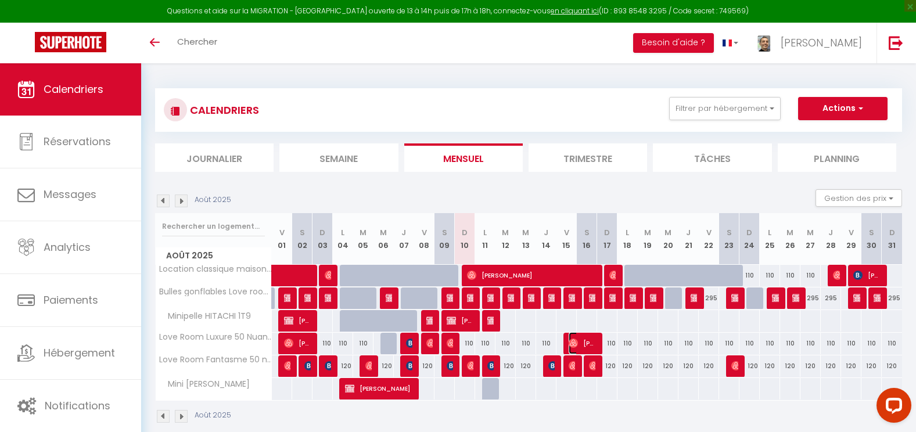
click at [576, 347] on img at bounding box center [573, 343] width 9 height 9
select select "OK"
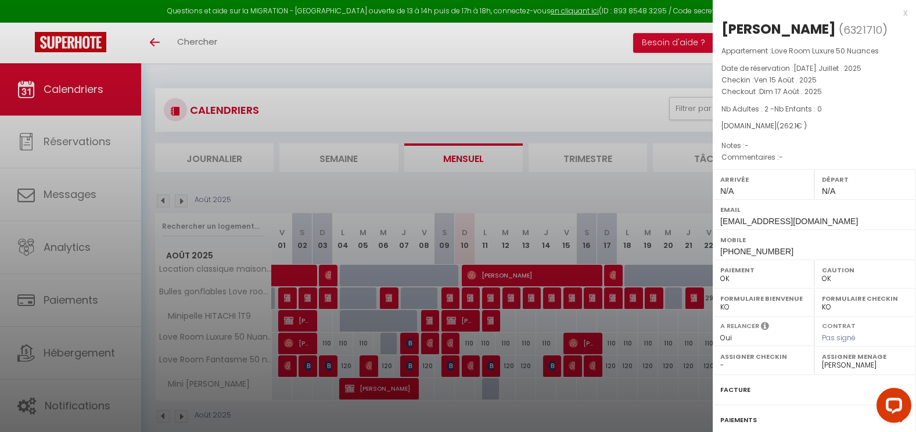
click at [567, 368] on div at bounding box center [458, 216] width 916 height 432
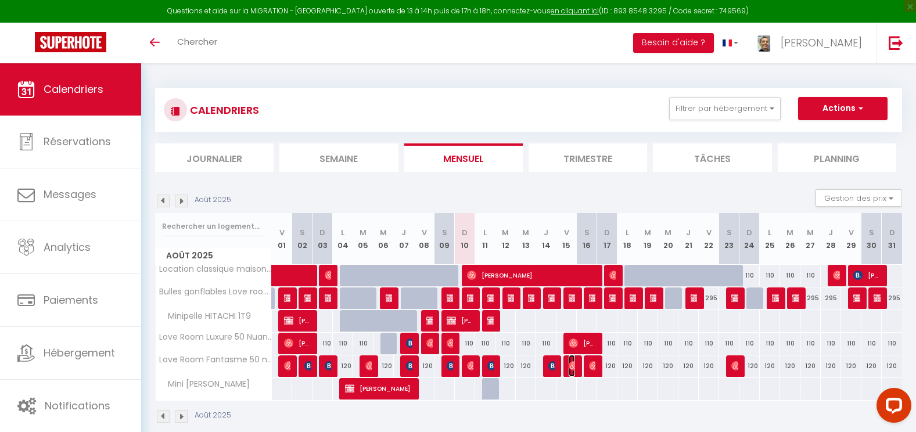
click at [571, 368] on img at bounding box center [573, 365] width 9 height 9
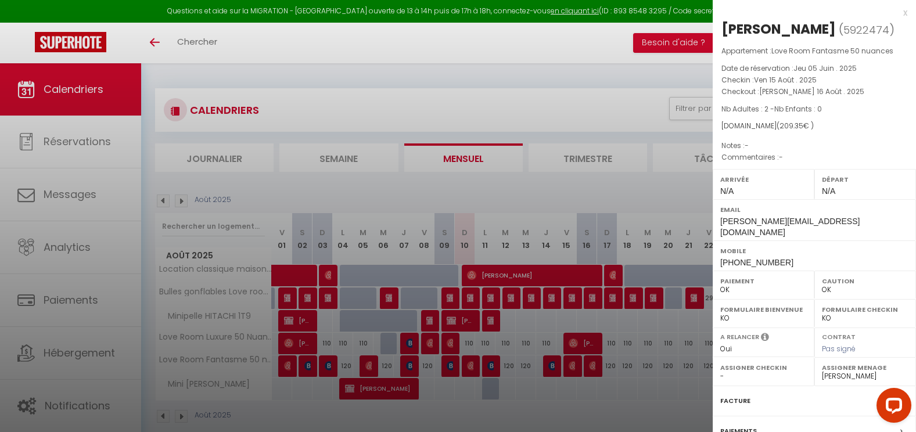
click at [594, 368] on div at bounding box center [458, 216] width 916 height 432
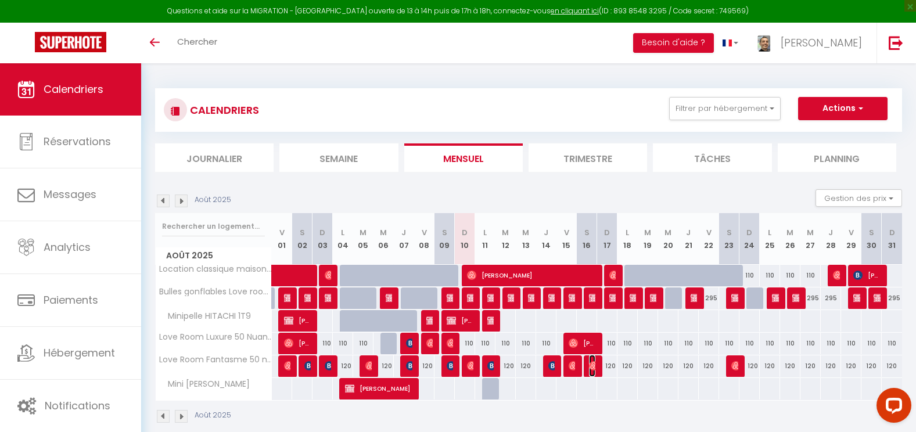
click at [594, 368] on img at bounding box center [593, 365] width 9 height 9
select select "34701"
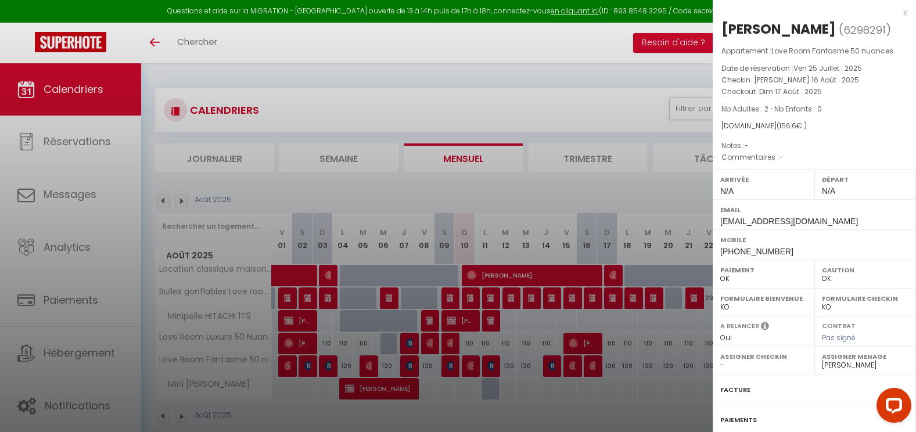
click at [596, 387] on div at bounding box center [458, 216] width 916 height 432
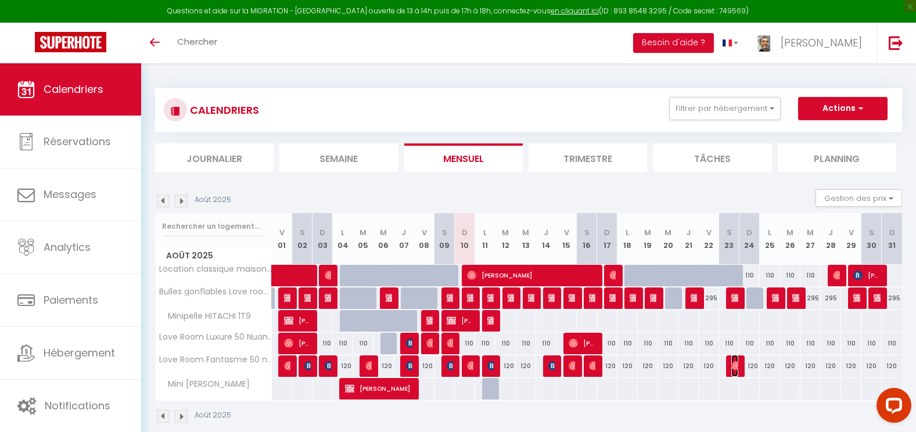
click at [734, 367] on img at bounding box center [735, 365] width 9 height 9
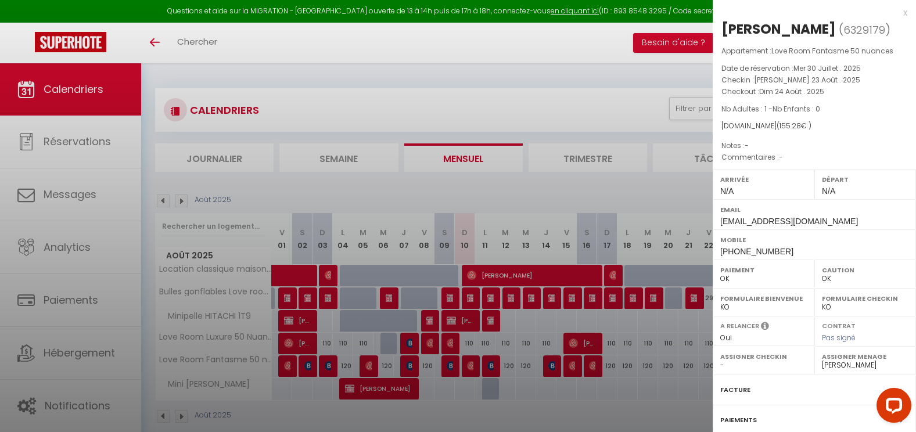
click at [734, 367] on select "- Chantal Normand Florence PUYBAREAU Alice Gobbato Fadhila Mahiddine Steven Hub…" at bounding box center [763, 365] width 87 height 10
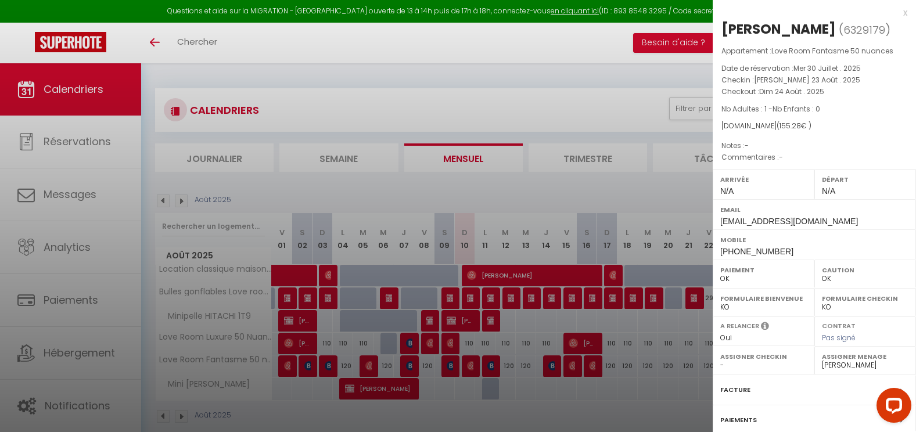
click at [560, 430] on div at bounding box center [458, 216] width 916 height 432
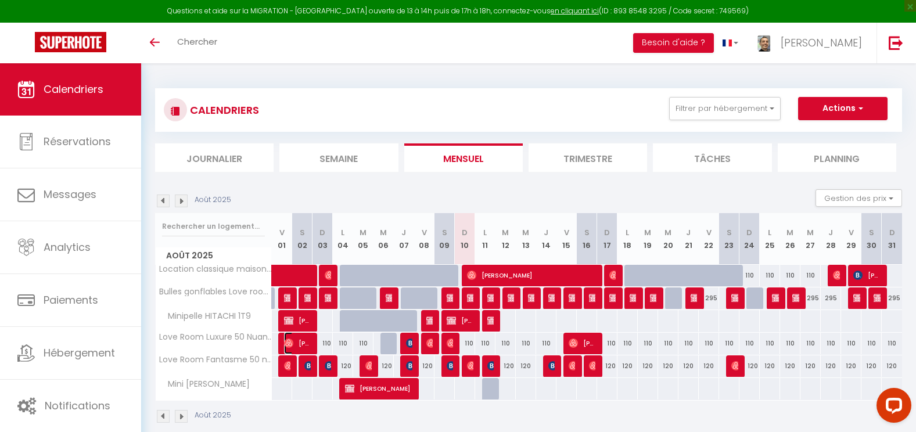
click at [294, 350] on span "[PERSON_NAME]" at bounding box center [297, 343] width 27 height 22
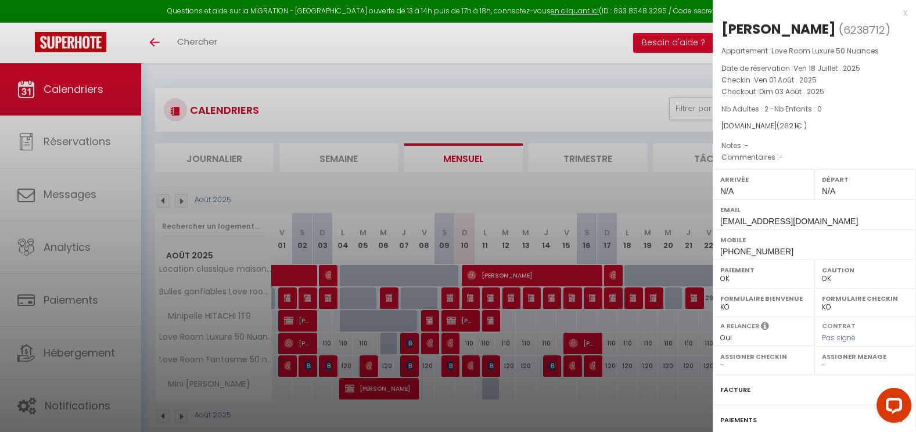
click at [288, 366] on div at bounding box center [458, 216] width 916 height 432
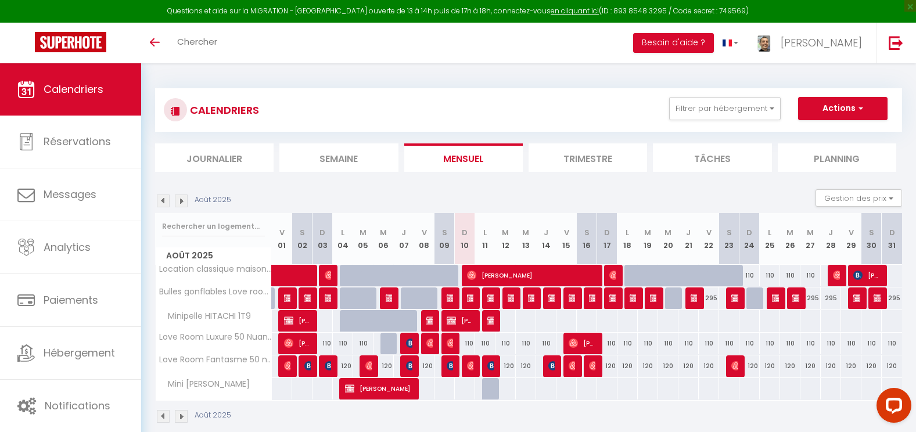
click at [576, 365] on div "120" at bounding box center [586, 365] width 21 height 21
click at [592, 367] on img at bounding box center [593, 365] width 9 height 9
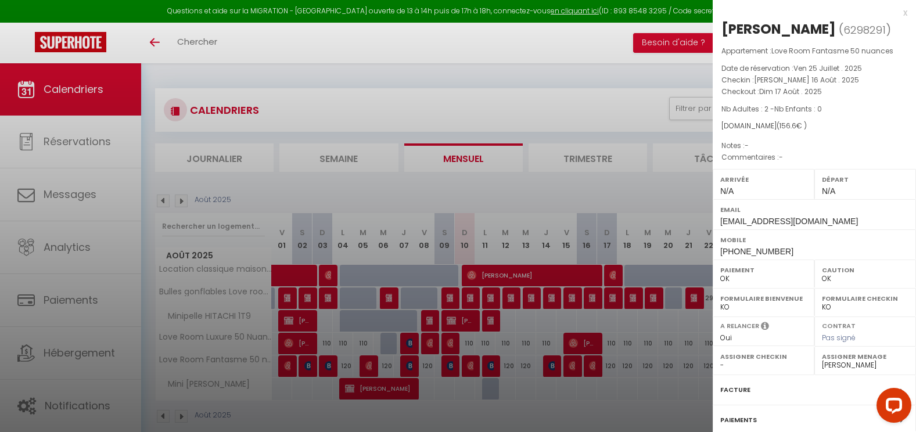
click at [569, 368] on div at bounding box center [458, 216] width 916 height 432
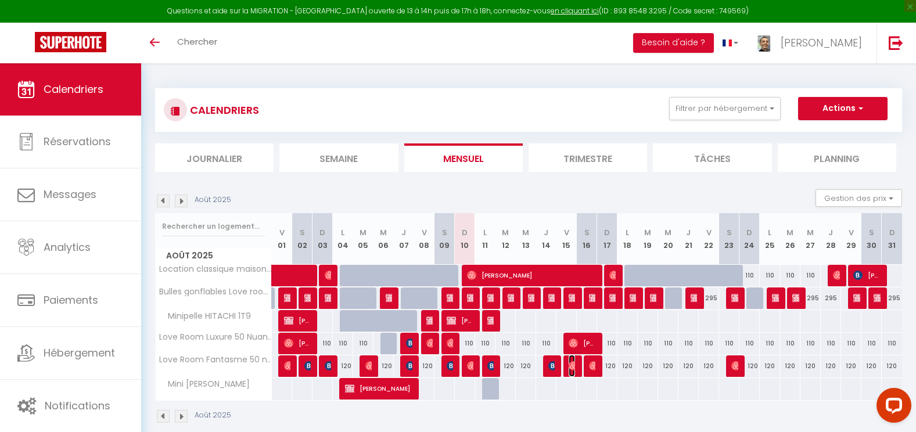
click at [571, 368] on img at bounding box center [573, 365] width 9 height 9
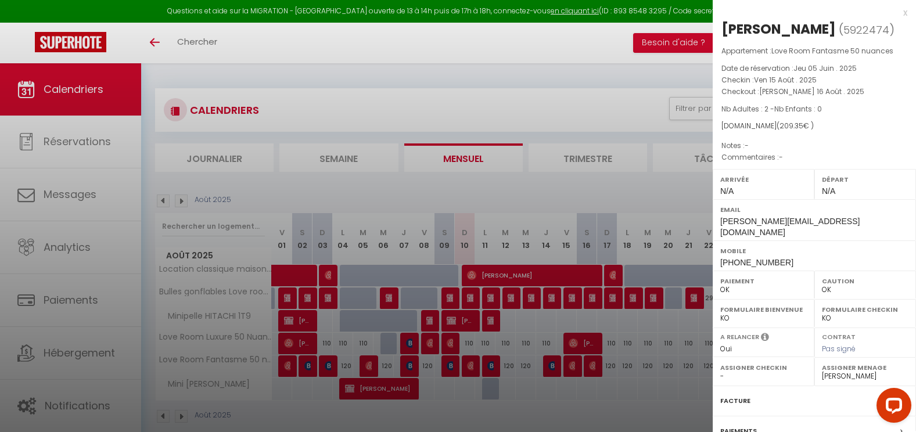
click at [571, 368] on div at bounding box center [458, 216] width 916 height 432
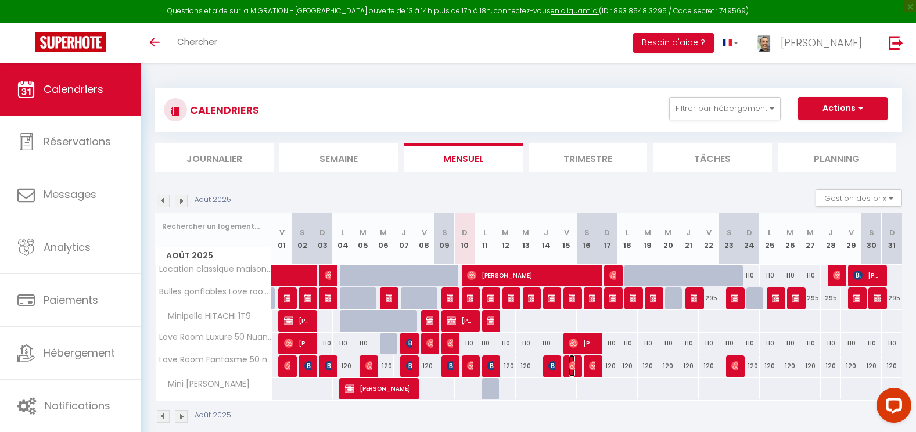
click at [571, 368] on img at bounding box center [573, 365] width 9 height 9
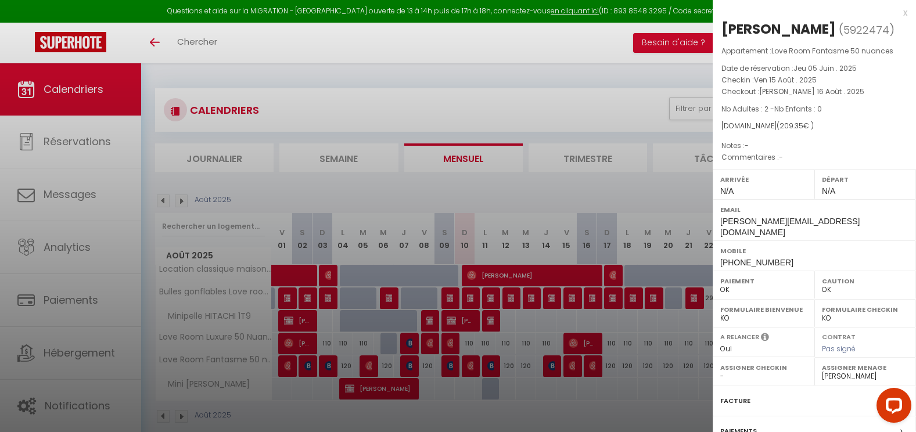
click at [854, 371] on select "- Chantal Normand Florence PUYBAREAU Alice Gobbato Fadhila Mahiddine Steven Hub…" at bounding box center [865, 376] width 87 height 10
click at [822, 371] on select "- Chantal Normand Florence PUYBAREAU Alice Gobbato Fadhila Mahiddine Steven Hub…" at bounding box center [865, 376] width 87 height 10
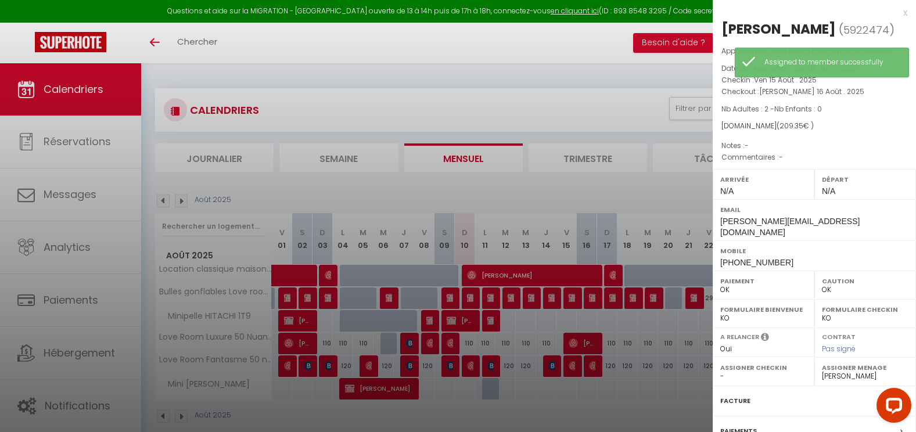
click at [543, 99] on div at bounding box center [458, 216] width 916 height 432
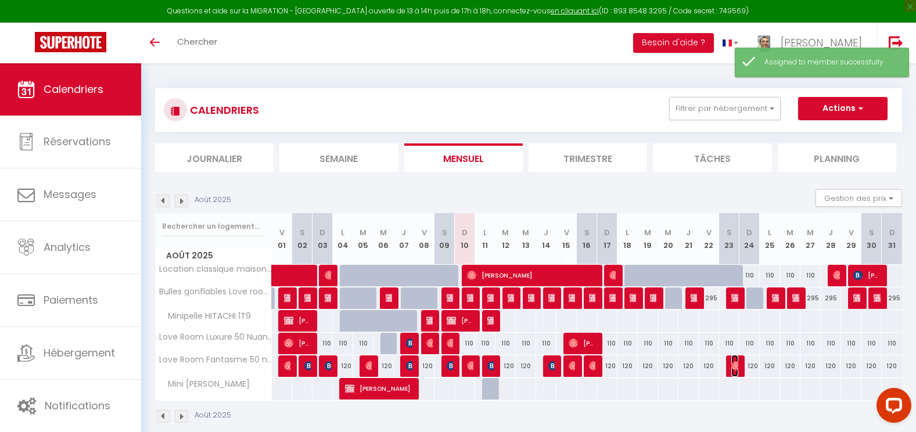
click at [732, 365] on img at bounding box center [735, 365] width 9 height 9
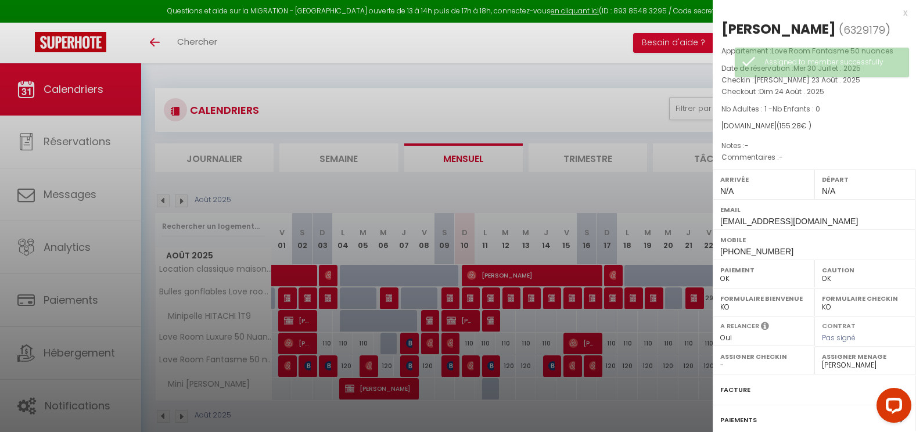
click at [600, 413] on div at bounding box center [458, 216] width 916 height 432
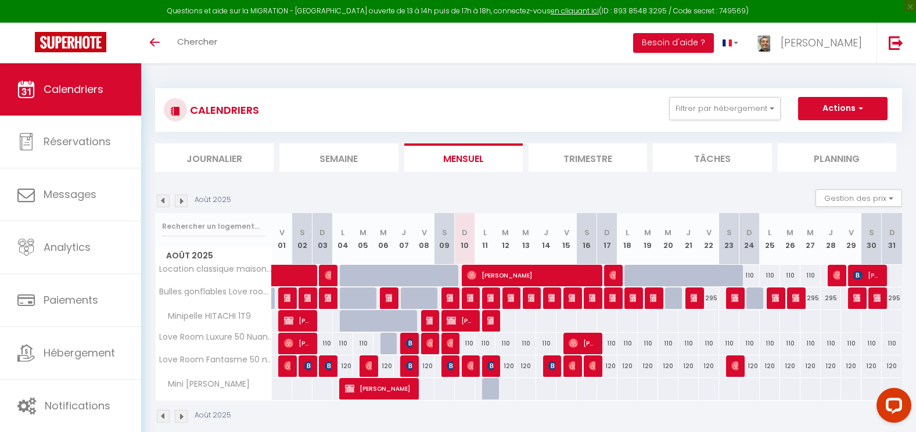
click at [435, 342] on div at bounding box center [429, 344] width 20 height 22
click at [453, 346] on img at bounding box center [451, 343] width 9 height 9
select select "36107"
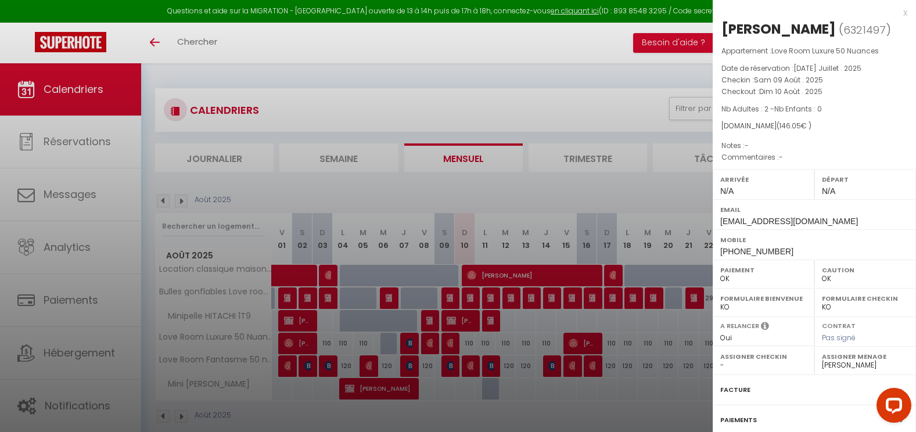
click at [453, 361] on div at bounding box center [458, 216] width 916 height 432
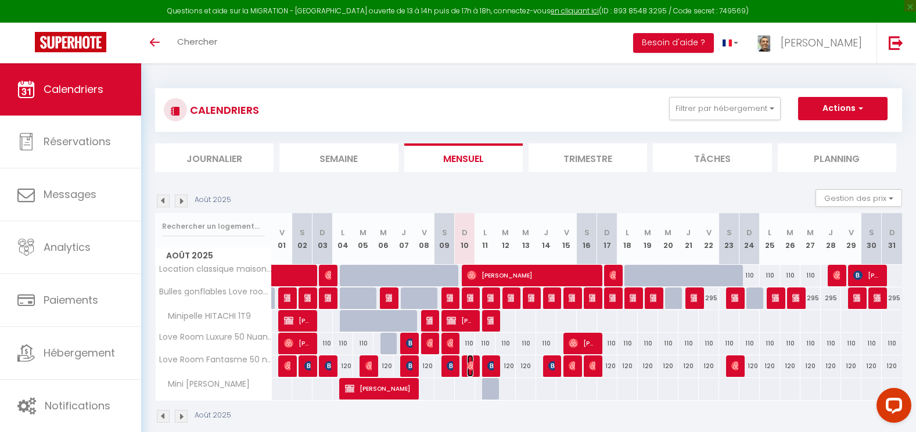
click at [471, 366] on img at bounding box center [471, 365] width 9 height 9
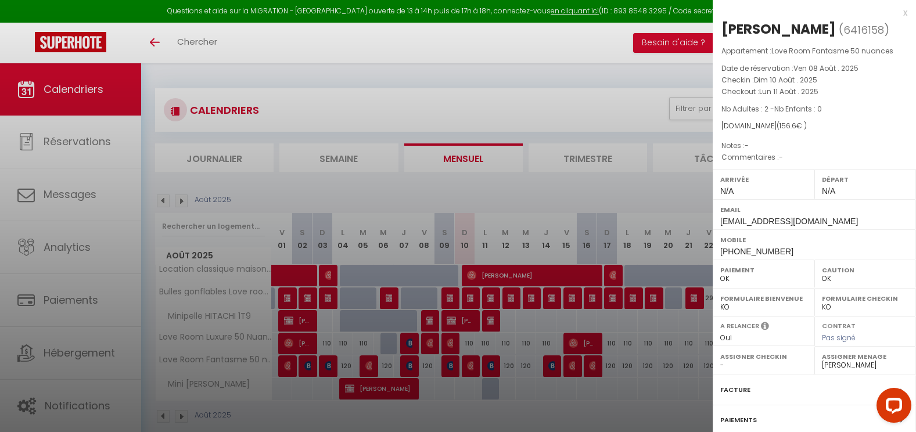
click at [496, 369] on div at bounding box center [458, 216] width 916 height 432
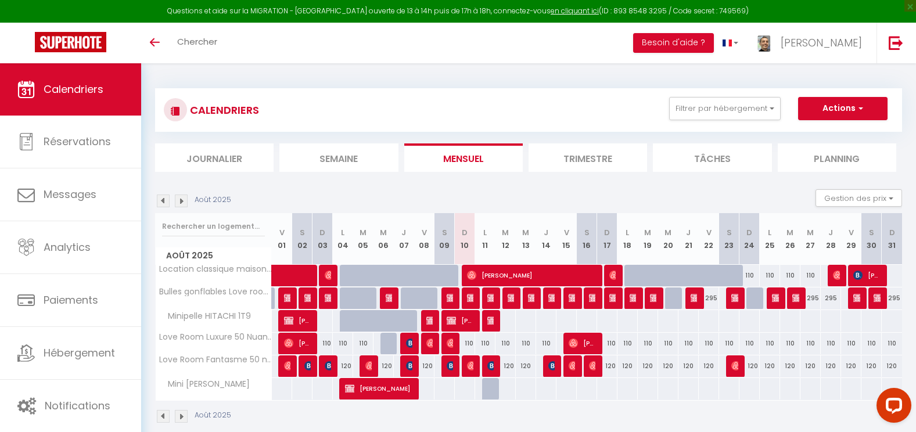
click at [495, 369] on div "120" at bounding box center [505, 365] width 21 height 21
type input "120"
type input "Mar 12 Août 2025"
type input "Mer 13 Août 2025"
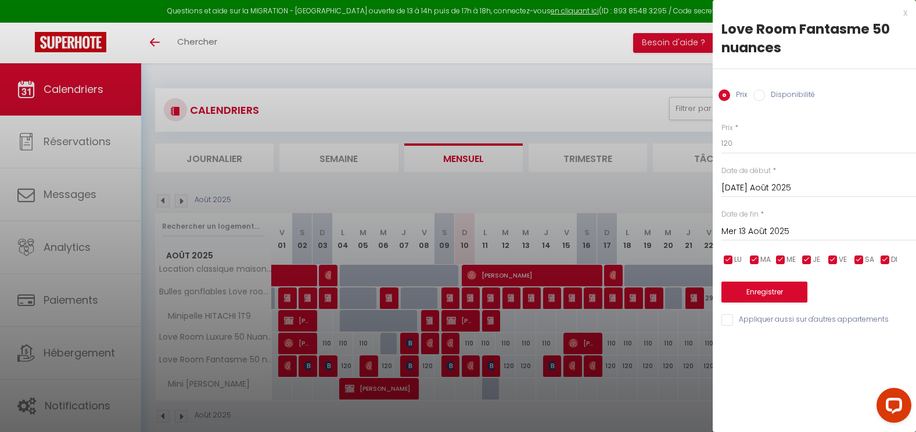
click at [494, 361] on div at bounding box center [458, 216] width 916 height 432
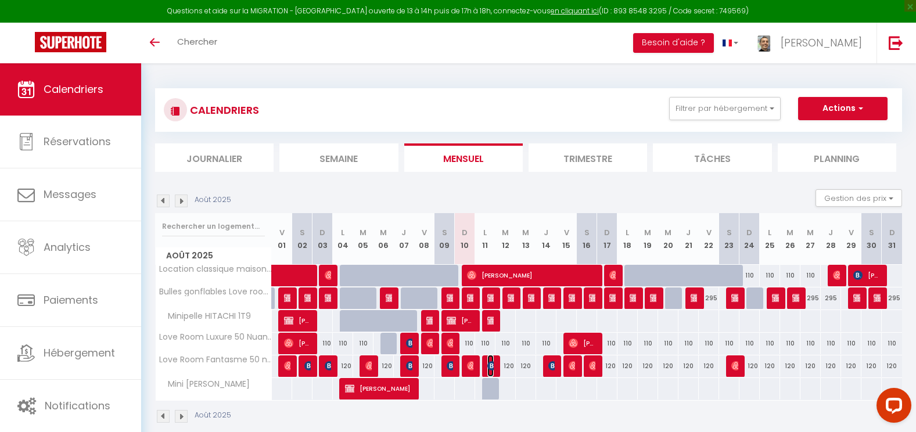
click at [494, 361] on img at bounding box center [491, 365] width 9 height 9
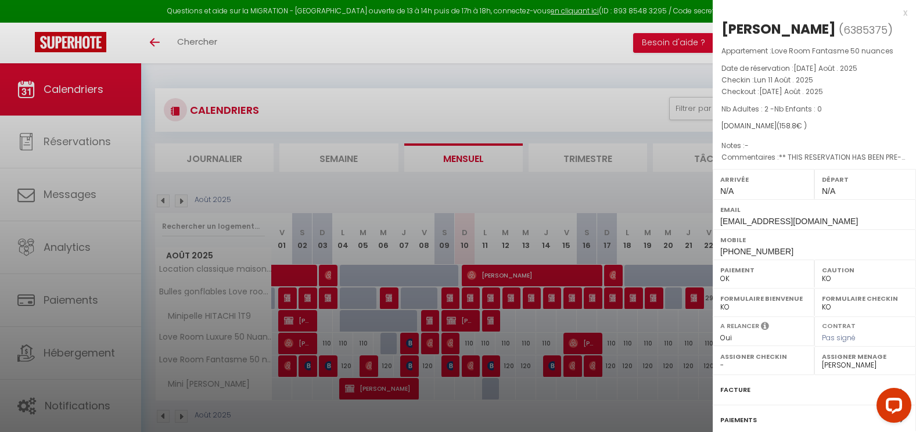
click at [551, 359] on div at bounding box center [458, 216] width 916 height 432
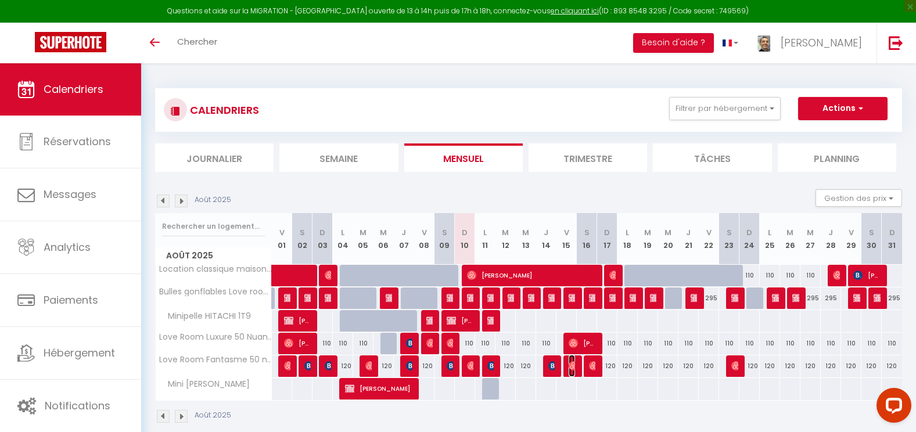
click at [570, 367] on img at bounding box center [573, 365] width 9 height 9
select select "OK"
select select "34701"
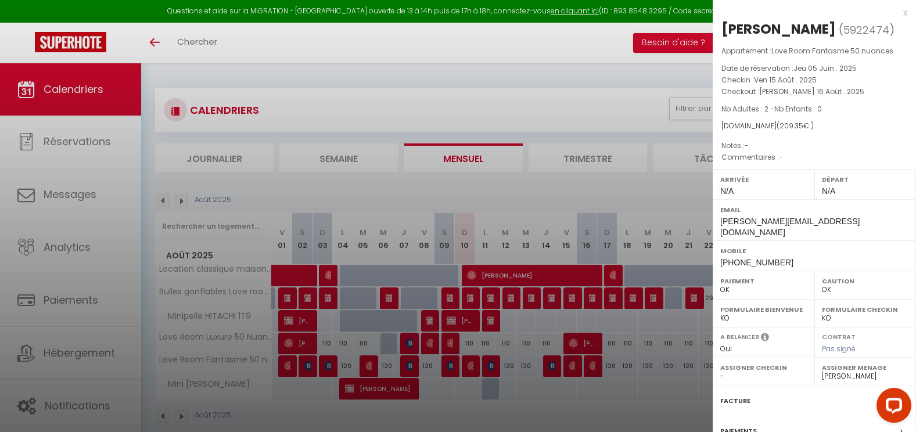
click at [570, 367] on div at bounding box center [458, 216] width 916 height 432
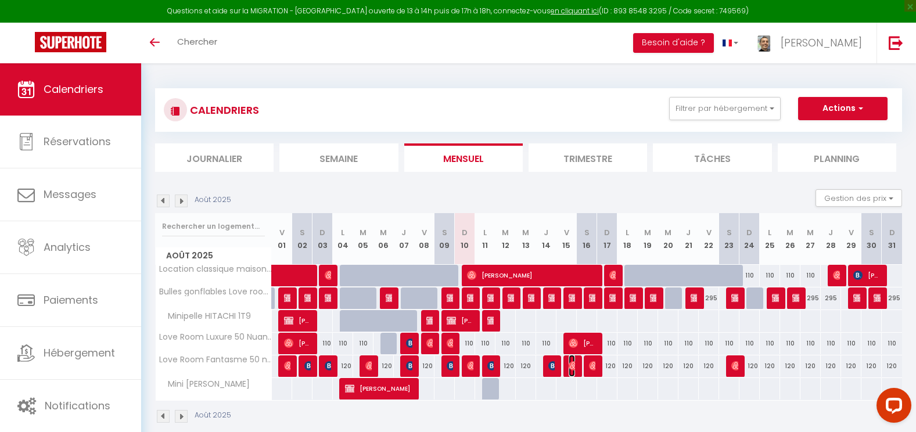
click at [570, 367] on img at bounding box center [573, 365] width 9 height 9
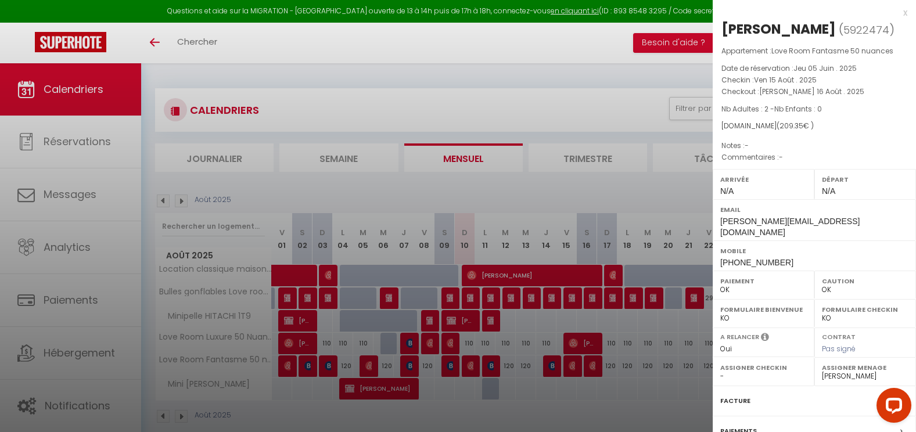
click at [589, 368] on div at bounding box center [458, 216] width 916 height 432
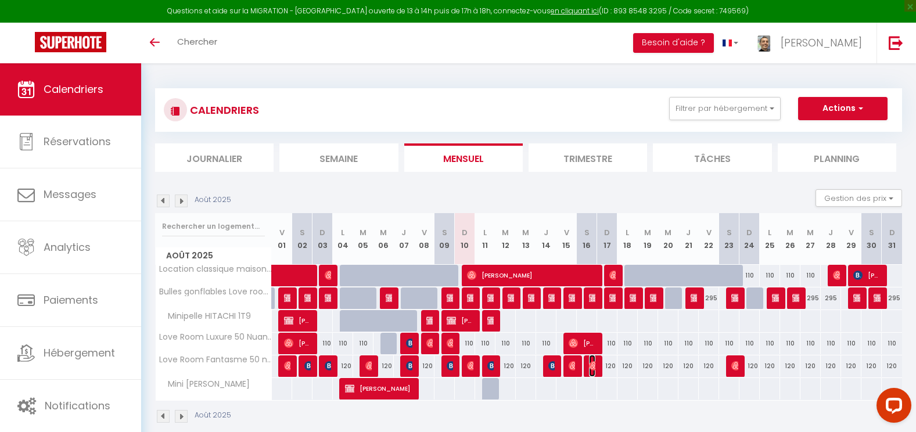
click at [589, 368] on img at bounding box center [593, 365] width 9 height 9
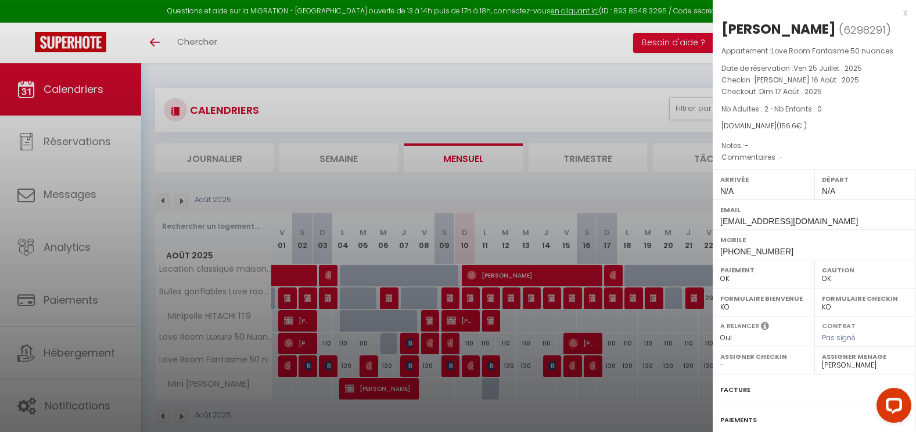
click at [634, 401] on div at bounding box center [458, 216] width 916 height 432
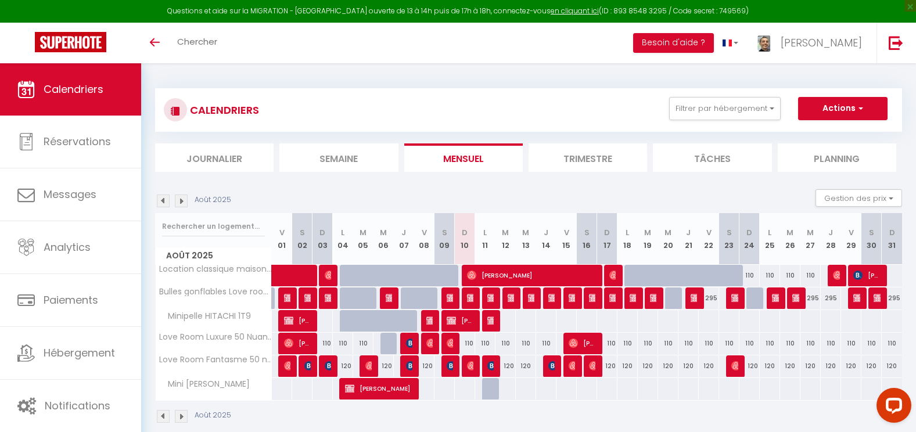
click at [739, 367] on div "120" at bounding box center [749, 365] width 20 height 21
type input "120"
type input "Dim 24 Août 2025"
type input "Lun 25 Août 2025"
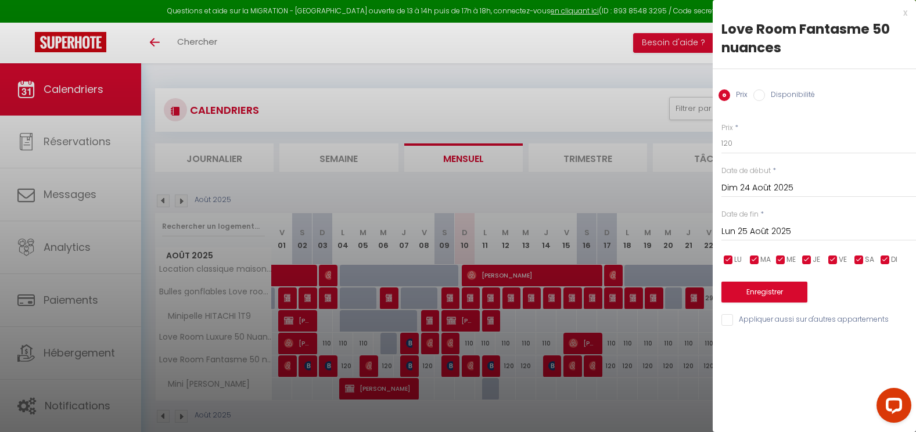
click at [637, 395] on div at bounding box center [458, 216] width 916 height 432
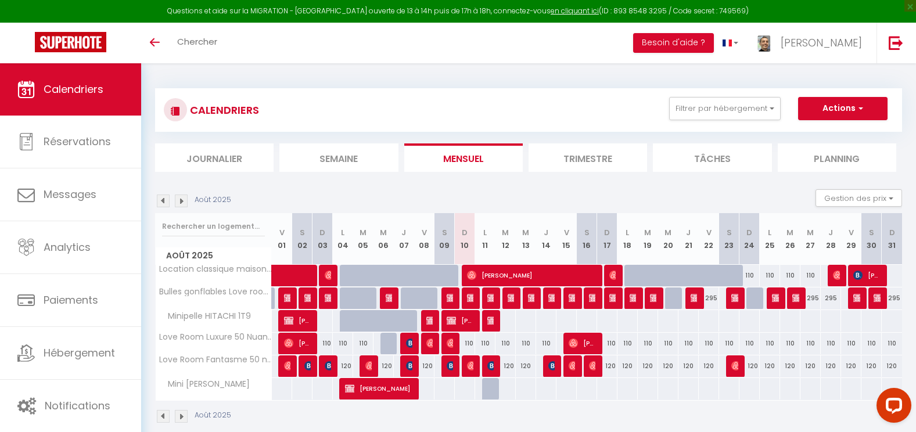
click at [739, 365] on div "120" at bounding box center [749, 365] width 20 height 21
type input "120"
type input "Dim 24 Août 2025"
type input "Lun 25 Août 2025"
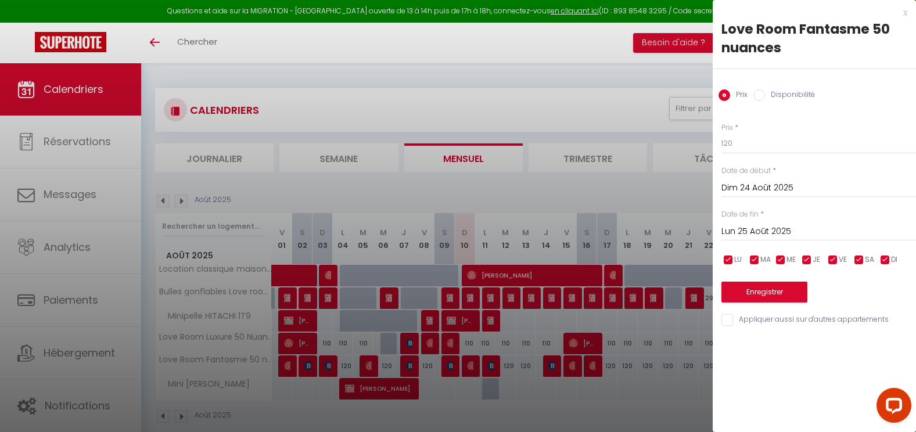
click at [641, 408] on div at bounding box center [458, 216] width 916 height 432
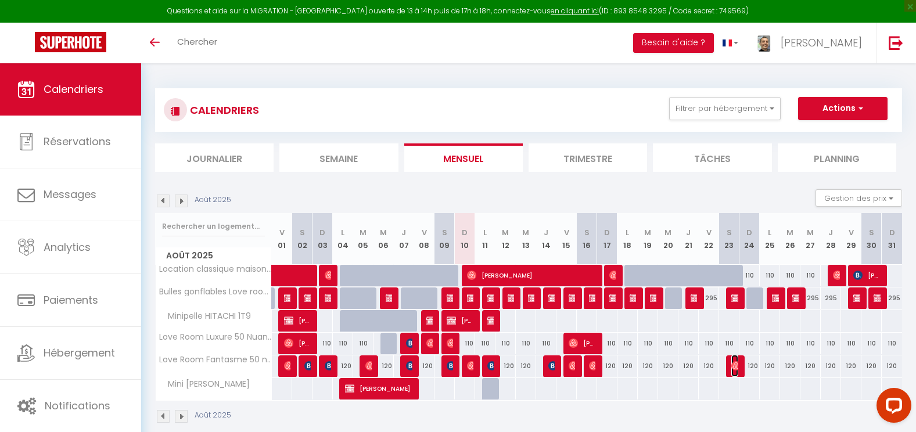
click at [734, 362] on img at bounding box center [735, 365] width 9 height 9
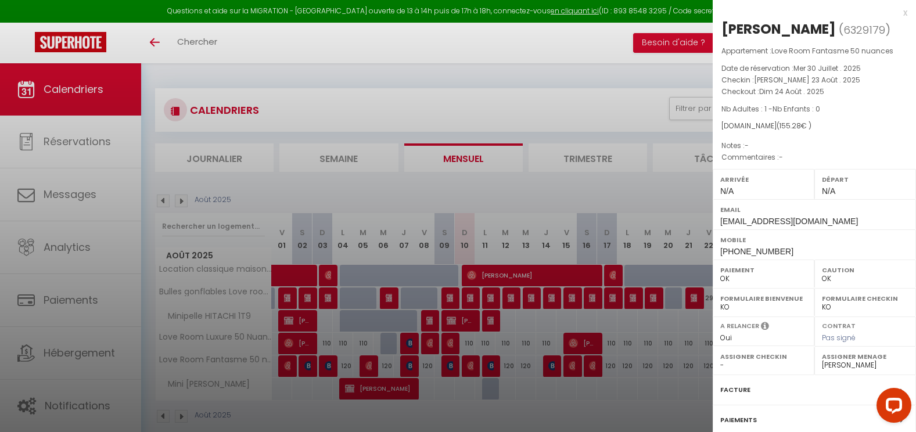
click at [429, 341] on div at bounding box center [458, 216] width 916 height 432
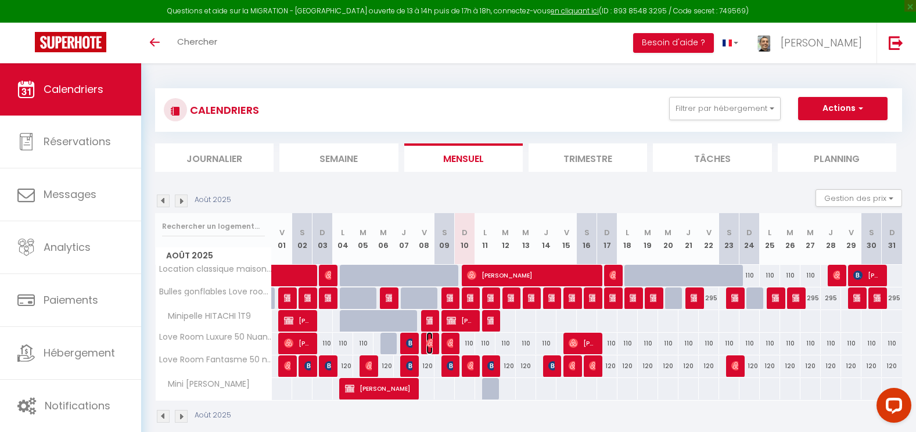
click at [429, 341] on img at bounding box center [430, 343] width 9 height 9
select select "36107"
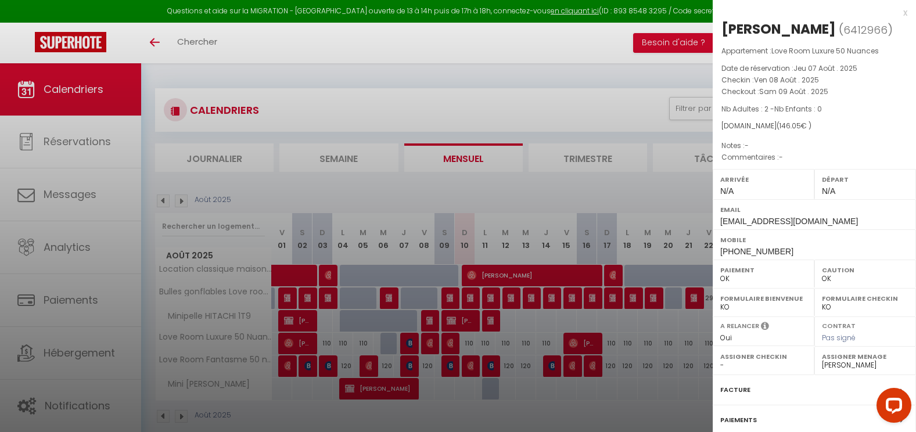
click at [448, 344] on div at bounding box center [458, 216] width 916 height 432
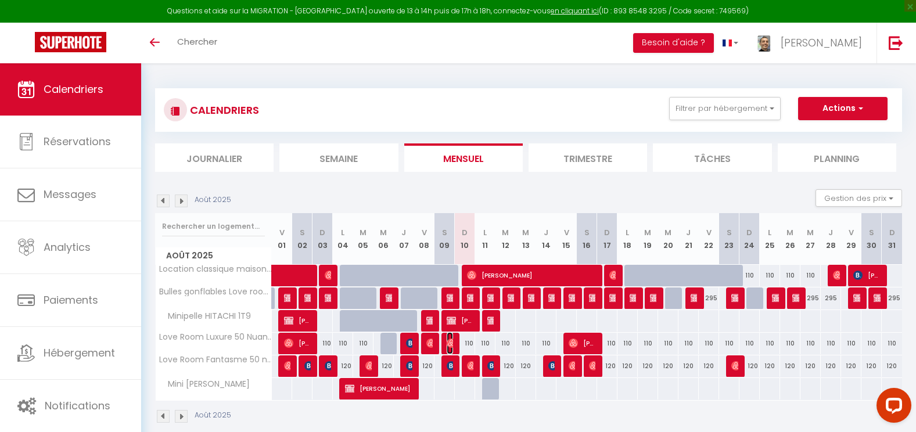
click at [448, 344] on img at bounding box center [451, 343] width 9 height 9
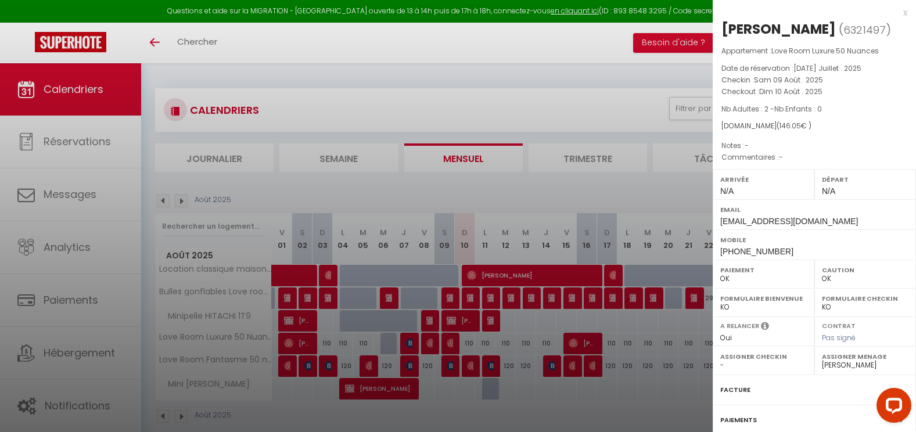
click at [453, 368] on div at bounding box center [458, 216] width 916 height 432
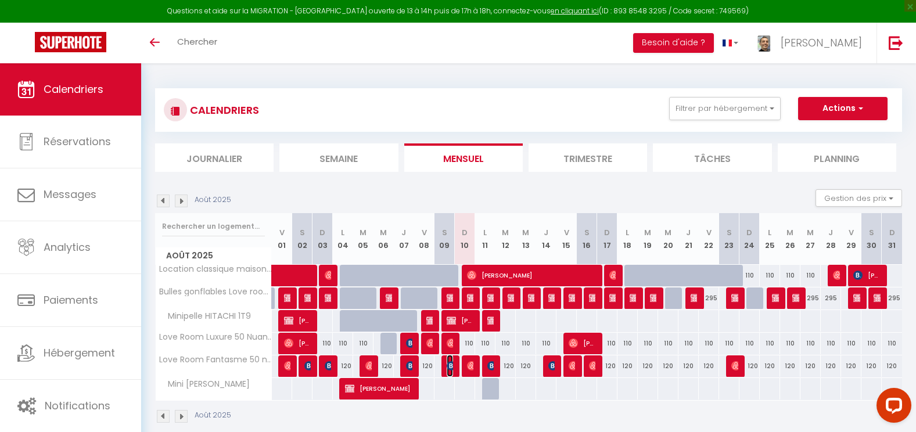
click at [453, 368] on img at bounding box center [451, 365] width 9 height 9
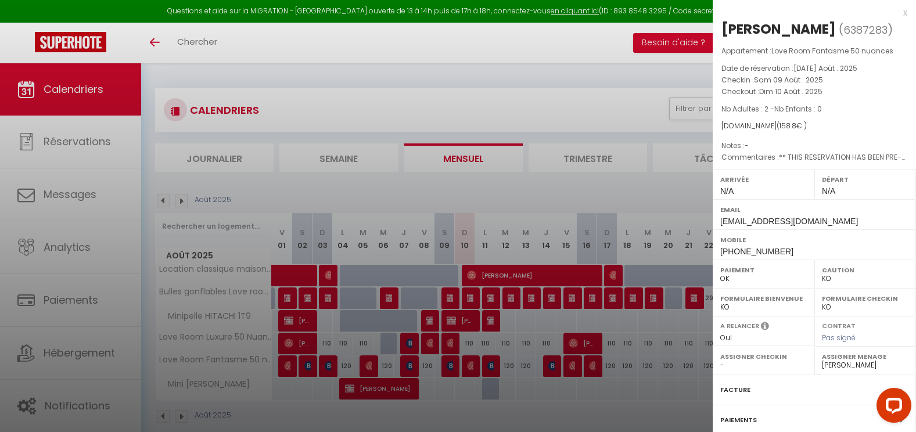
click at [474, 368] on div at bounding box center [458, 216] width 916 height 432
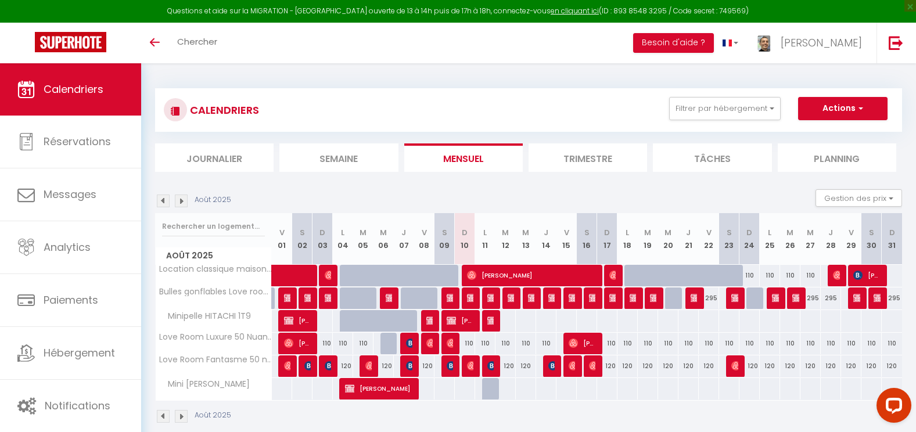
click at [474, 368] on div at bounding box center [469, 366] width 20 height 22
click at [473, 367] on img at bounding box center [471, 365] width 9 height 9
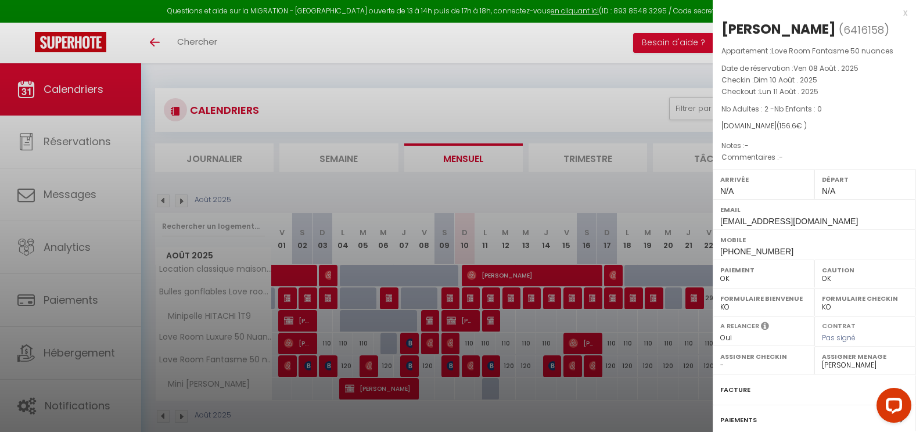
click at [490, 364] on div at bounding box center [458, 216] width 916 height 432
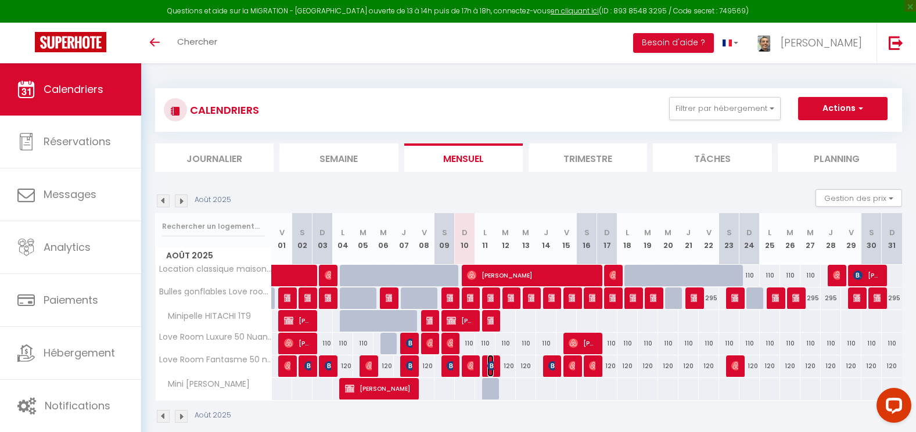
click at [490, 364] on img at bounding box center [491, 365] width 9 height 9
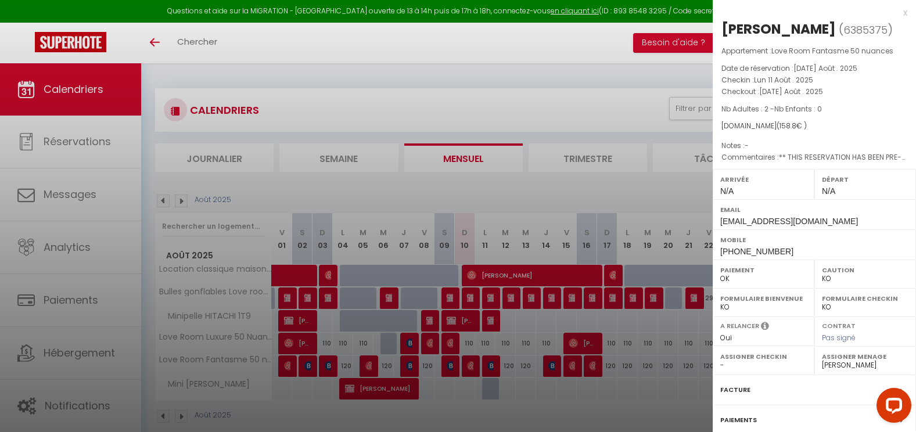
click at [549, 368] on div at bounding box center [458, 216] width 916 height 432
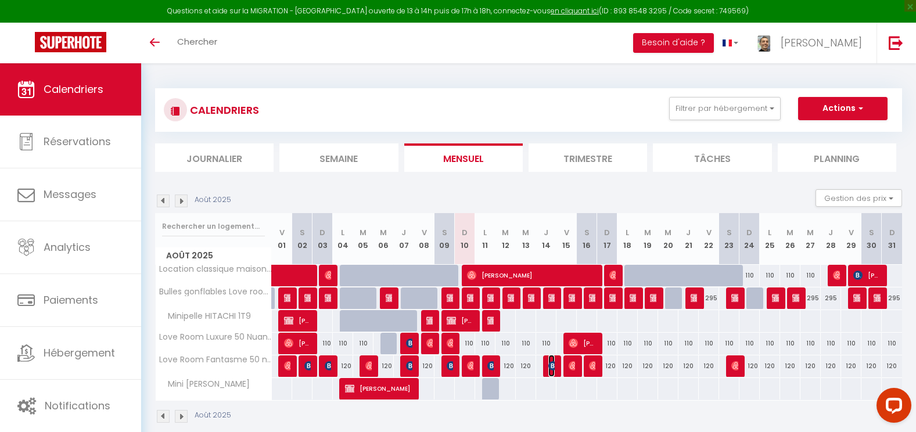
click at [549, 368] on img at bounding box center [552, 365] width 9 height 9
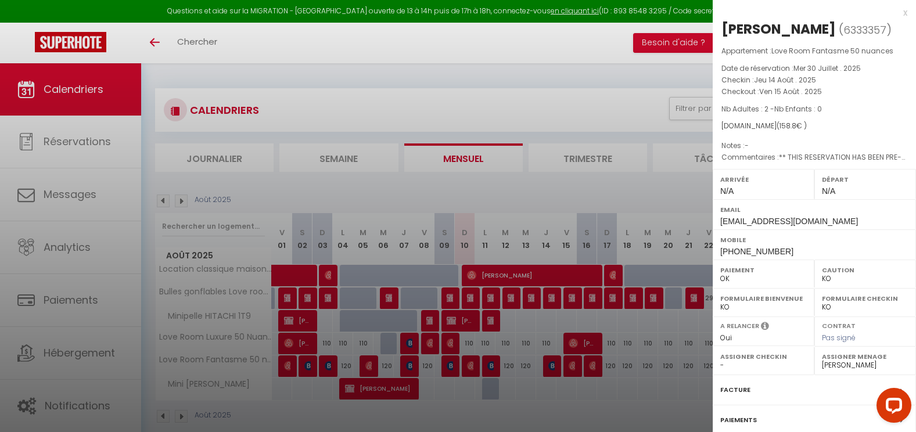
click at [572, 366] on div at bounding box center [458, 216] width 916 height 432
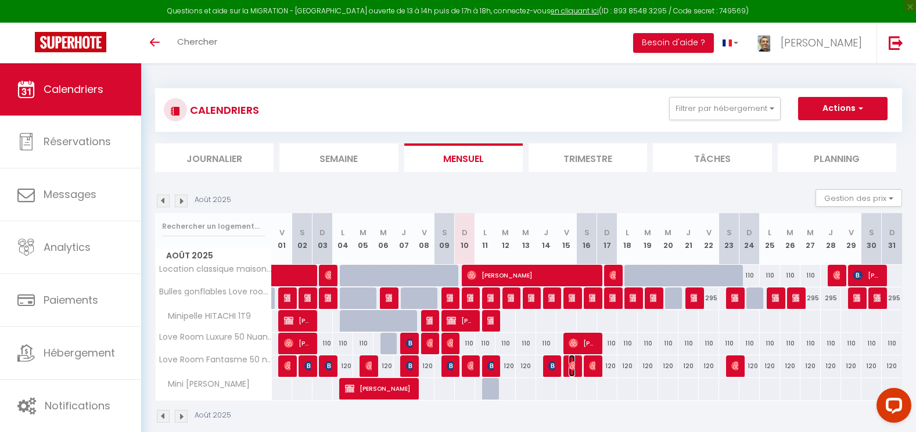
click at [572, 366] on img at bounding box center [573, 365] width 9 height 9
select select "OK"
select select "34701"
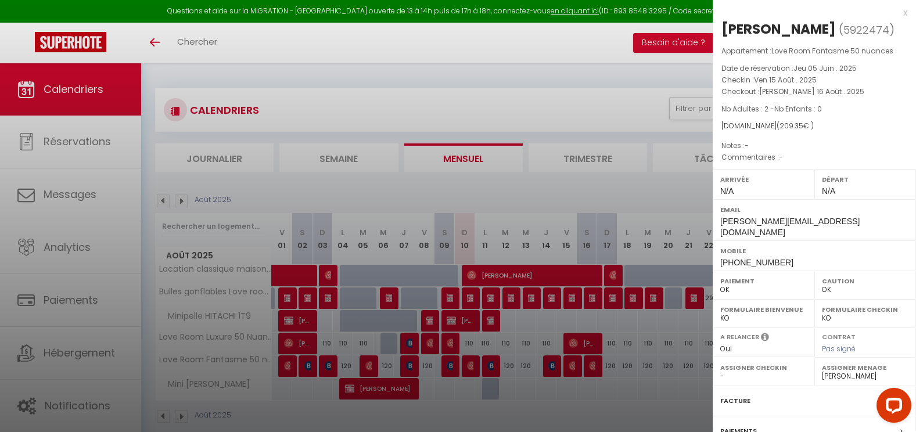
click at [546, 412] on div at bounding box center [458, 216] width 916 height 432
